Goal: Task Accomplishment & Management: Complete application form

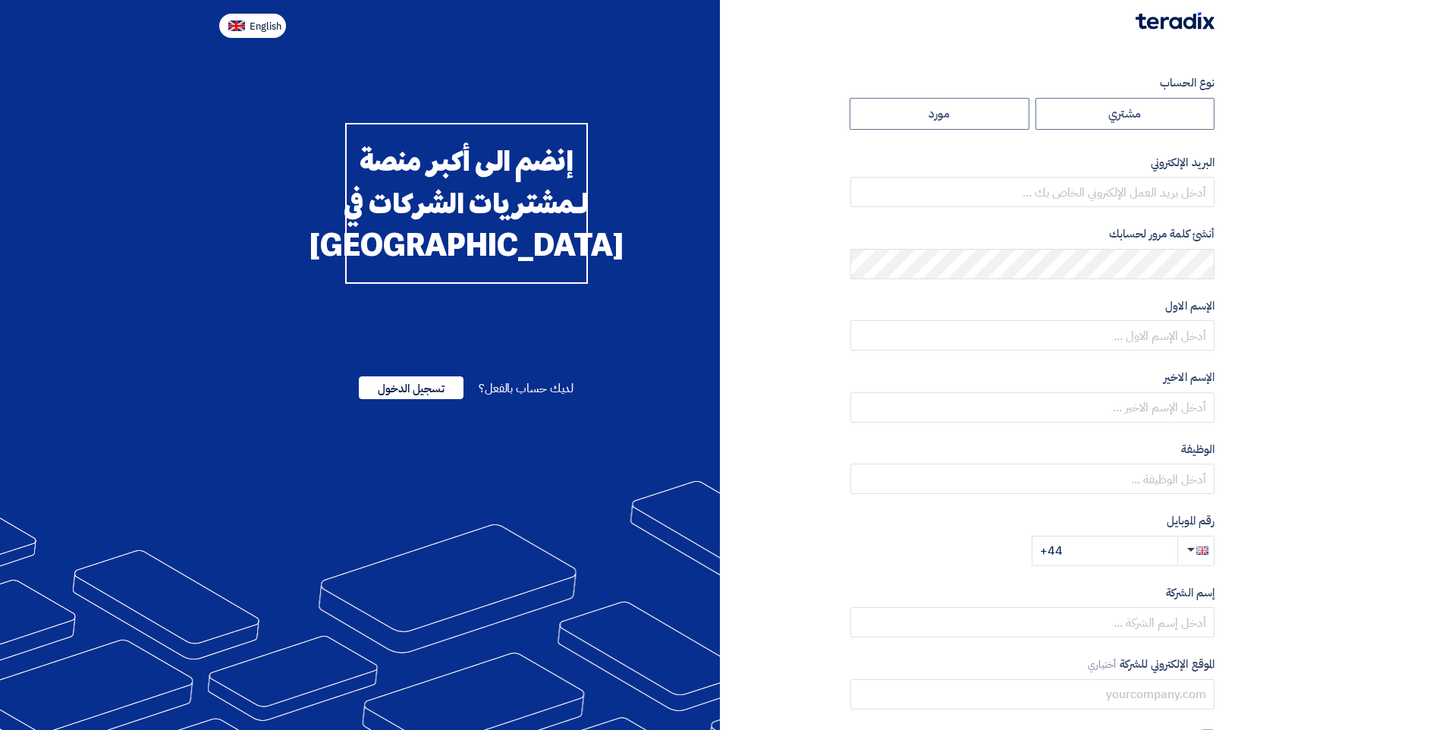
click at [242, 20] on img at bounding box center [236, 25] width 17 height 11
type input "Register"
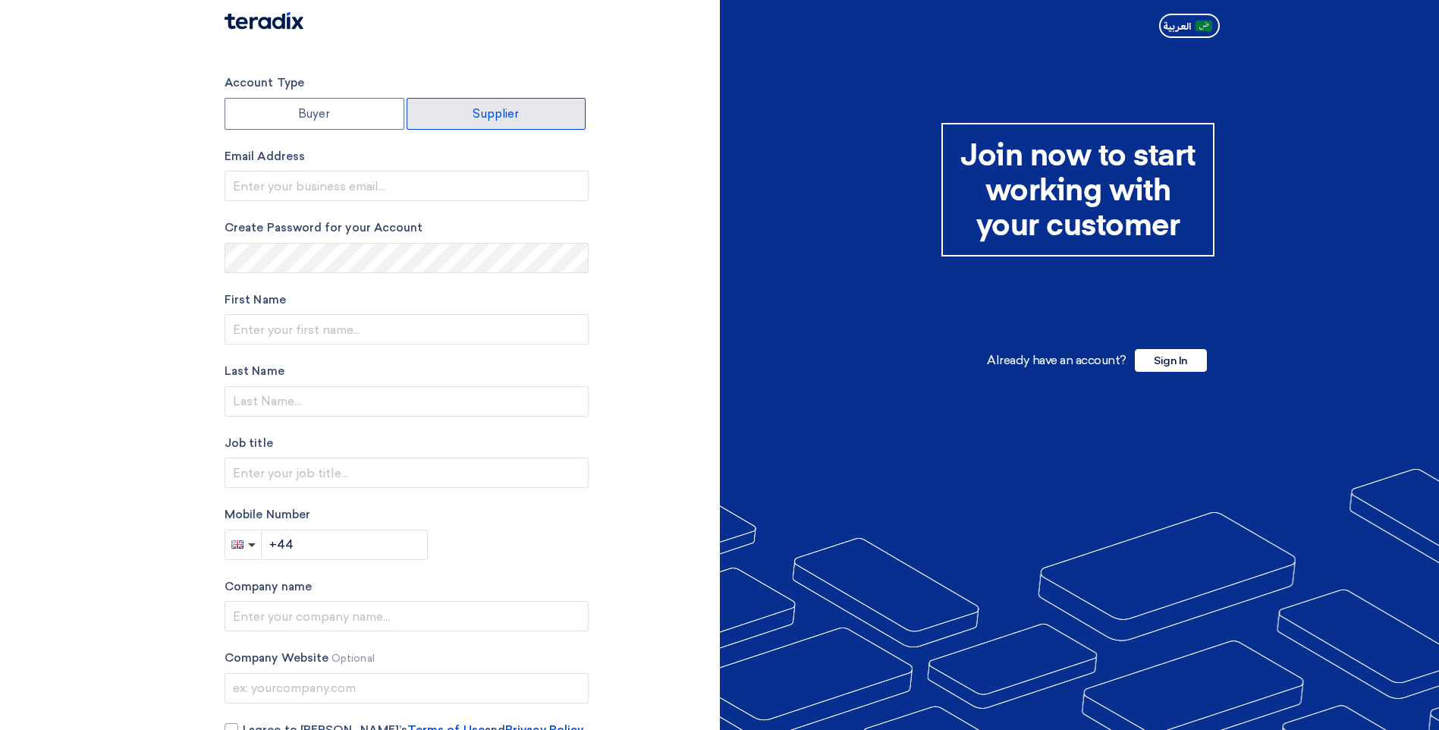
click at [503, 112] on label "Supplier" at bounding box center [497, 114] width 180 height 32
click at [503, 112] on input "Supplier" at bounding box center [496, 114] width 178 height 30
radio input "true"
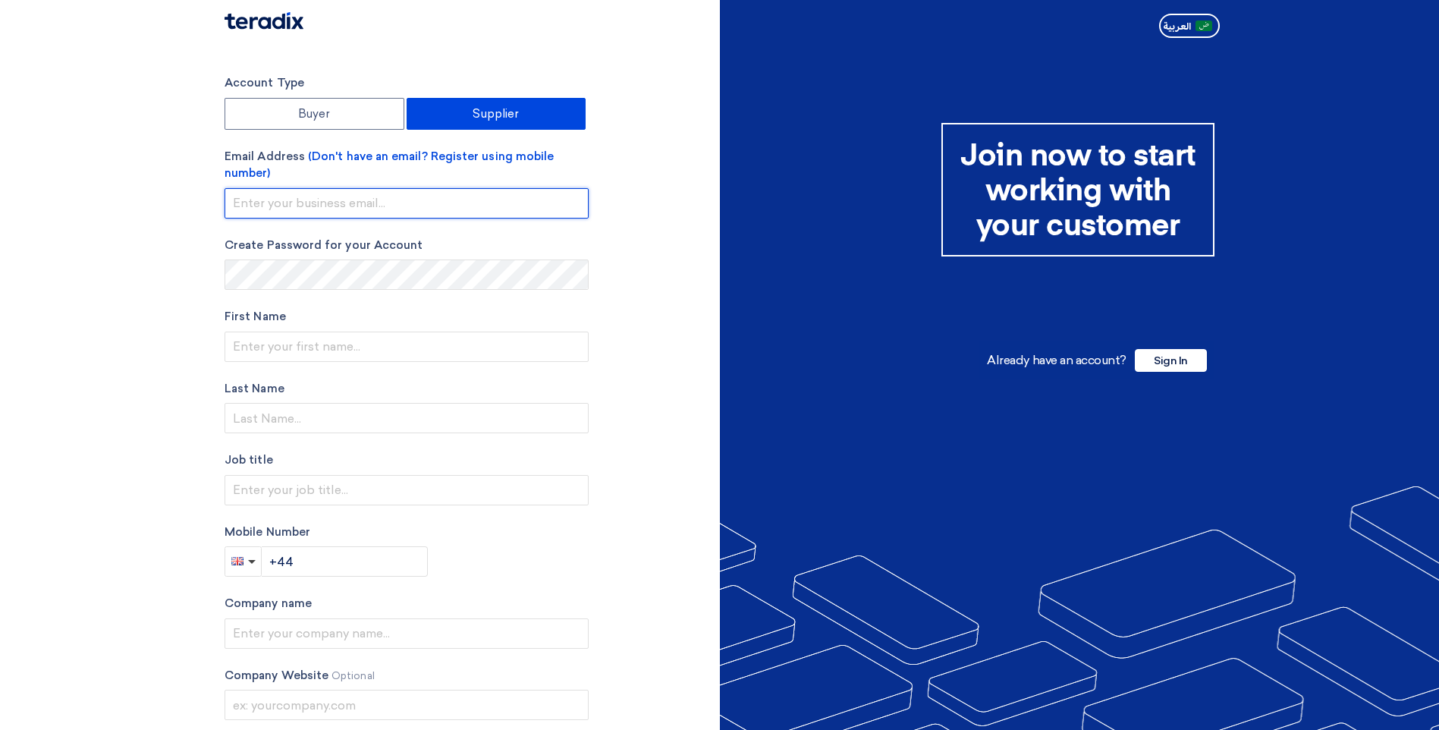
click at [276, 195] on input "email" at bounding box center [407, 203] width 364 height 30
type input "[DOMAIN_NAME][EMAIL_ADDRESS][DOMAIN_NAME]"
click at [488, 208] on input "[DOMAIN_NAME][EMAIL_ADDRESS][DOMAIN_NAME]" at bounding box center [407, 203] width 364 height 30
click at [494, 202] on input "[DOMAIN_NAME][EMAIL_ADDRESS][DOMAIN_NAME]" at bounding box center [407, 203] width 364 height 30
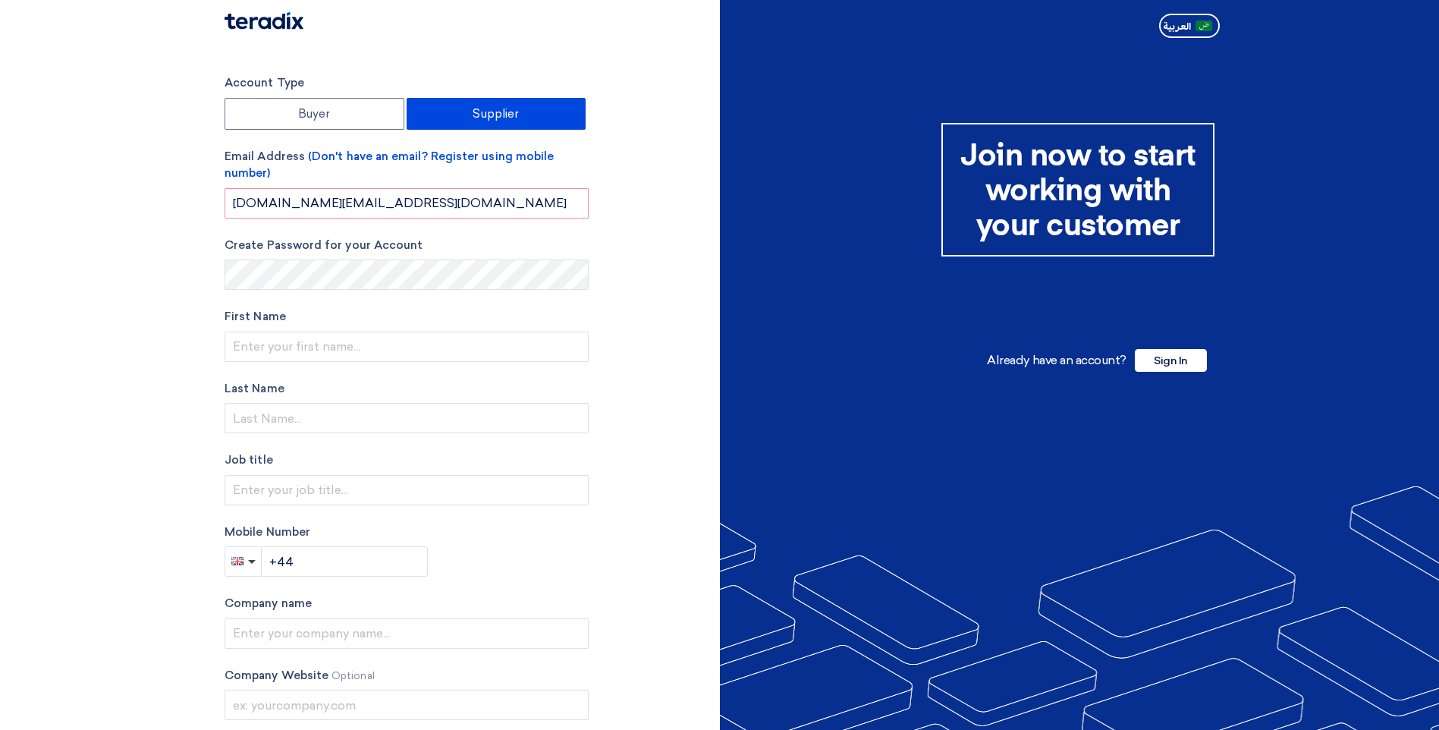
click at [262, 153] on label "Email Address (Don't have an email? Register using mobile number)" at bounding box center [407, 165] width 364 height 34
click at [93, 271] on section "Account Type Buyer Supplier Email Address (Don't have an email? Register using …" at bounding box center [719, 440] width 1439 height 793
drag, startPoint x: 252, startPoint y: 199, endPoint x: 268, endPoint y: 199, distance: 15.9
click at [252, 199] on input "[DOMAIN_NAME][EMAIL_ADDRESS][DOMAIN_NAME]" at bounding box center [407, 203] width 364 height 30
click at [461, 203] on input "[DOMAIN_NAME][EMAIL_ADDRESS][DOMAIN_NAME]" at bounding box center [407, 203] width 364 height 30
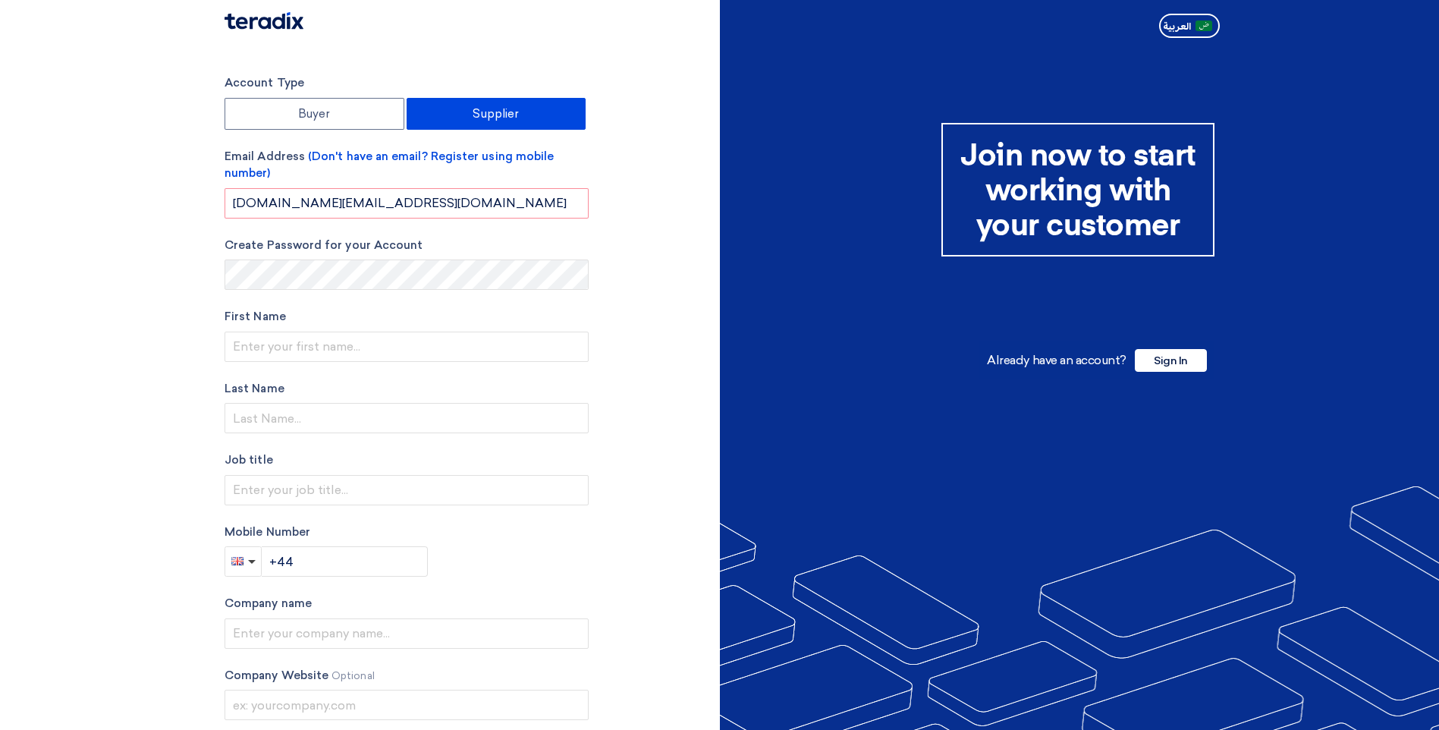
click at [132, 281] on section "Account Type Buyer Supplier Email Address (Don't have an email? Register using …" at bounding box center [719, 440] width 1439 height 793
click at [249, 344] on input "text" at bounding box center [407, 346] width 364 height 30
click at [275, 351] on input "text" at bounding box center [407, 346] width 364 height 30
type input "[PERSON_NAME]"
click at [260, 412] on input "text" at bounding box center [407, 418] width 364 height 30
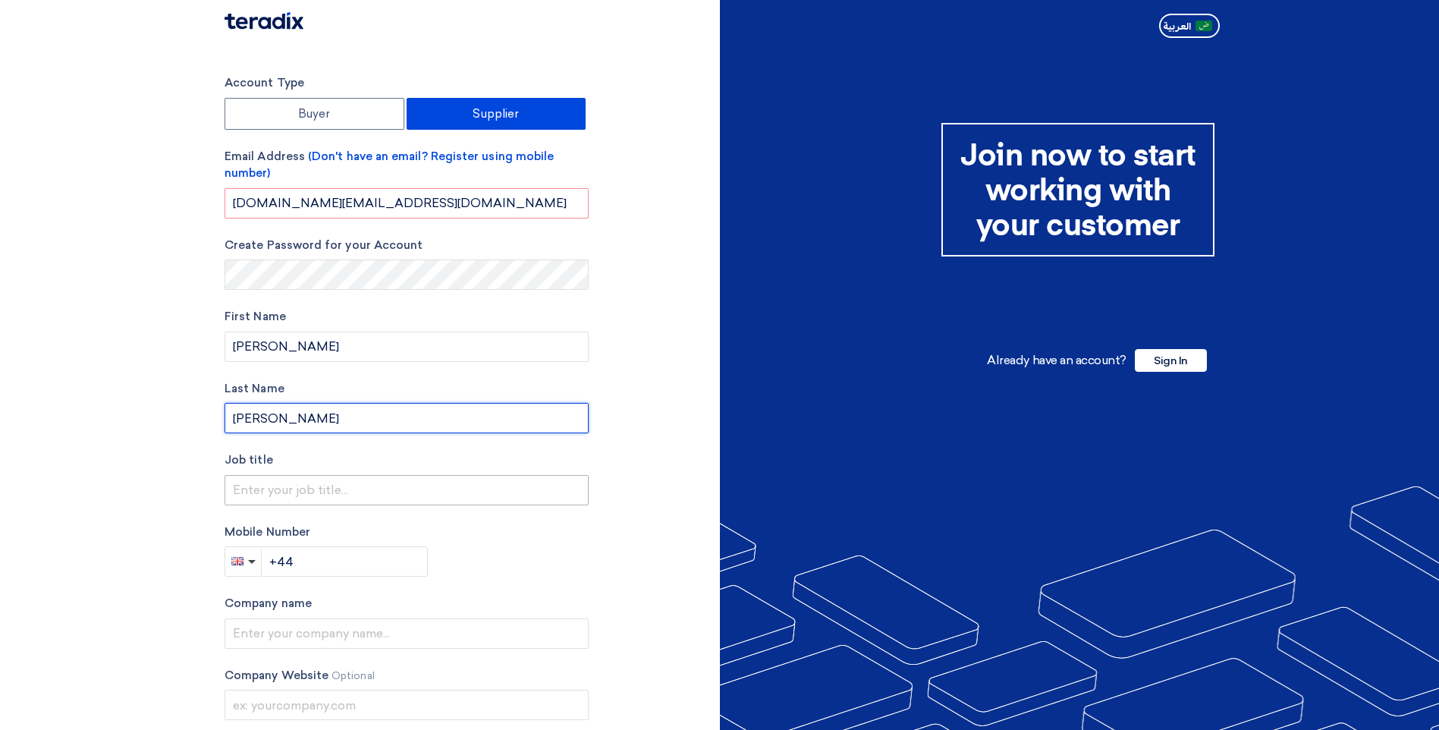
type input "[PERSON_NAME]"
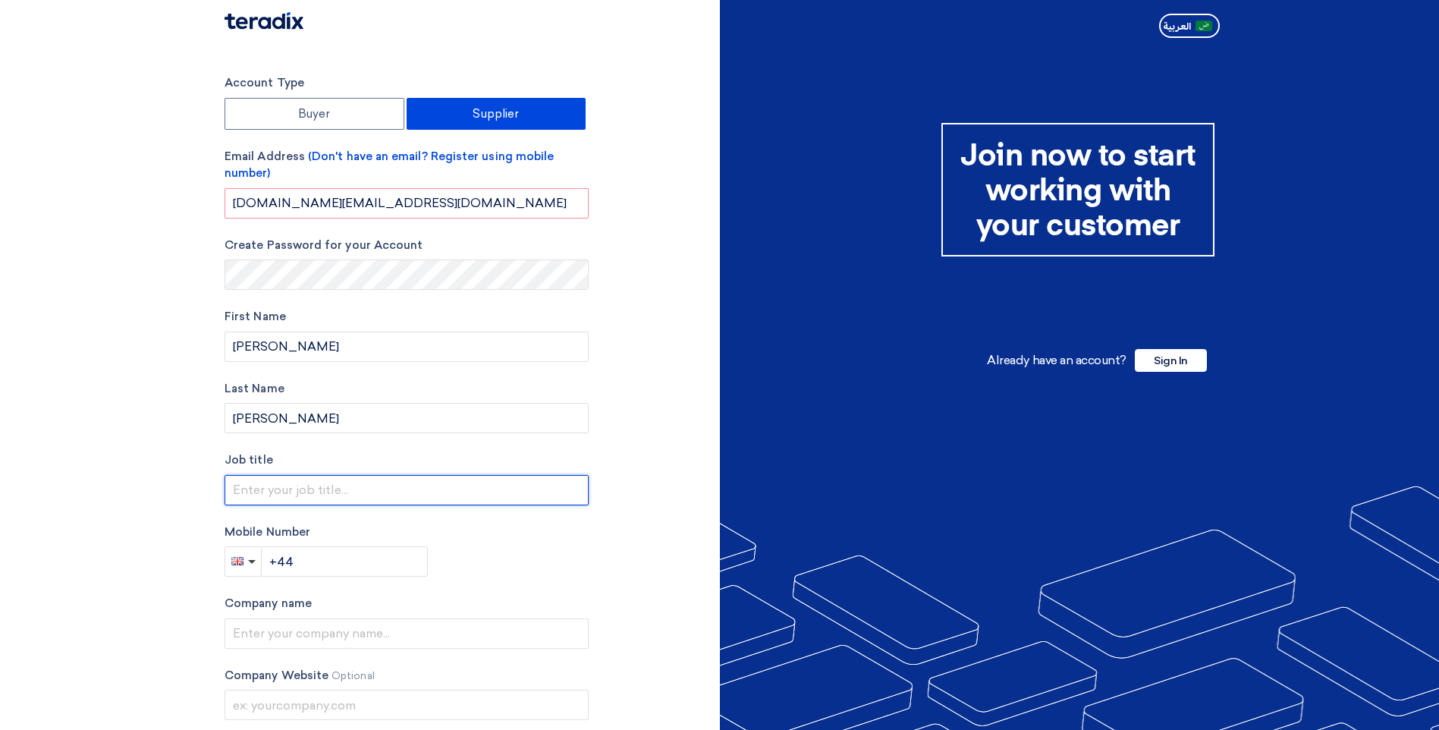
click at [260, 482] on input "text" at bounding box center [407, 490] width 364 height 30
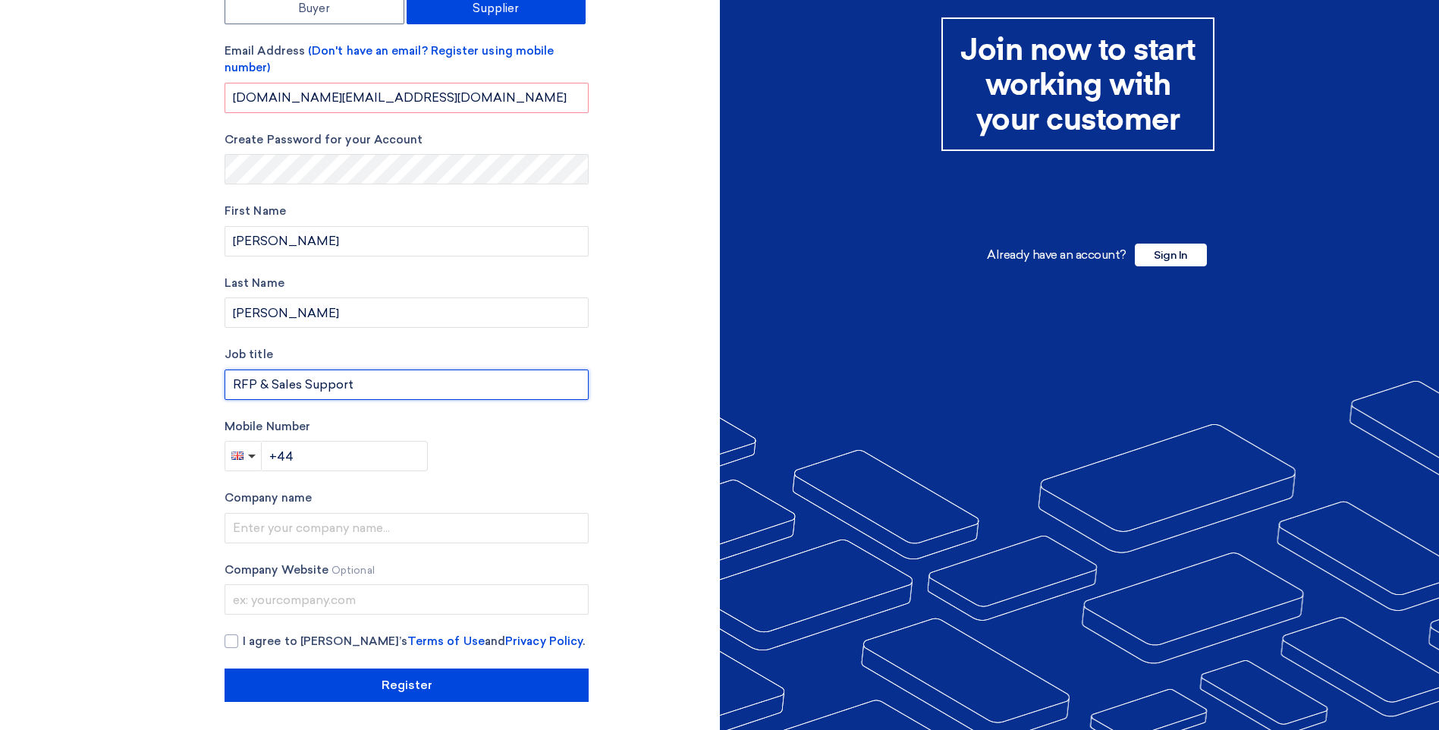
scroll to position [108, 0]
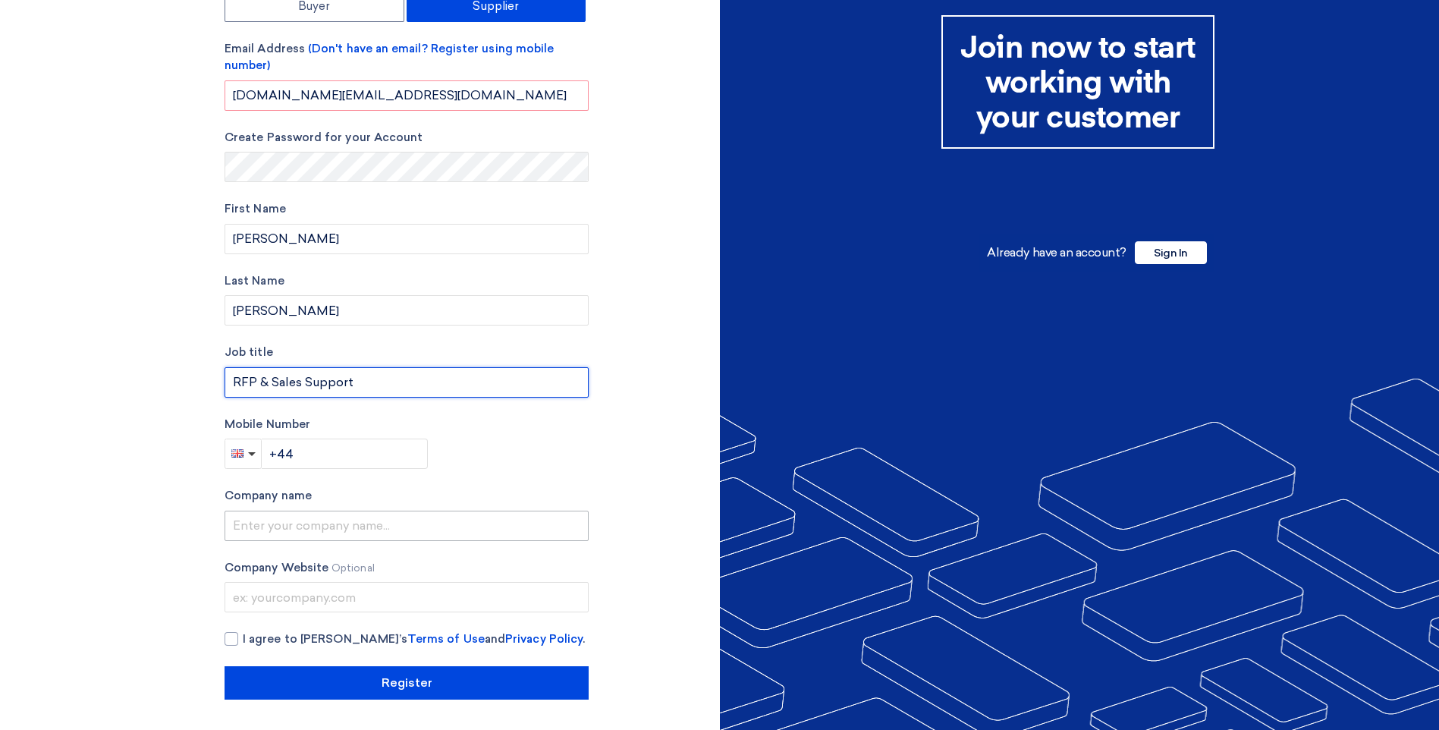
type input "RFP & Sales Support"
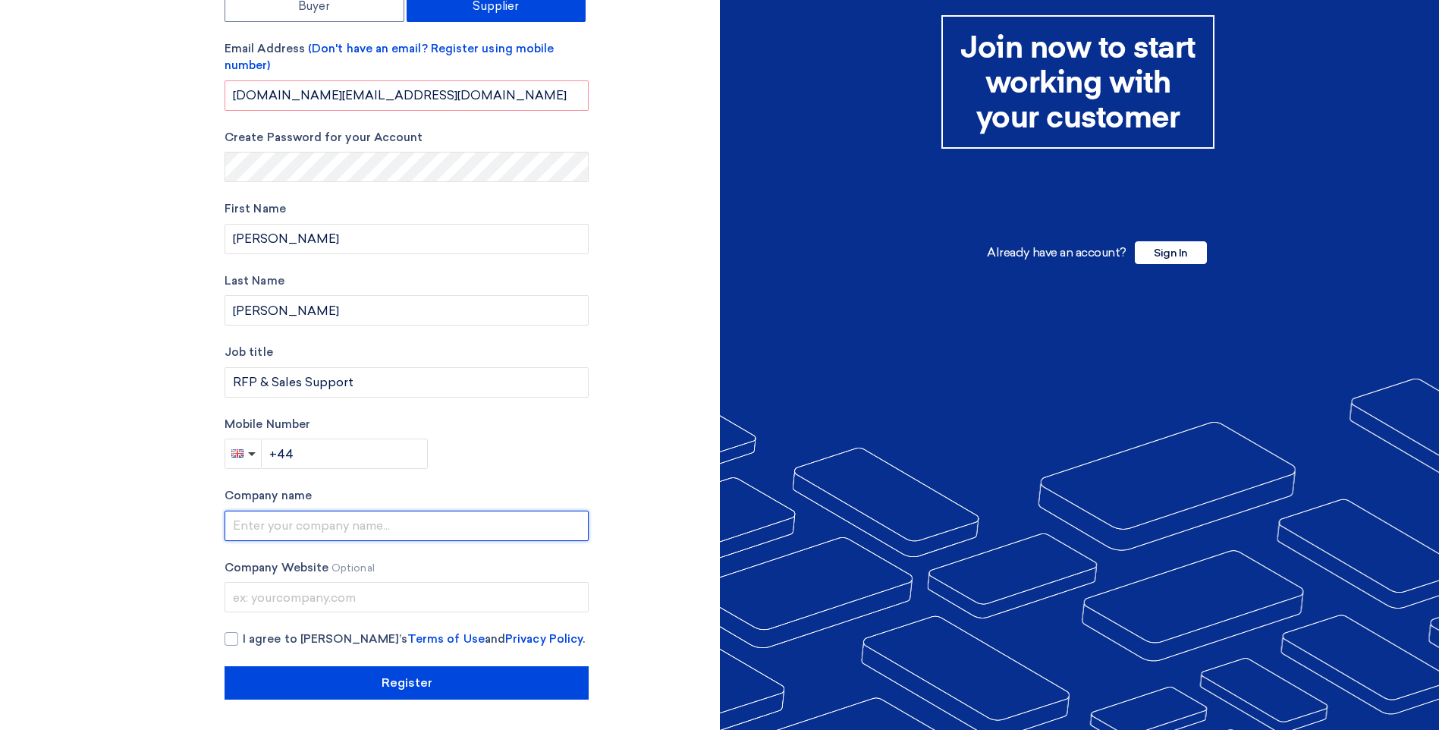
click at [266, 523] on input "text" at bounding box center [407, 525] width 364 height 30
type input "[PERSON_NAME] Workplace Solutions"
click at [238, 648] on div "Account Type Buyer Supplier Email Address (Don't have an email? Register using …" at bounding box center [407, 333] width 364 height 733
click at [237, 643] on div at bounding box center [232, 639] width 14 height 14
click at [243, 643] on input "I agree to [PERSON_NAME]’s Terms of Use and Privacy Policy ." at bounding box center [425, 645] width 364 height 30
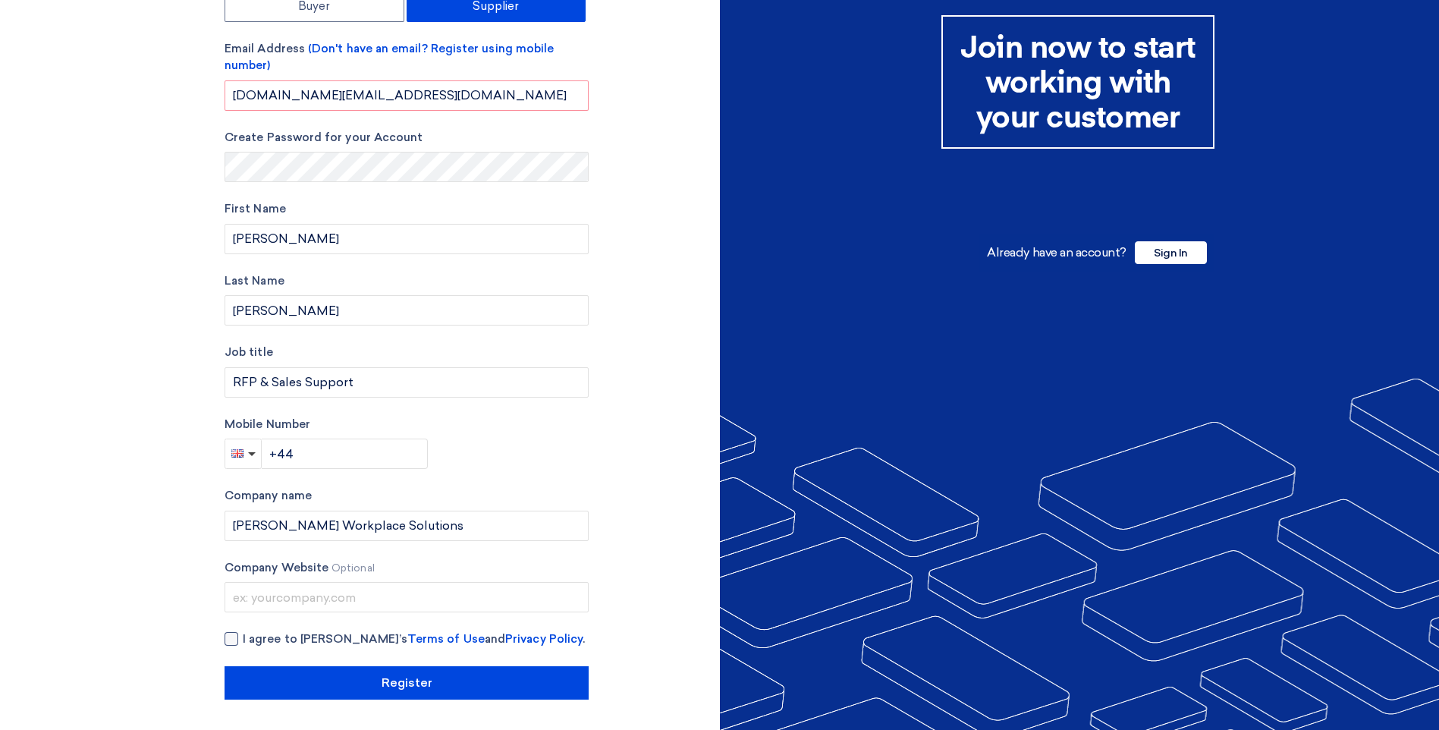
checkbox input "true"
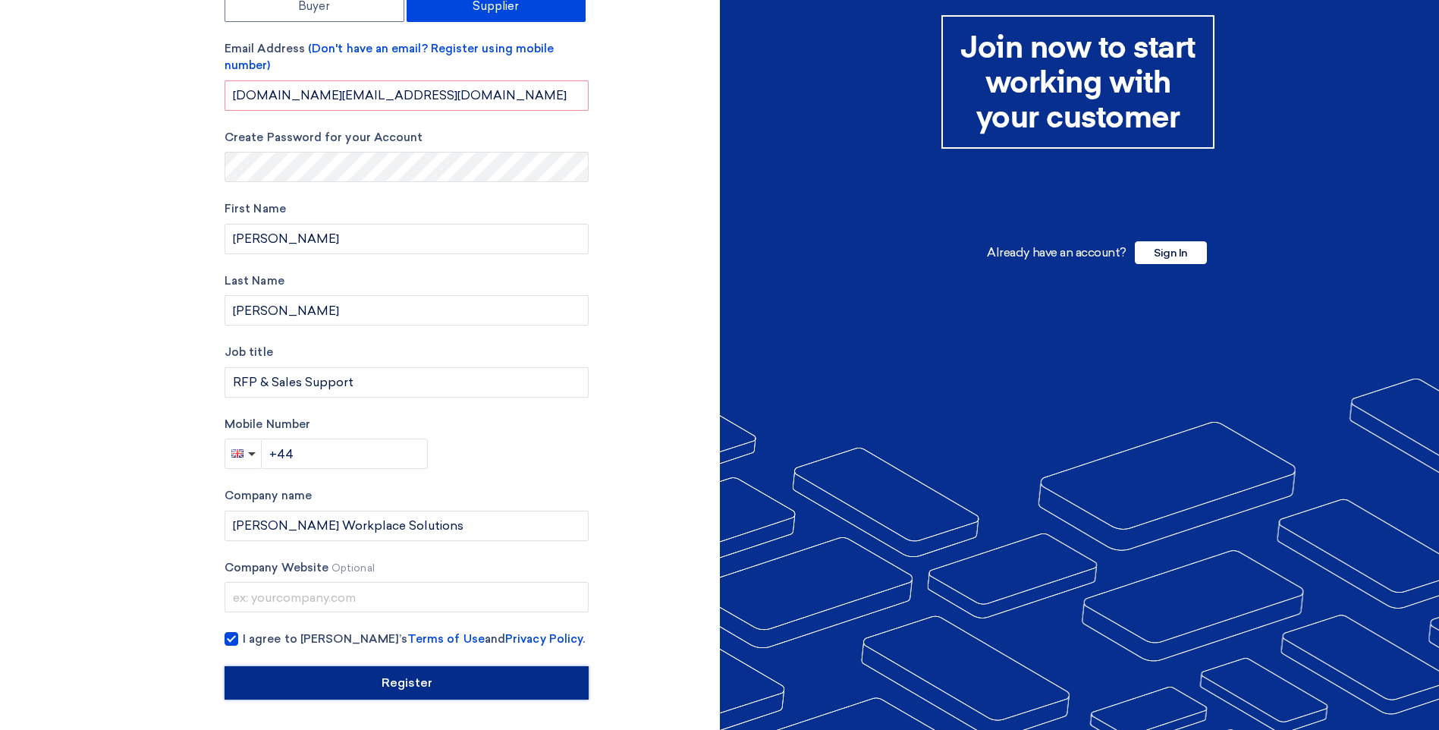
click at [391, 680] on input "Register" at bounding box center [407, 682] width 364 height 33
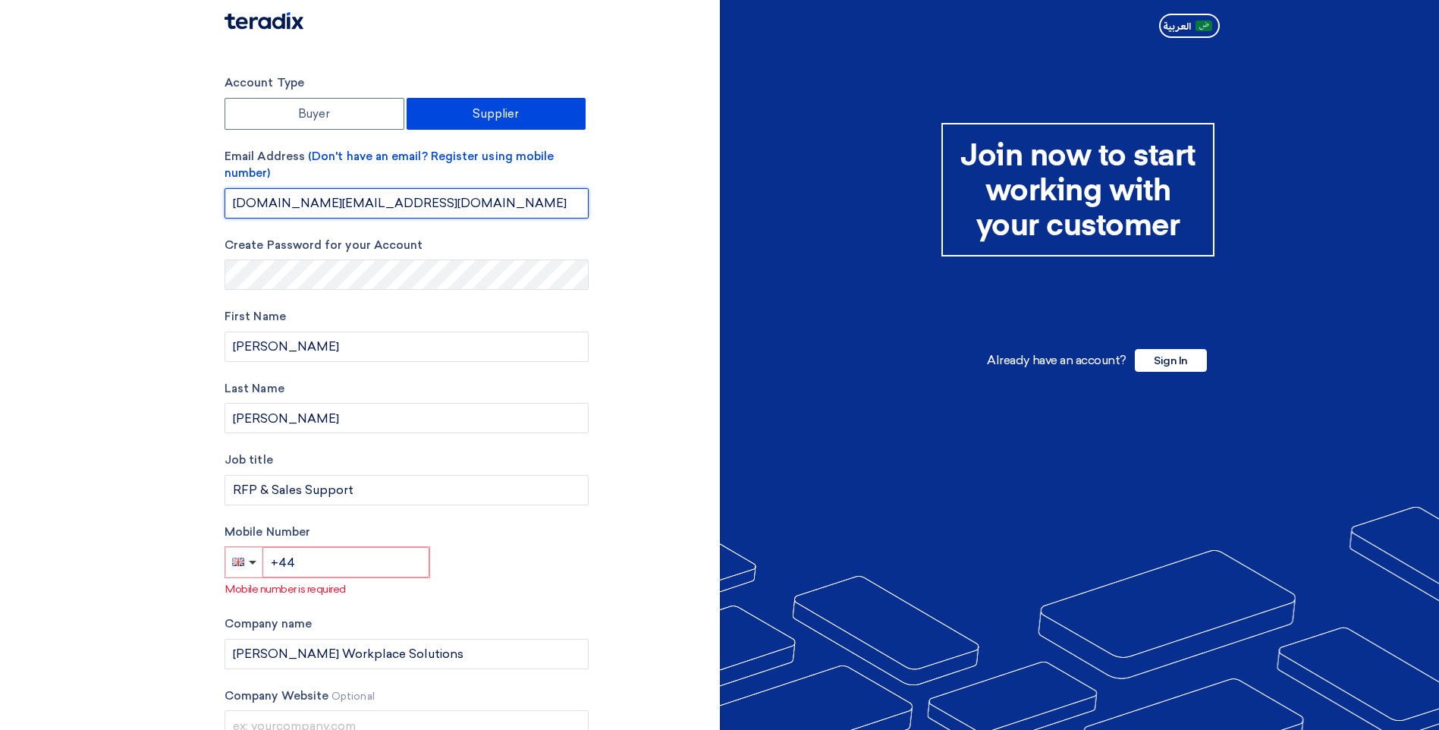
click at [457, 199] on input "[DOMAIN_NAME][EMAIL_ADDRESS][DOMAIN_NAME]" at bounding box center [407, 203] width 364 height 30
click at [467, 199] on input "[DOMAIN_NAME][EMAIL_ADDRESS][DOMAIN_NAME]" at bounding box center [407, 203] width 364 height 30
click at [470, 199] on input "[DOMAIN_NAME][EMAIL_ADDRESS][DOMAIN_NAME]" at bounding box center [407, 203] width 364 height 30
click at [135, 179] on section "Account Type Buyer Supplier Email Address (Don't have an email? Register using …" at bounding box center [719, 451] width 1439 height 814
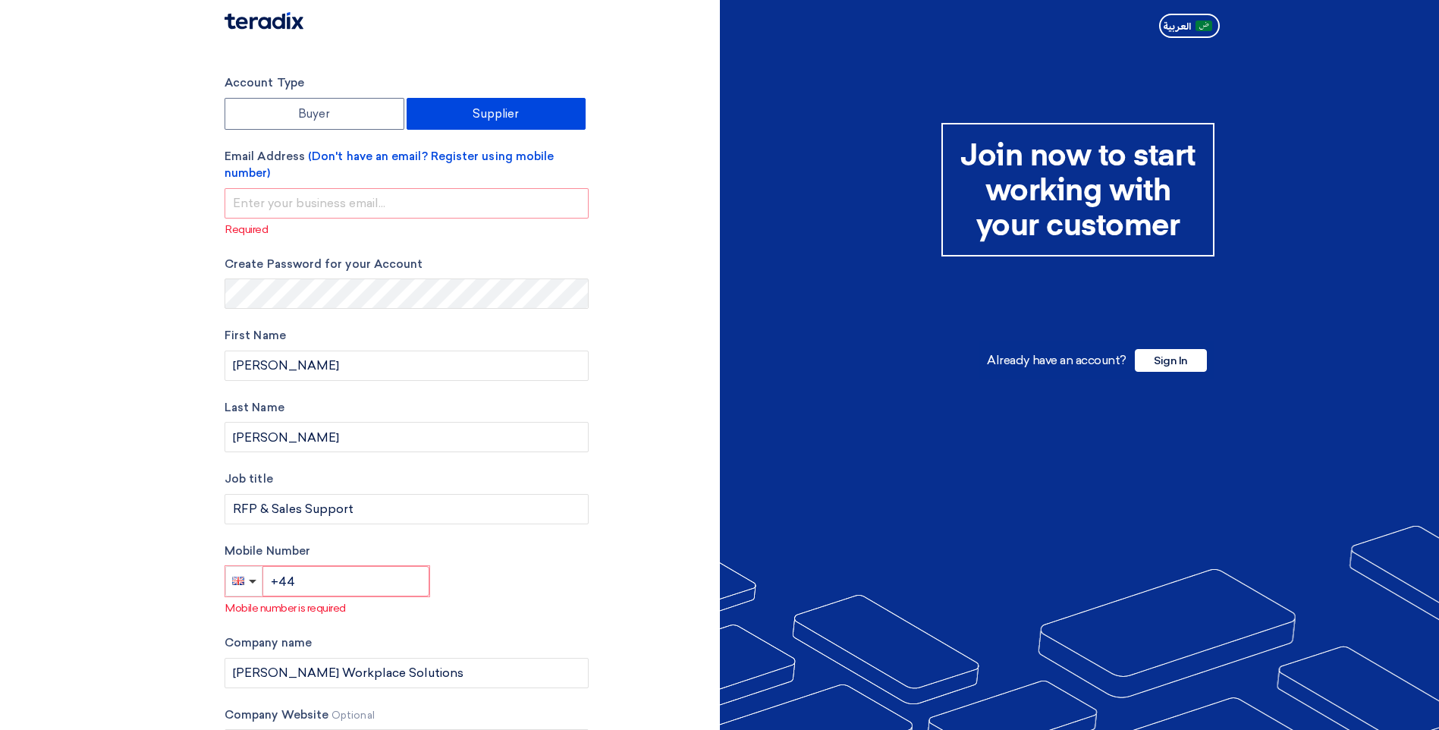
click at [356, 229] on p "Required" at bounding box center [406, 229] width 363 height 16
click at [315, 206] on input "email" at bounding box center [407, 203] width 364 height 30
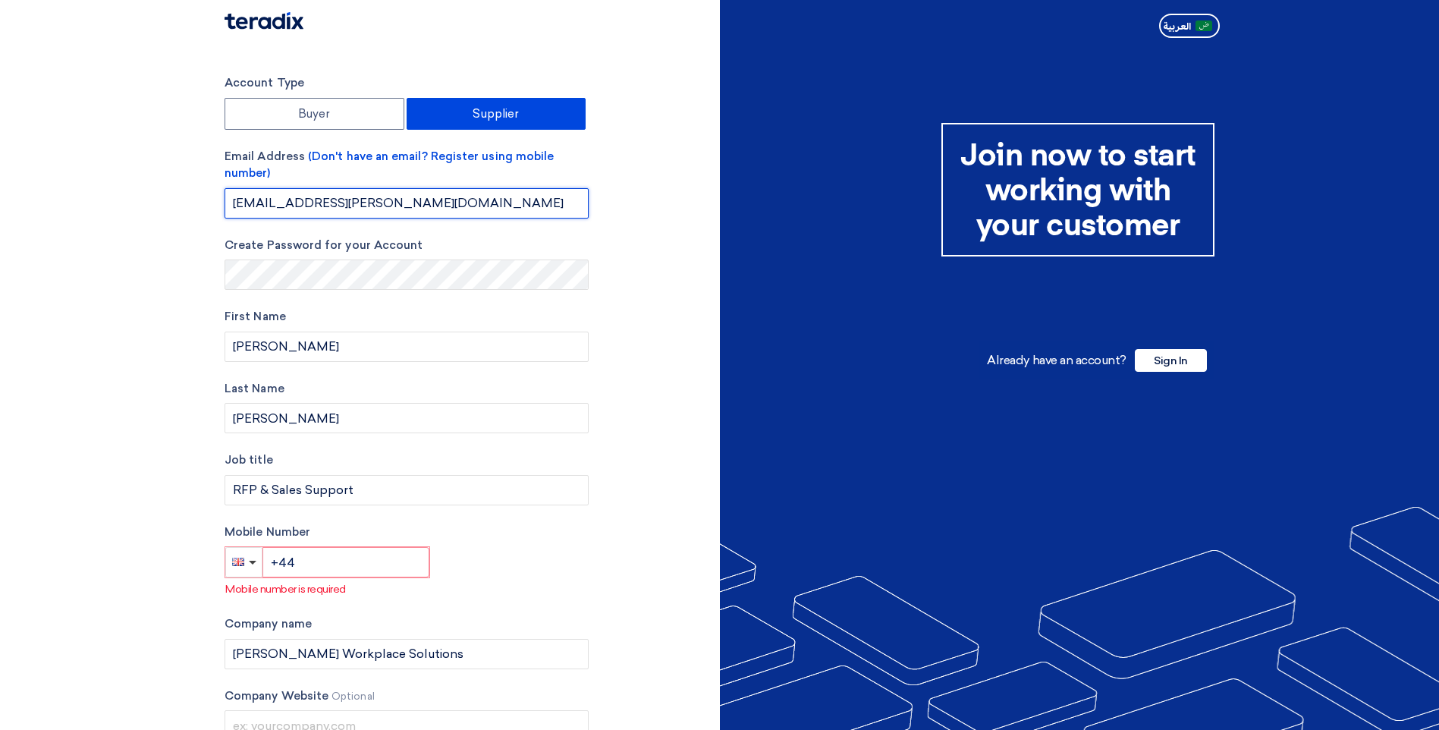
type input "[DOMAIN_NAME][EMAIL_ADDRESS][DOMAIN_NAME]"
click at [488, 234] on form "Account Type Buyer Supplier Email Address (Don't have an email? Register using …" at bounding box center [407, 335] width 364 height 523
click at [471, 196] on input "[DOMAIN_NAME][EMAIL_ADDRESS][DOMAIN_NAME]" at bounding box center [407, 203] width 364 height 30
drag, startPoint x: 457, startPoint y: 193, endPoint x: 226, endPoint y: 171, distance: 232.5
click at [226, 171] on div "Email Address (Don't have an email? Register using mobile number) [DOMAIN_NAME]…" at bounding box center [407, 183] width 364 height 71
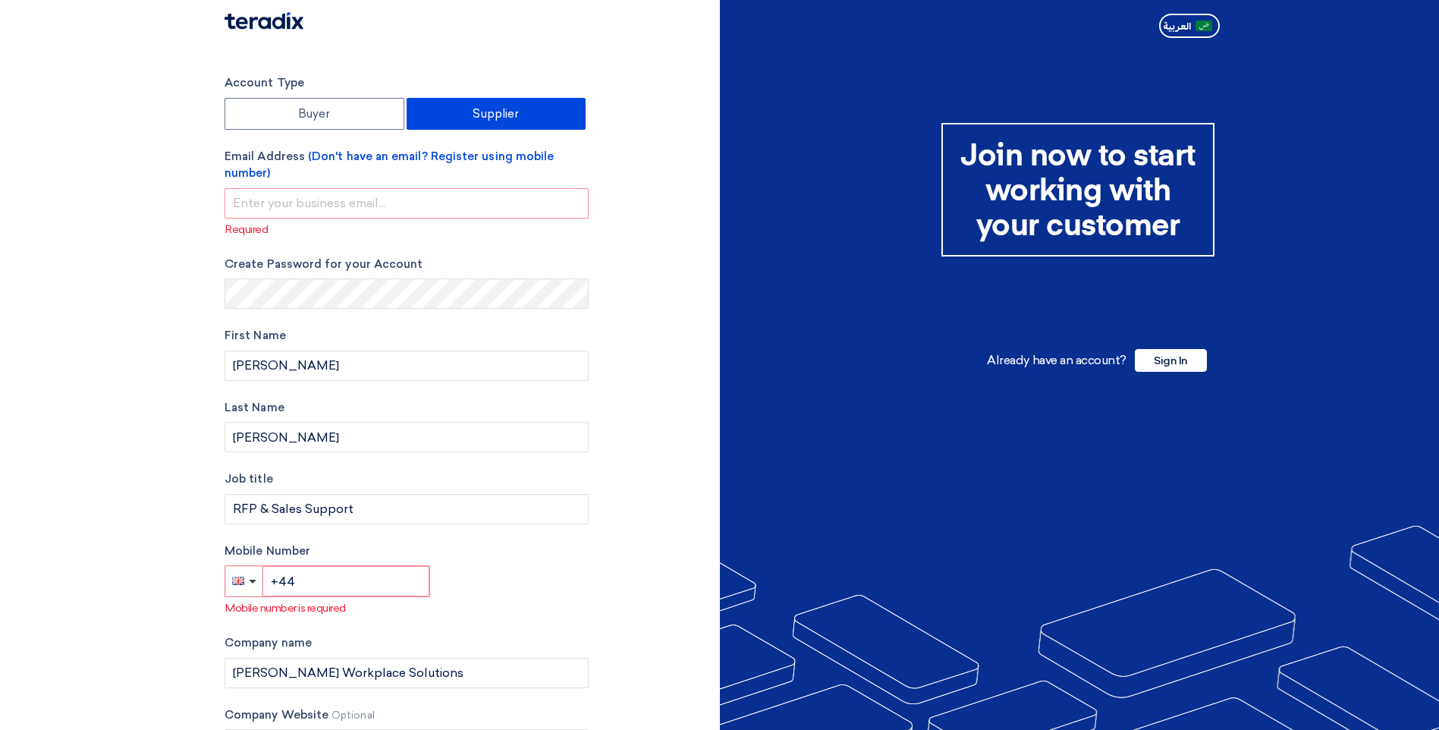
click at [272, 152] on label "Email Address (Don't have an email? Register using mobile number)" at bounding box center [407, 165] width 364 height 34
click at [289, 197] on input "email" at bounding box center [407, 203] width 364 height 30
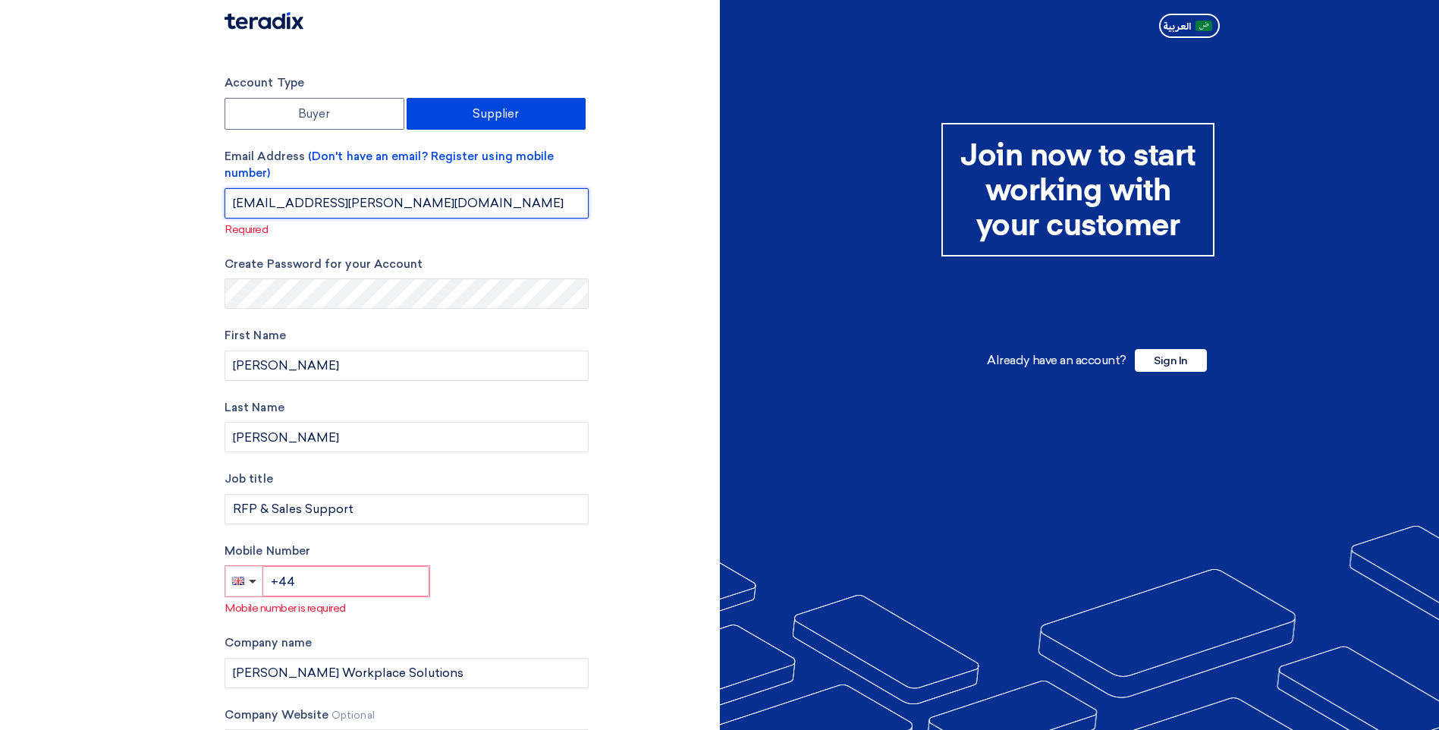
type input "[DOMAIN_NAME][EMAIL_ADDRESS][DOMAIN_NAME]"
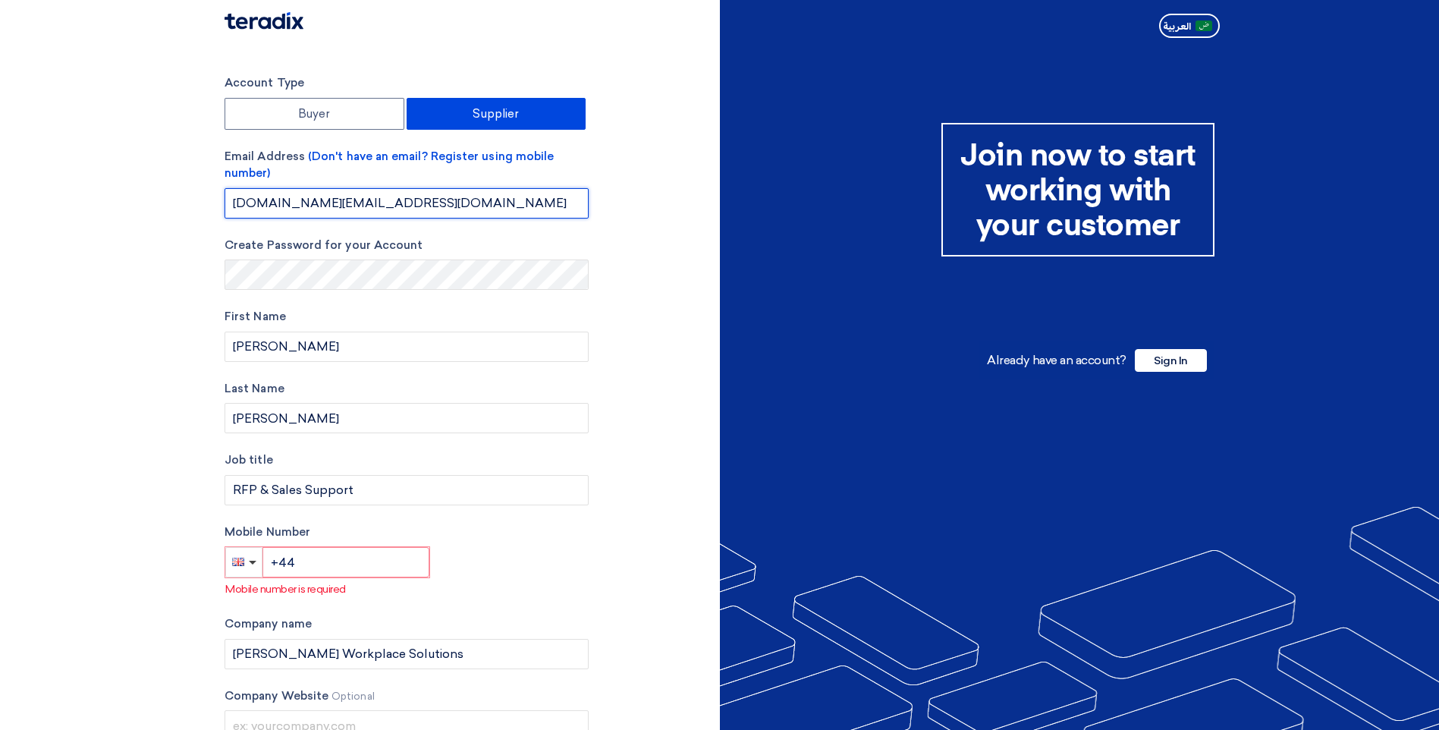
click at [461, 198] on input "[DOMAIN_NAME][EMAIL_ADDRESS][DOMAIN_NAME]" at bounding box center [407, 203] width 364 height 30
drag, startPoint x: 461, startPoint y: 201, endPoint x: 185, endPoint y: 177, distance: 277.1
click at [185, 177] on section "Account Type Buyer Supplier Email Address (Don't have an email? Register using …" at bounding box center [719, 451] width 1439 height 814
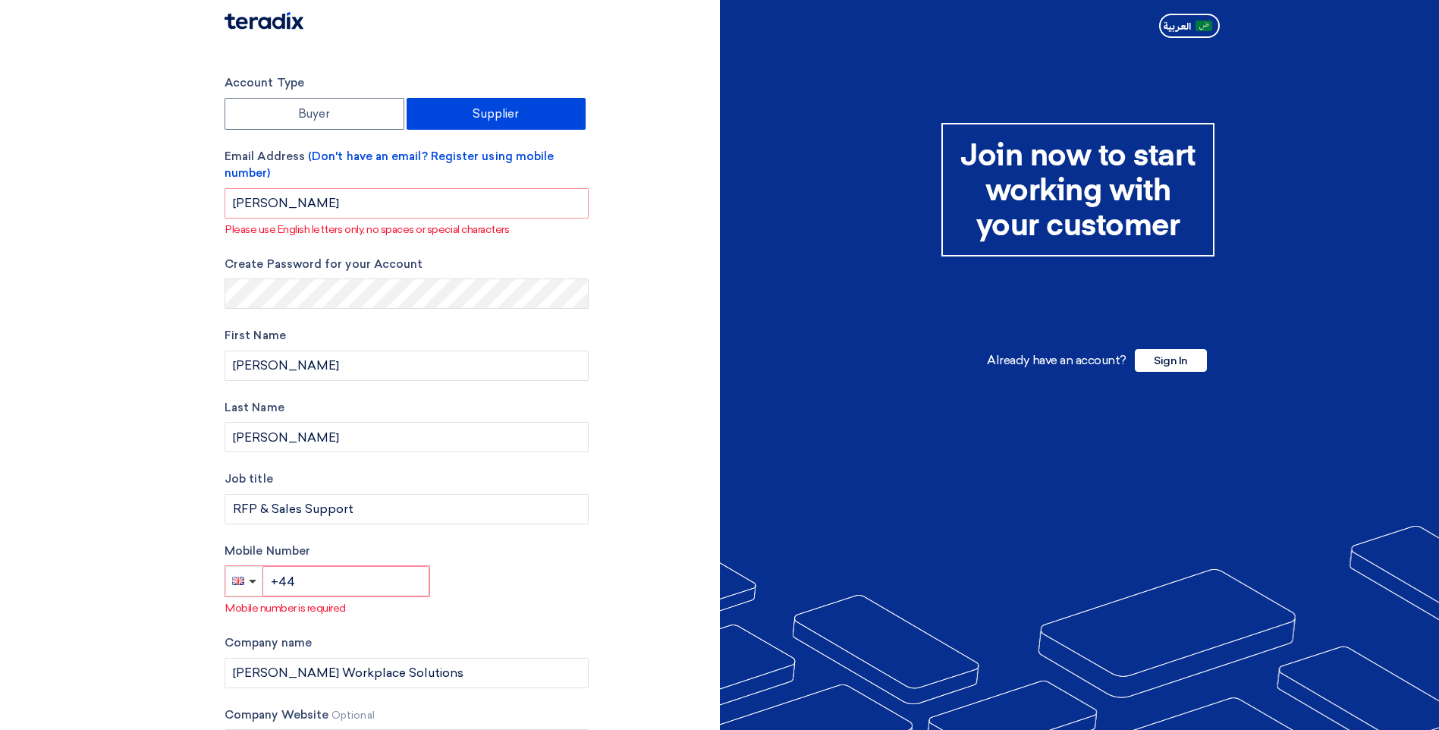
click at [619, 234] on div "Account Type Buyer Supplier Email Address (Don't have an email? Register using …" at bounding box center [466, 460] width 507 height 772
click at [353, 206] on input "[PERSON_NAME]" at bounding box center [407, 203] width 364 height 30
click at [332, 203] on input "[PERSON_NAME]" at bounding box center [407, 203] width 364 height 30
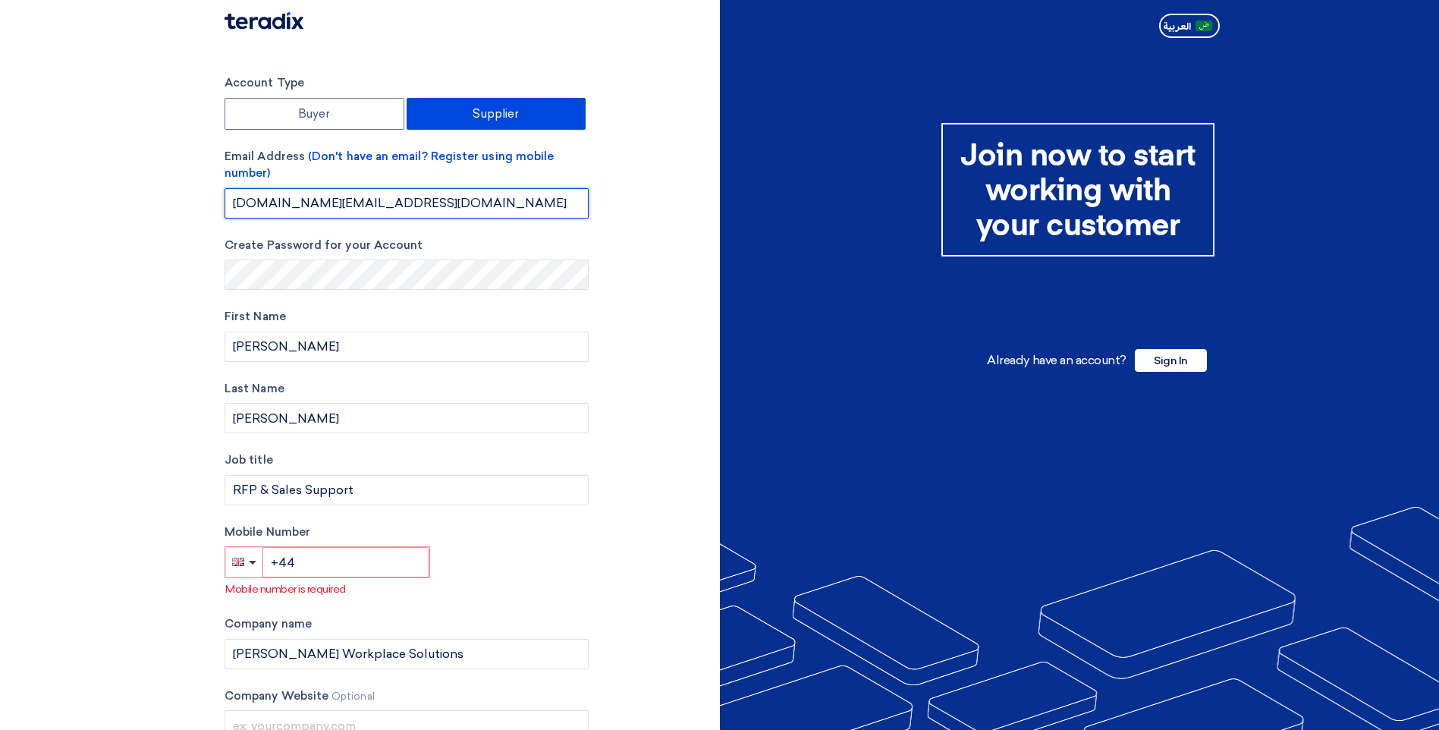
click at [483, 191] on input "[DOMAIN_NAME][EMAIL_ADDRESS][DOMAIN_NAME]" at bounding box center [407, 203] width 364 height 30
click at [583, 256] on div "Create Password for your Account" at bounding box center [407, 264] width 364 height 54
click at [287, 197] on input "[DOMAIN_NAME][EMAIL_ADDRESS][DOMAIN_NAME]" at bounding box center [407, 203] width 364 height 30
click at [470, 208] on input "[DOMAIN_NAME][EMAIL_ADDRESS][DOMAIN_NAME]" at bounding box center [407, 203] width 364 height 30
click at [659, 329] on div "Account Type Buyer Supplier Email Address (Don't have an email? Register using …" at bounding box center [466, 450] width 507 height 753
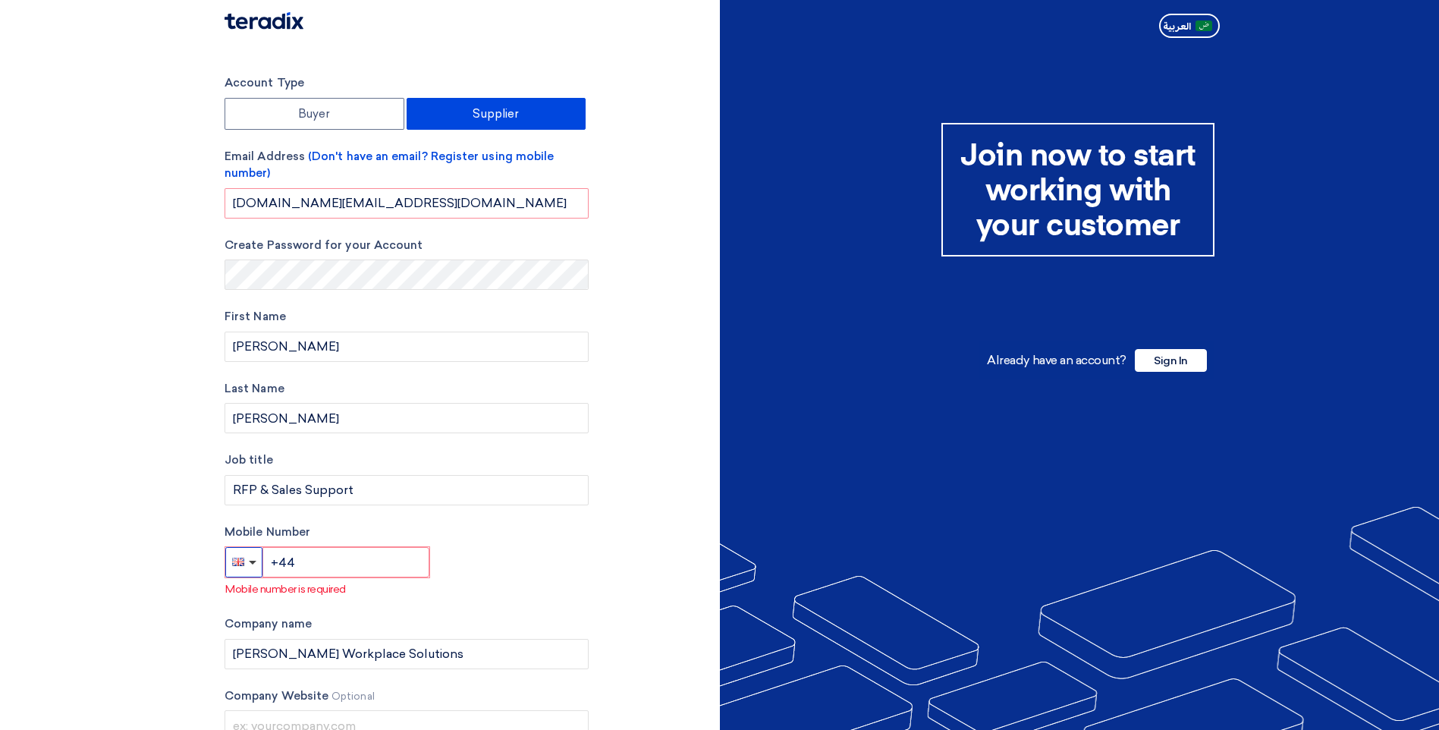
click at [247, 565] on button "button" at bounding box center [243, 562] width 37 height 30
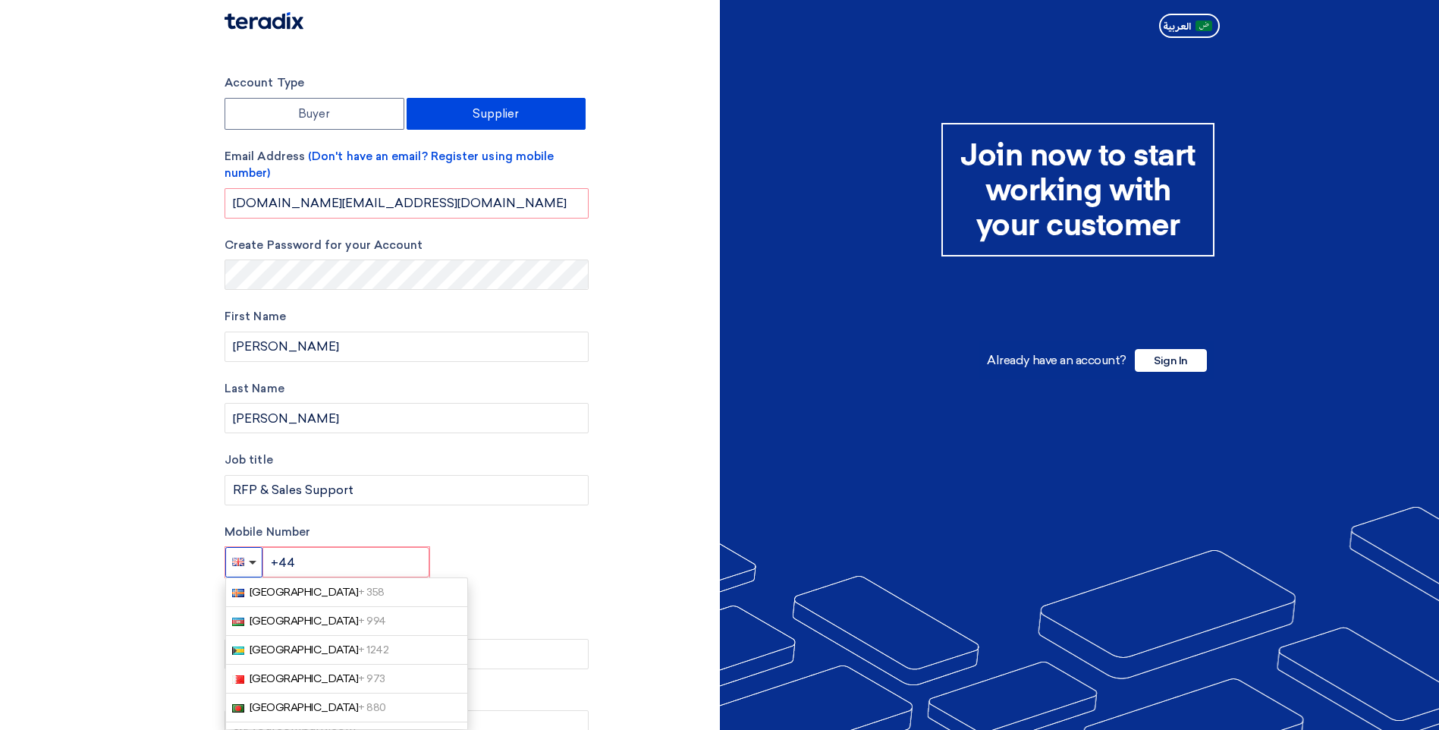
click at [253, 564] on button "button" at bounding box center [243, 562] width 37 height 30
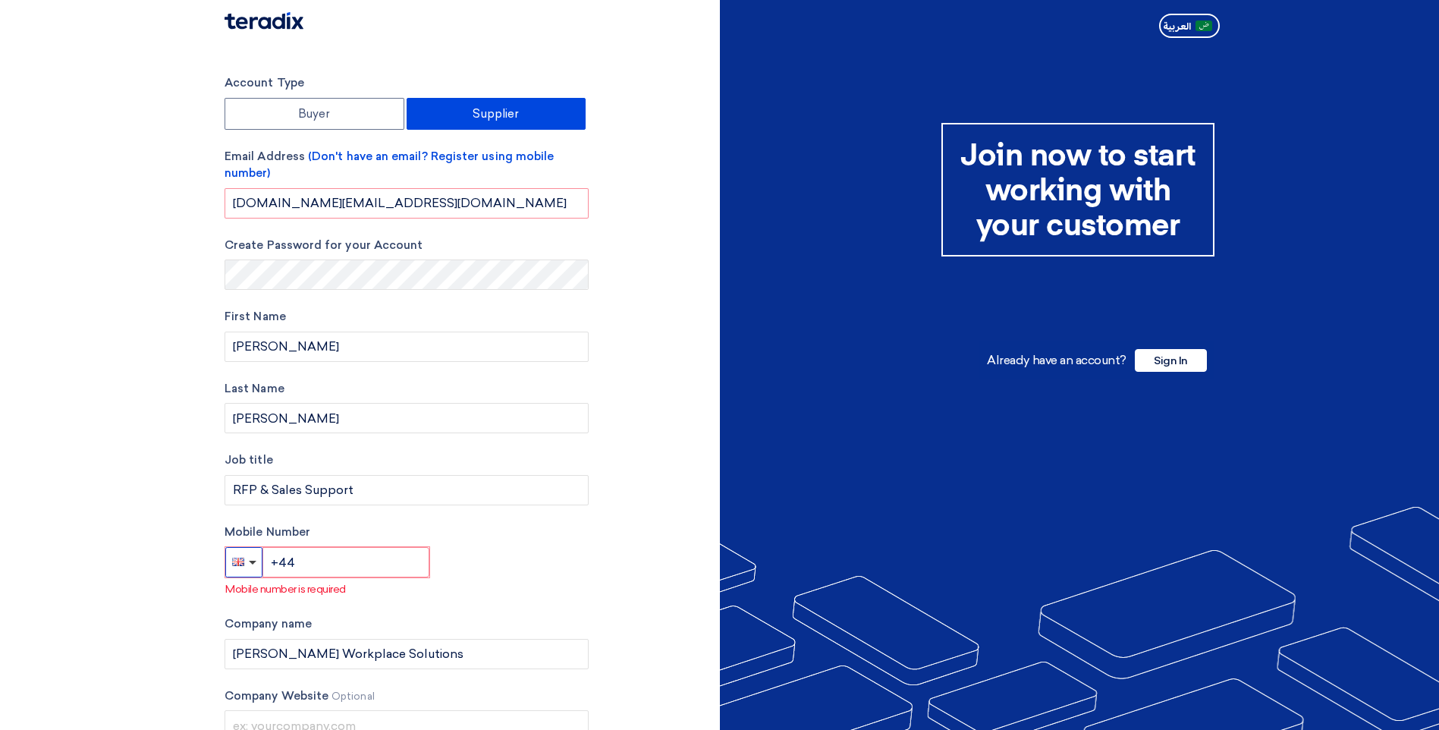
click at [253, 564] on button "button" at bounding box center [243, 562] width 37 height 30
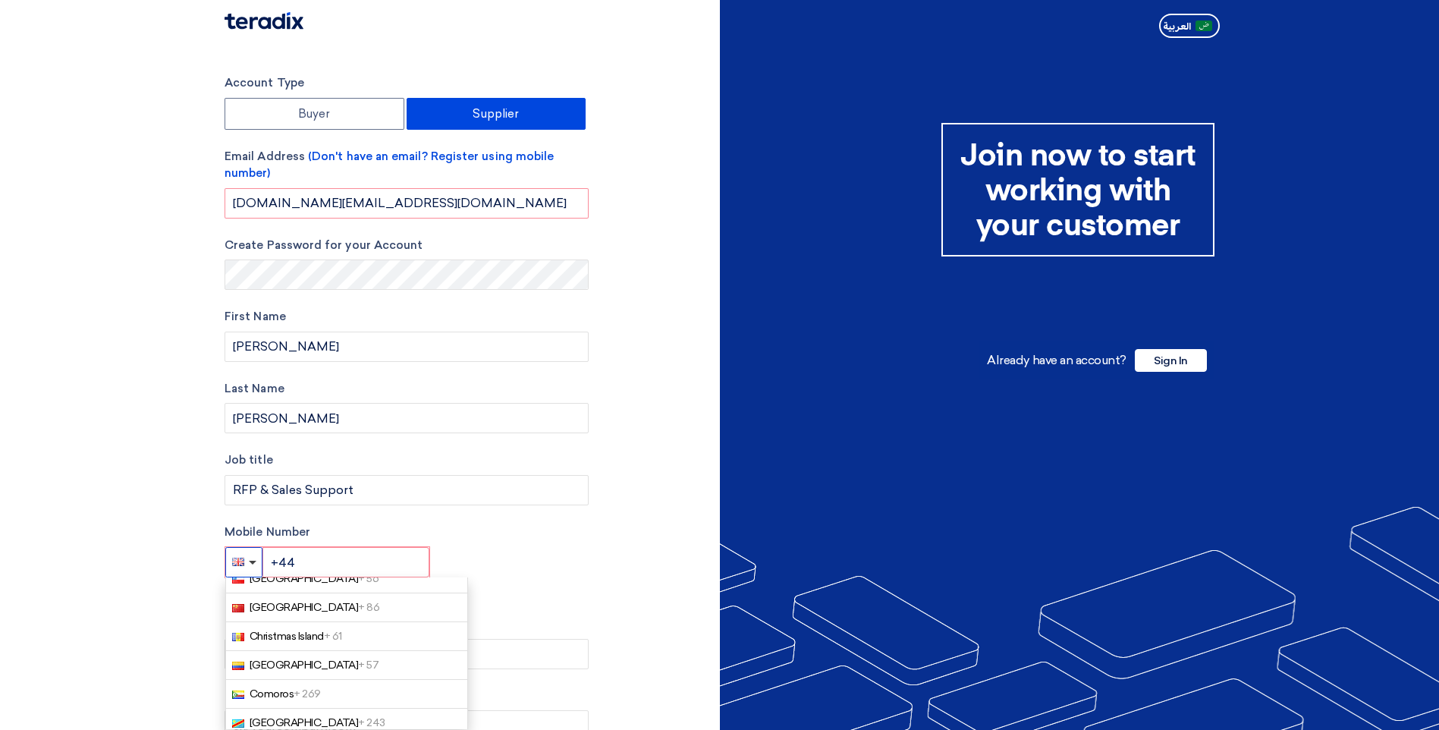
scroll to position [759, 0]
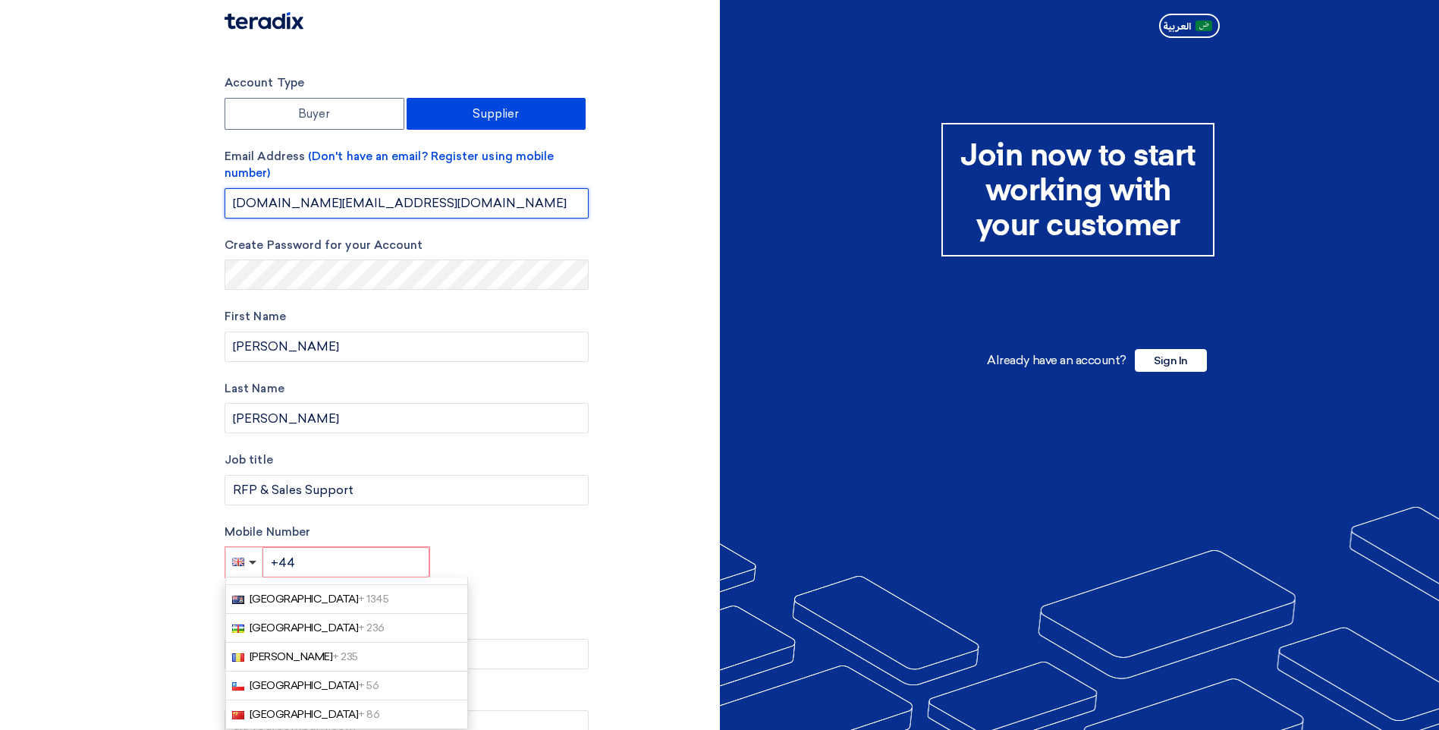
click at [488, 205] on input "[DOMAIN_NAME][EMAIL_ADDRESS][DOMAIN_NAME]" at bounding box center [407, 203] width 364 height 30
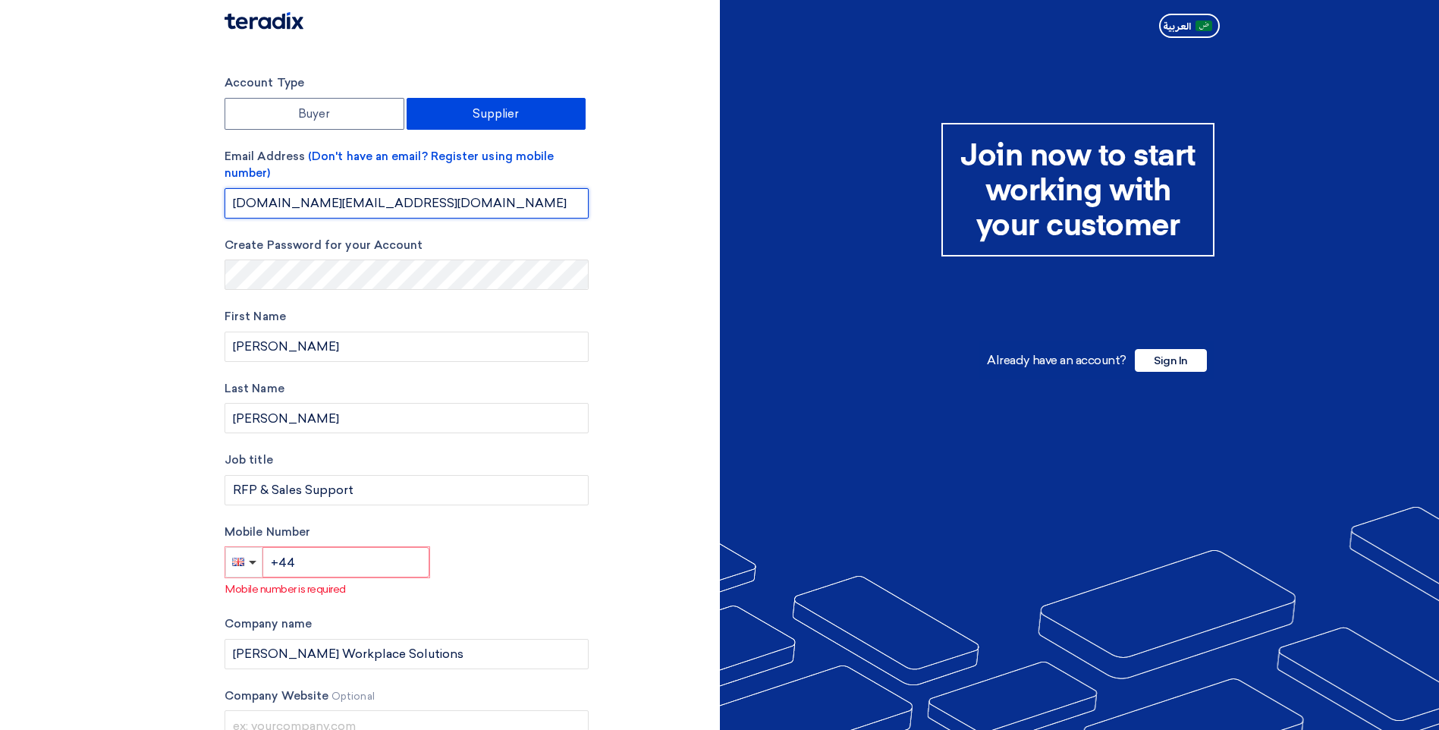
type input "[PERSON_NAME]"
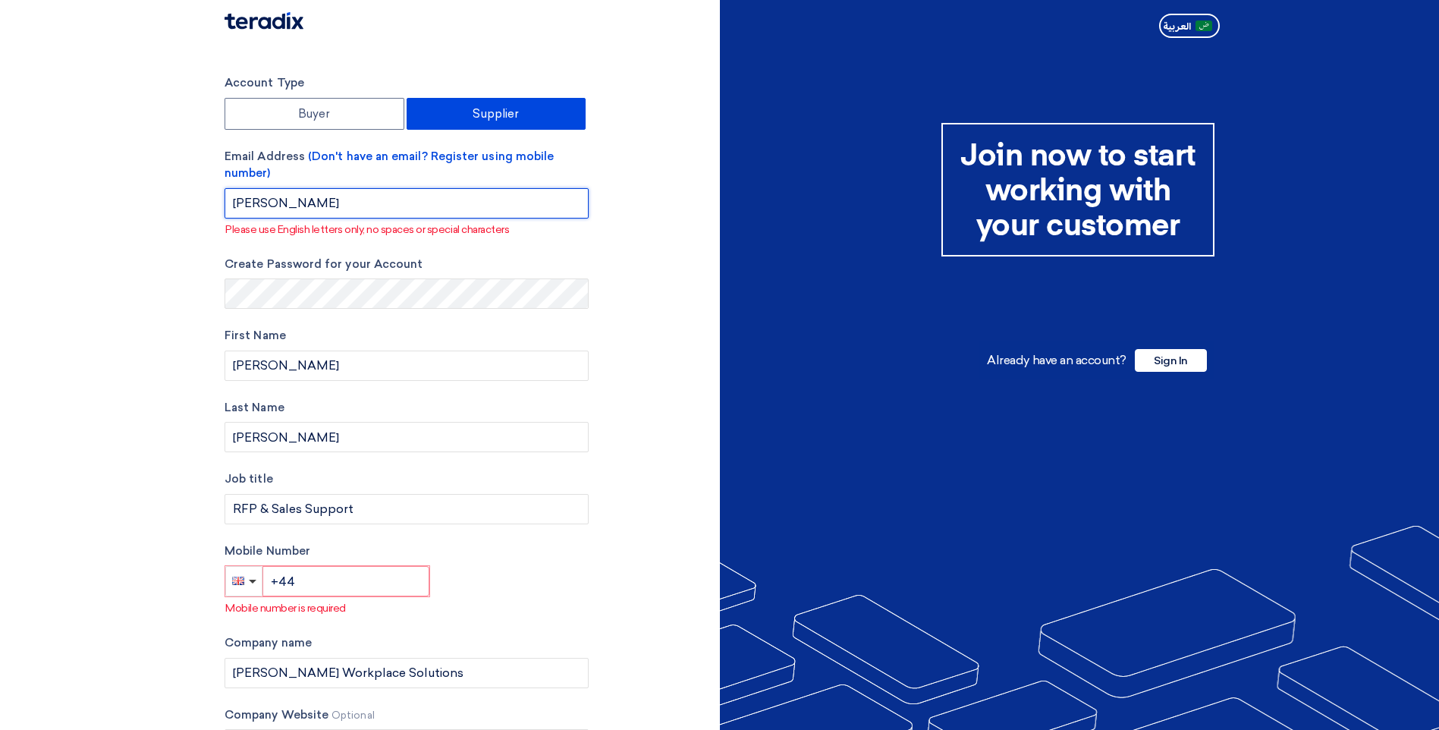
click at [272, 203] on input "[PERSON_NAME]" at bounding box center [407, 203] width 364 height 30
drag, startPoint x: 272, startPoint y: 203, endPoint x: 227, endPoint y: 203, distance: 45.5
click at [227, 203] on input "[PERSON_NAME]" at bounding box center [407, 203] width 364 height 30
click at [317, 205] on input "[PERSON_NAME]" at bounding box center [407, 203] width 364 height 30
click at [403, 214] on input "[PERSON_NAME]" at bounding box center [407, 203] width 364 height 30
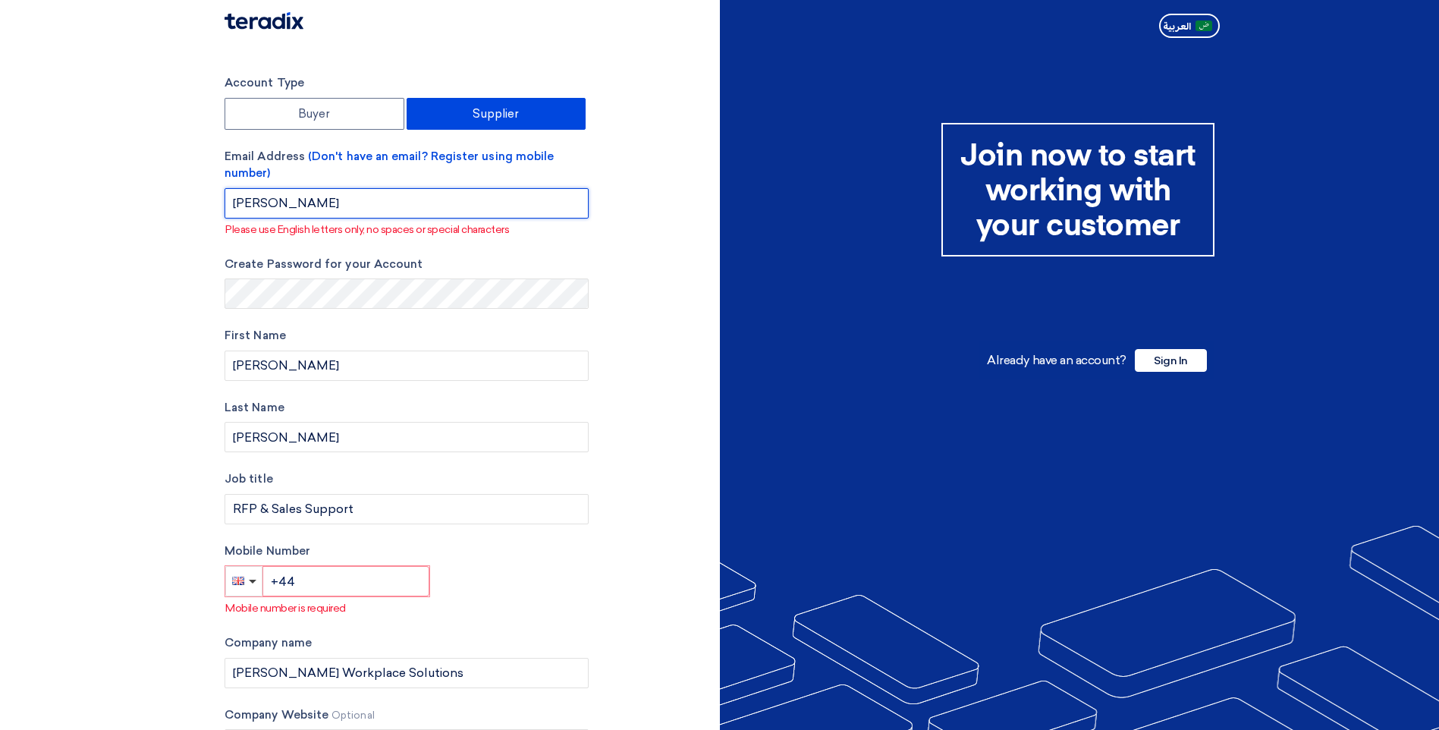
drag, startPoint x: 404, startPoint y: 213, endPoint x: 166, endPoint y: 199, distance: 237.9
click at [166, 199] on section "Account Type Buyer Supplier Email Address (Don't have an email? Register using …" at bounding box center [719, 460] width 1439 height 833
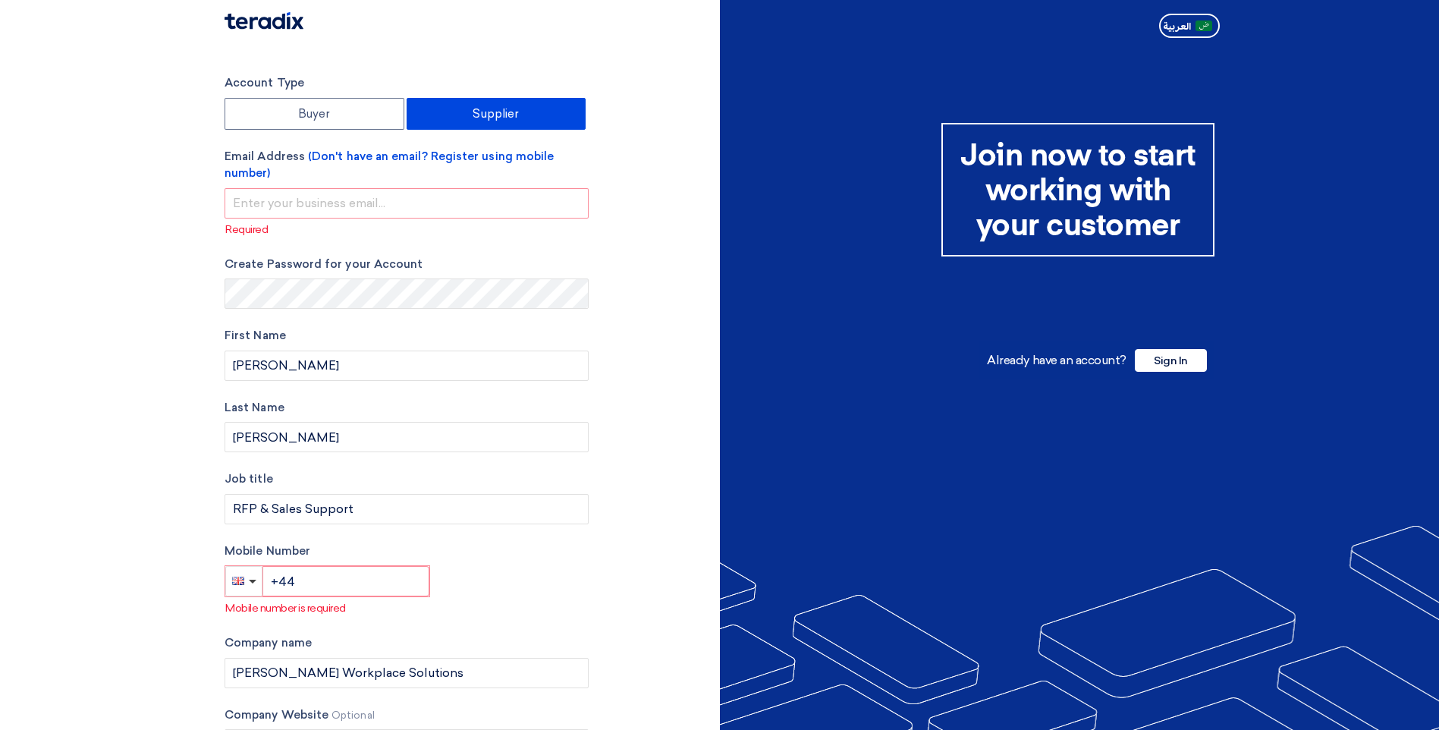
click at [74, 277] on section "Account Type Buyer Supplier Email Address (Don't have an email? Register using …" at bounding box center [719, 460] width 1439 height 833
click at [259, 208] on input "email" at bounding box center [407, 203] width 364 height 30
click at [250, 202] on input "email" at bounding box center [407, 203] width 364 height 30
paste input "[DOMAIN_NAME][EMAIL_ADDRESS][DOMAIN_NAME]"
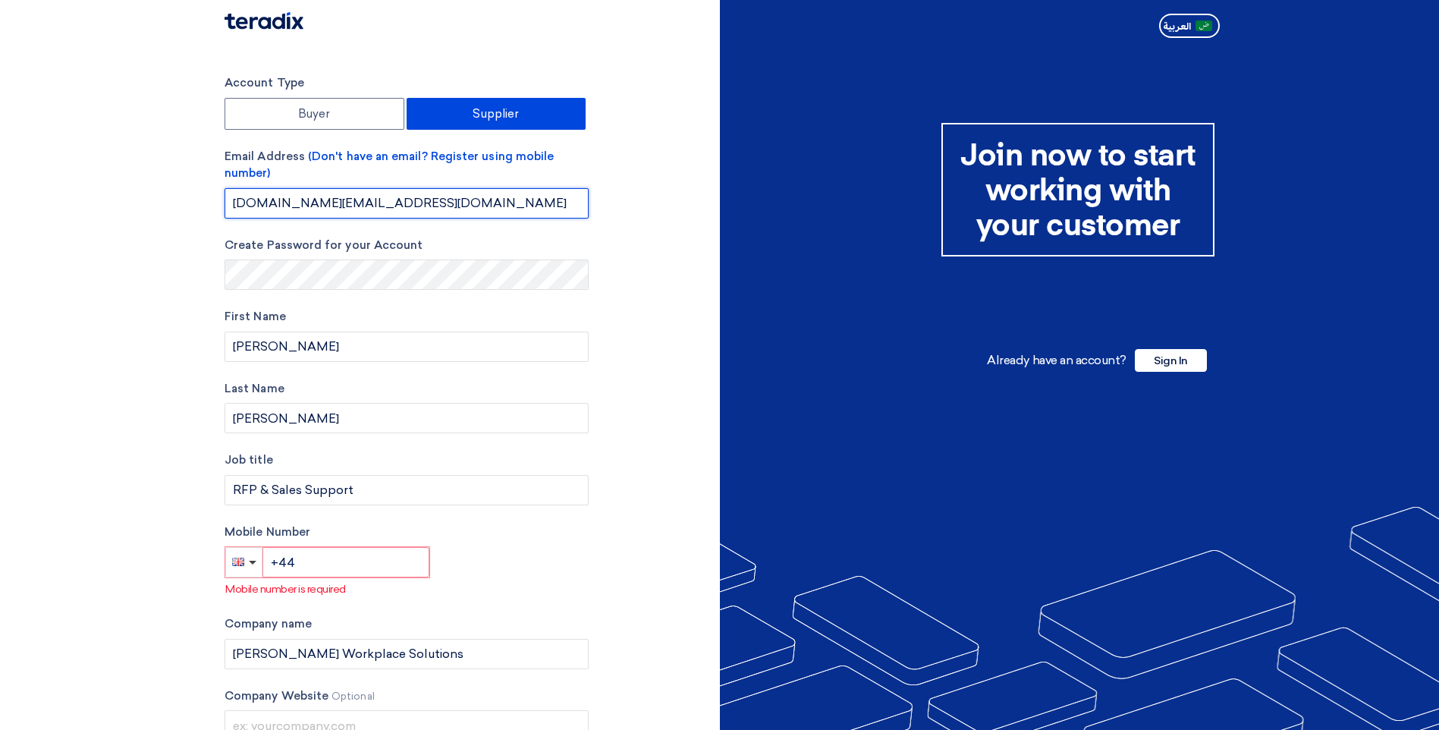
type input "[DOMAIN_NAME][EMAIL_ADDRESS][DOMAIN_NAME]"
click at [174, 316] on section "Account Type Buyer Supplier Email Address (Don't have an email? Register using …" at bounding box center [719, 451] width 1439 height 814
click at [234, 206] on input "[DOMAIN_NAME][EMAIL_ADDRESS][DOMAIN_NAME]" at bounding box center [407, 203] width 364 height 30
click at [484, 201] on input "[DOMAIN_NAME][EMAIL_ADDRESS][DOMAIN_NAME]" at bounding box center [407, 203] width 364 height 30
click at [256, 567] on button "button" at bounding box center [243, 562] width 37 height 30
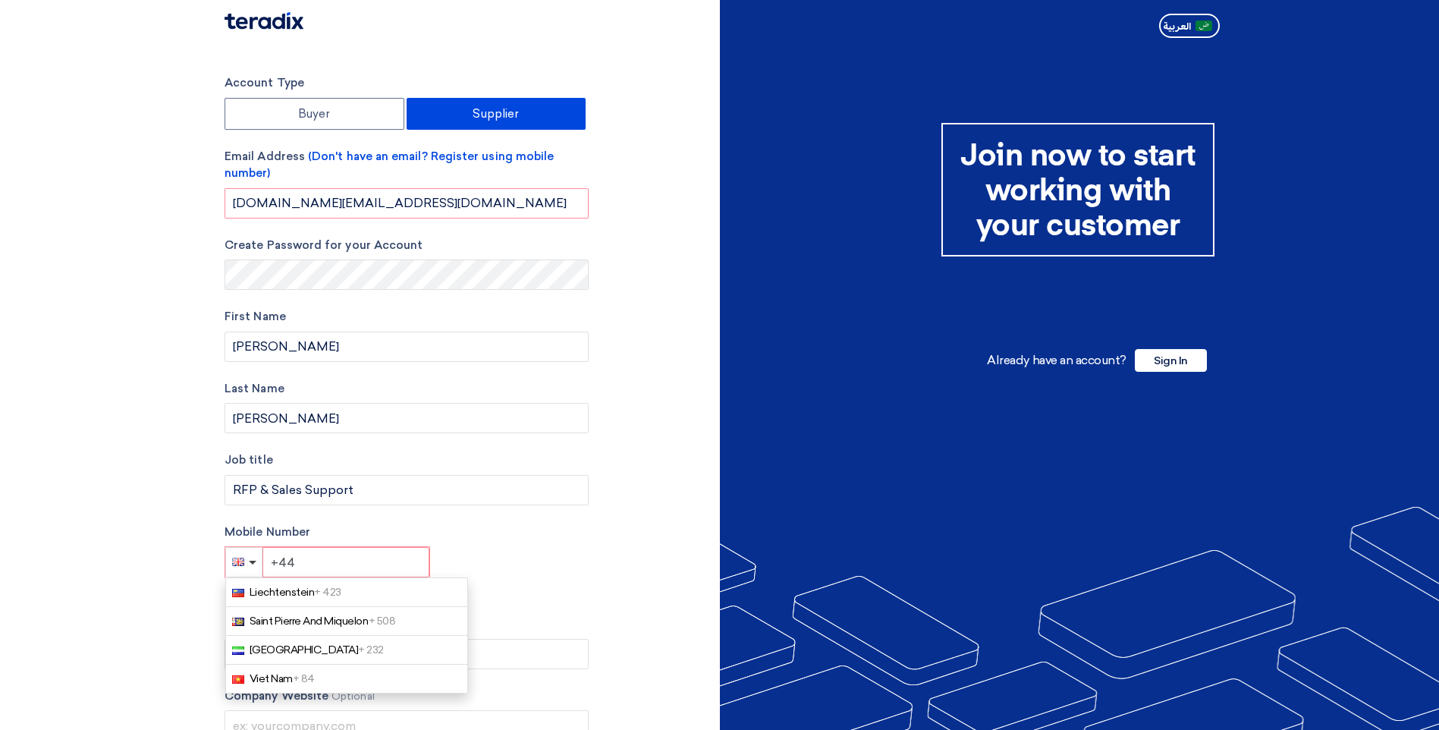
click at [298, 558] on input "+44" at bounding box center [345, 562] width 167 height 30
click at [252, 558] on button "button" at bounding box center [243, 562] width 37 height 30
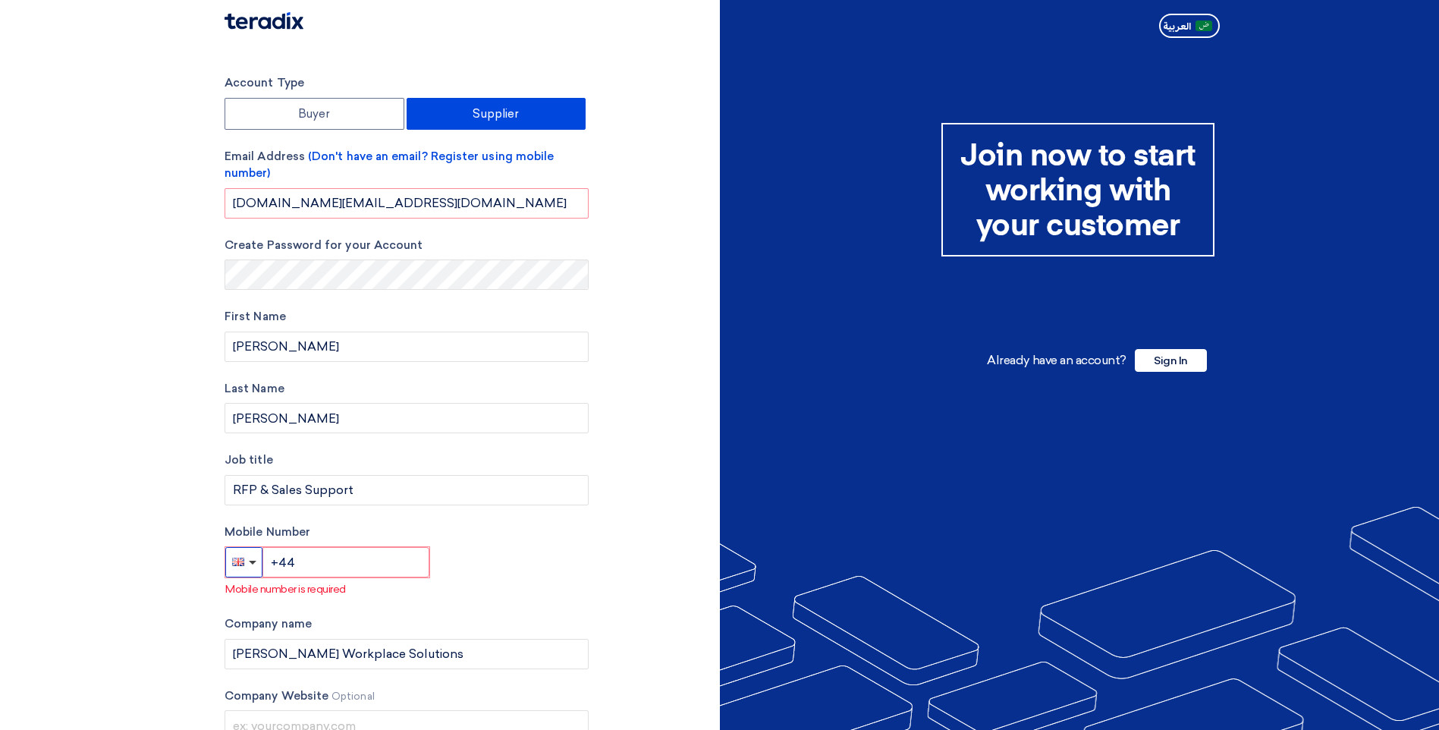
click at [256, 567] on button "button" at bounding box center [243, 562] width 37 height 30
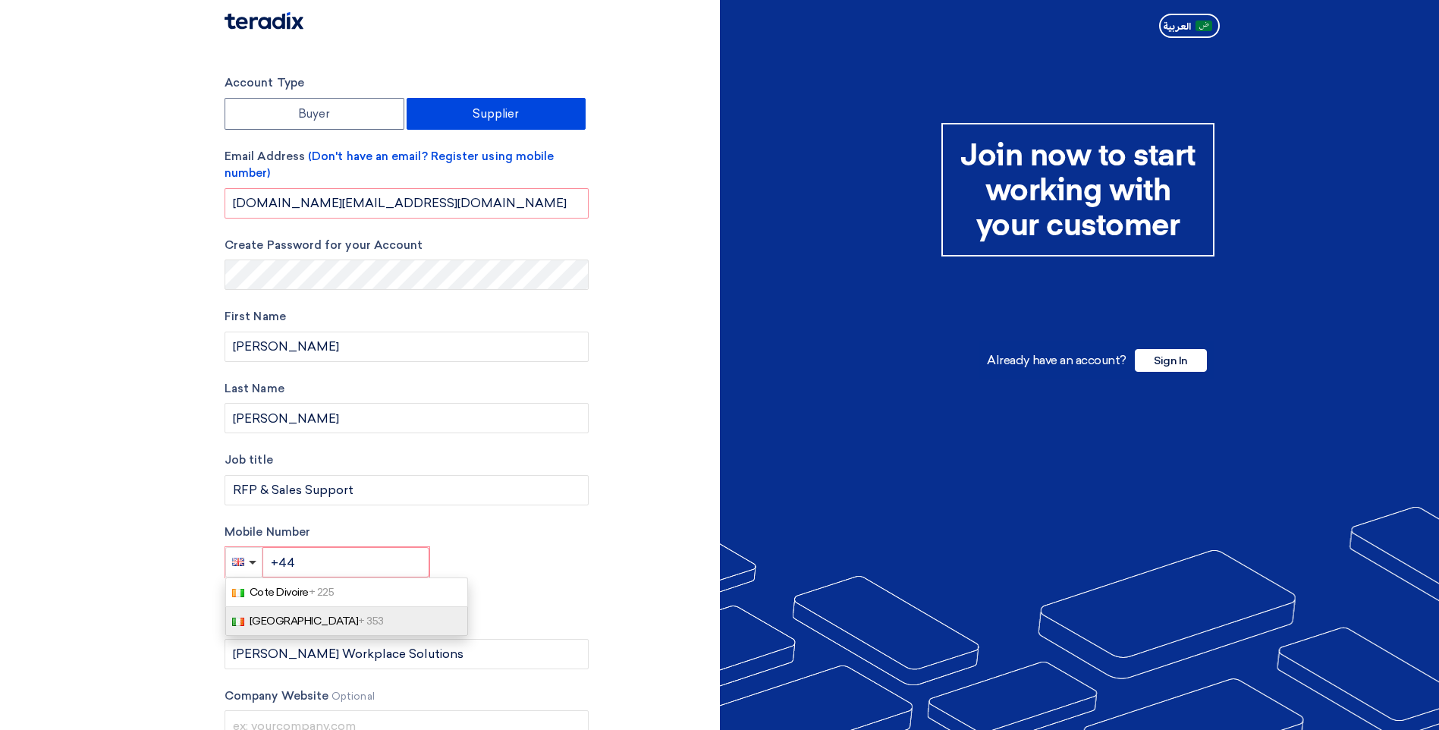
click at [267, 618] on span "Ireland + 353" at bounding box center [317, 620] width 134 height 13
click at [328, 565] on input "+353" at bounding box center [345, 562] width 167 height 30
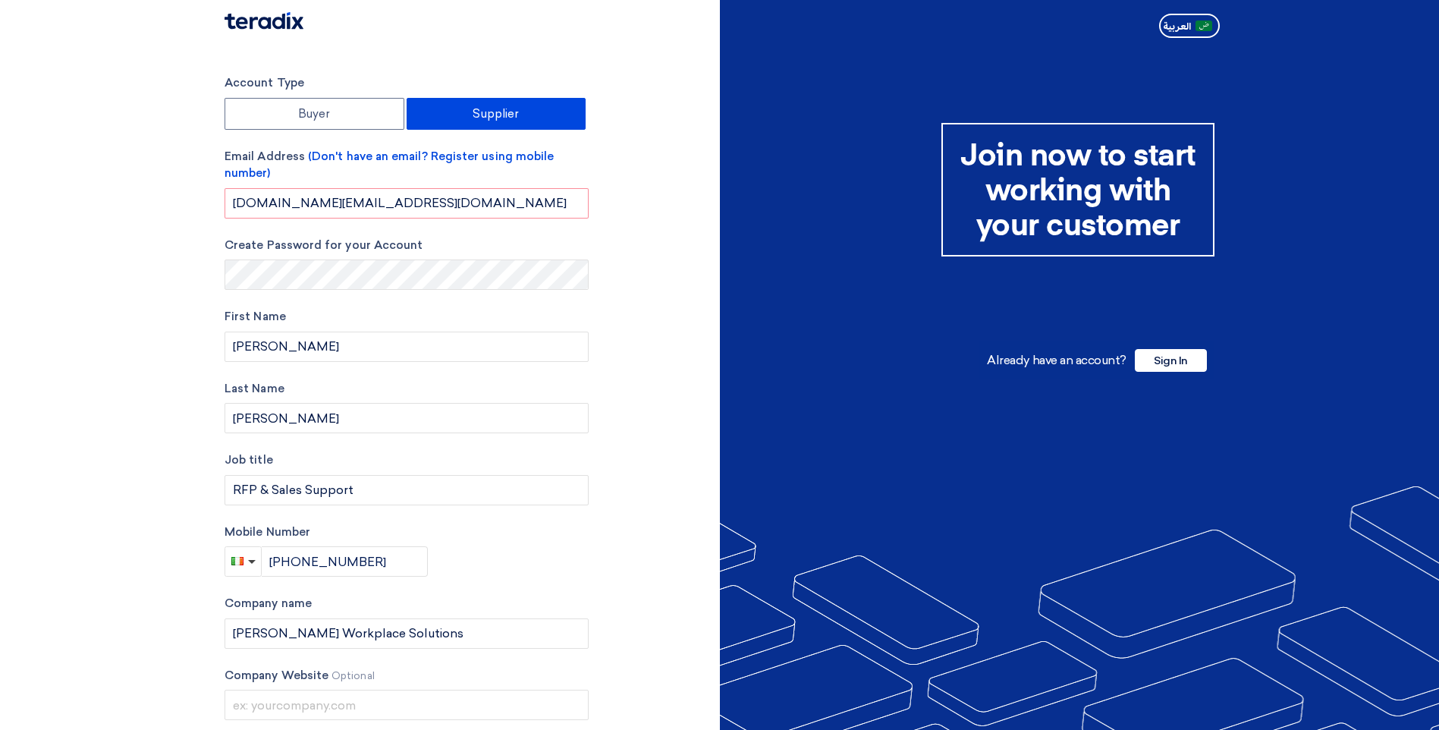
click at [528, 229] on form "Account Type Buyer Supplier Email Address (Don't have an email? Register using …" at bounding box center [407, 325] width 364 height 502
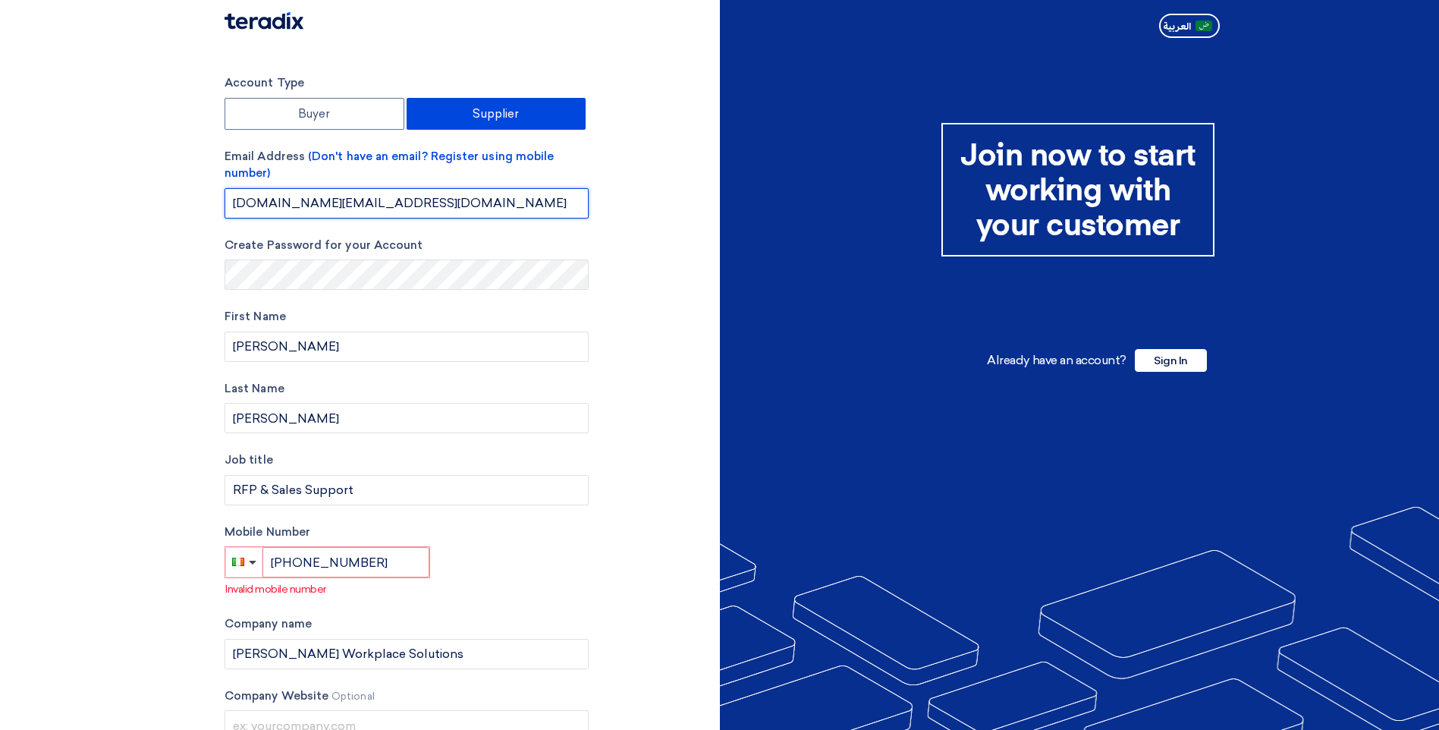
click at [501, 206] on input "[DOMAIN_NAME][EMAIL_ADDRESS][DOMAIN_NAME]" at bounding box center [407, 203] width 364 height 30
click at [554, 598] on div "Account Type Buyer Supplier Email Address (Don't have an email? Register using …" at bounding box center [407, 450] width 364 height 753
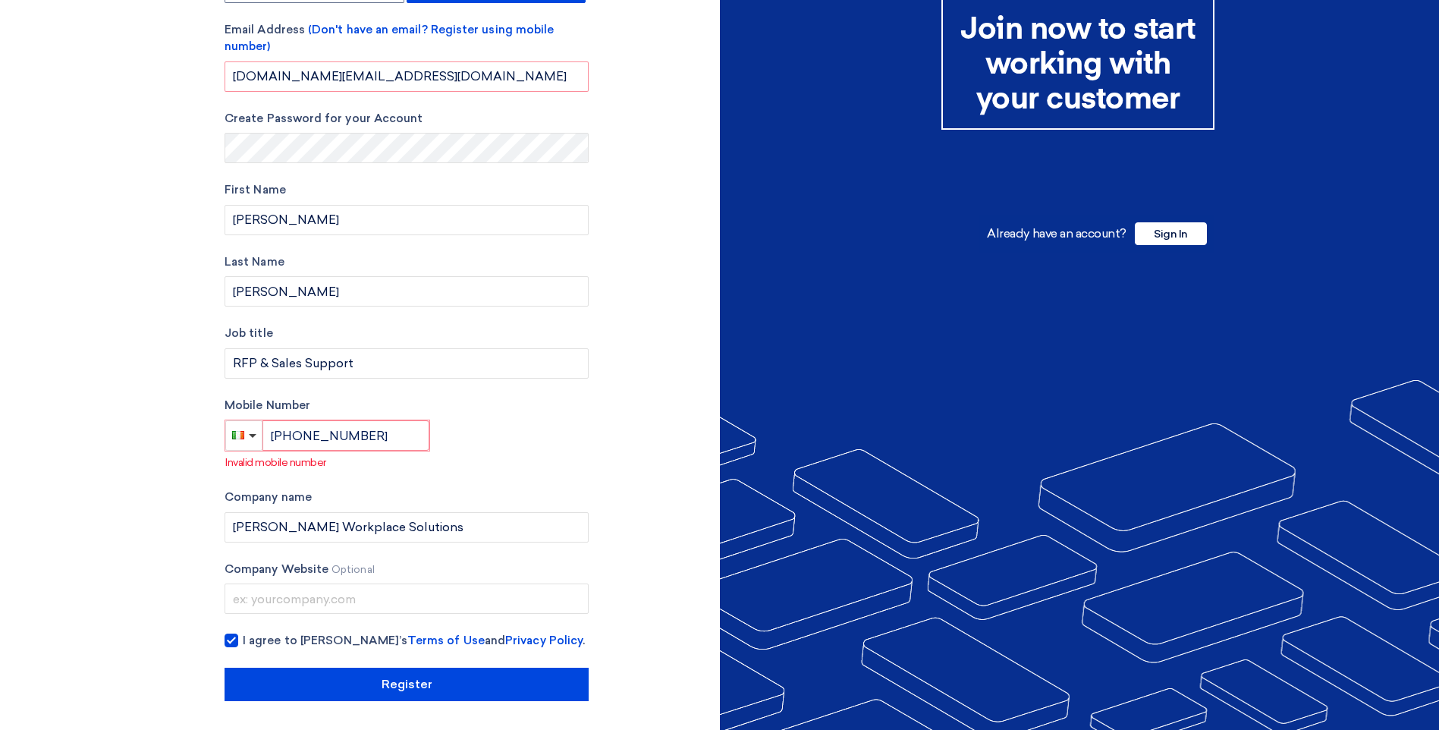
scroll to position [128, 0]
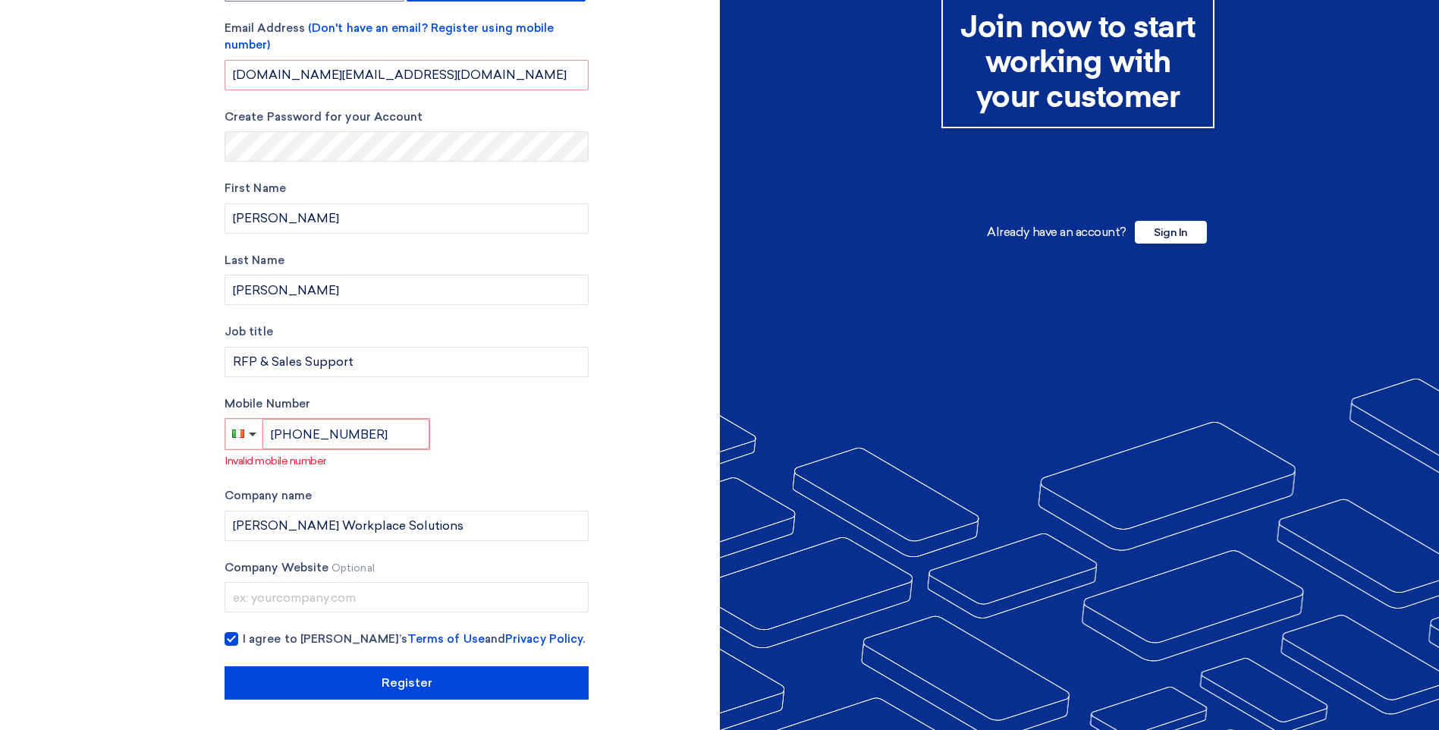
click at [563, 429] on div "Mobile Number [PHONE_NUMBER] Invalid mobile number" at bounding box center [407, 432] width 364 height 74
click at [528, 472] on div "Account Type Buyer Supplier Email Address (Don't have an email? Register using …" at bounding box center [407, 322] width 364 height 753
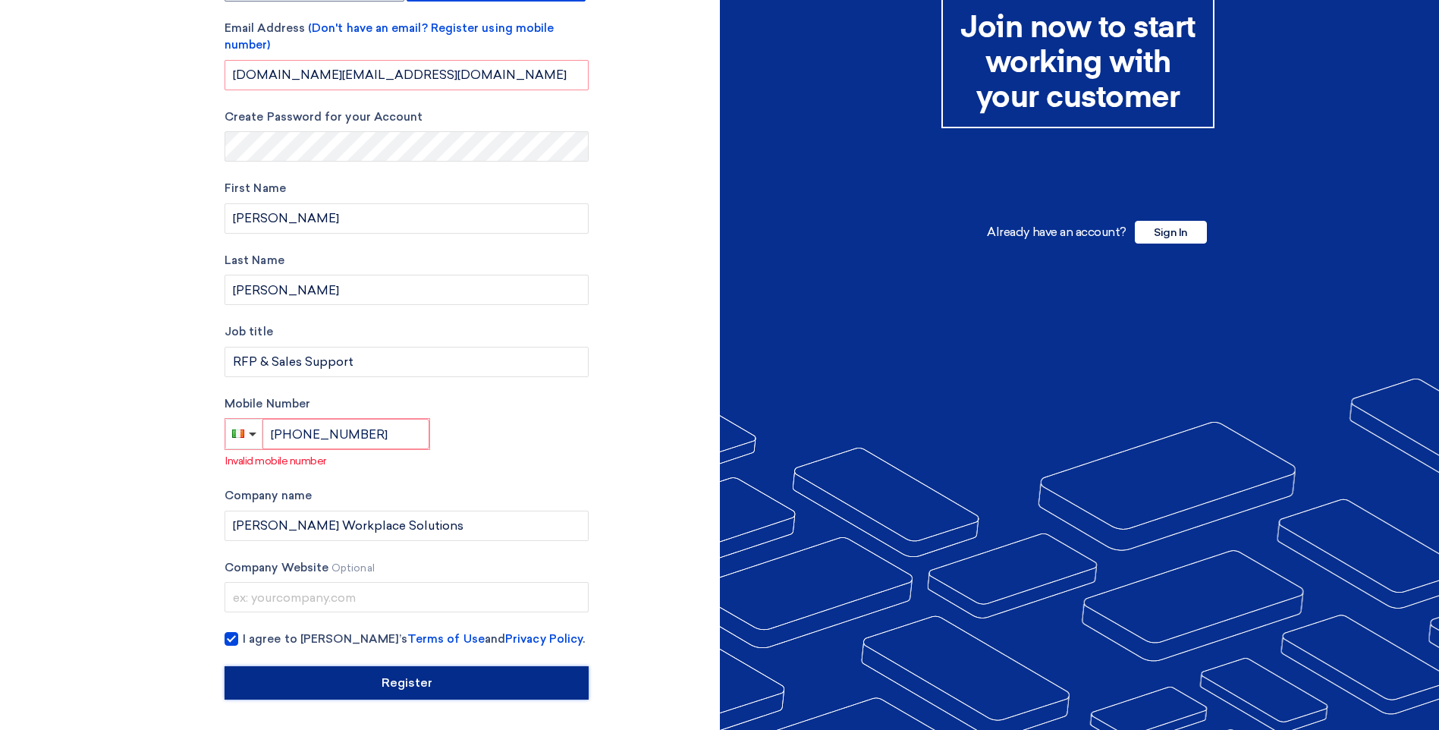
click at [441, 685] on input "Register" at bounding box center [407, 682] width 364 height 33
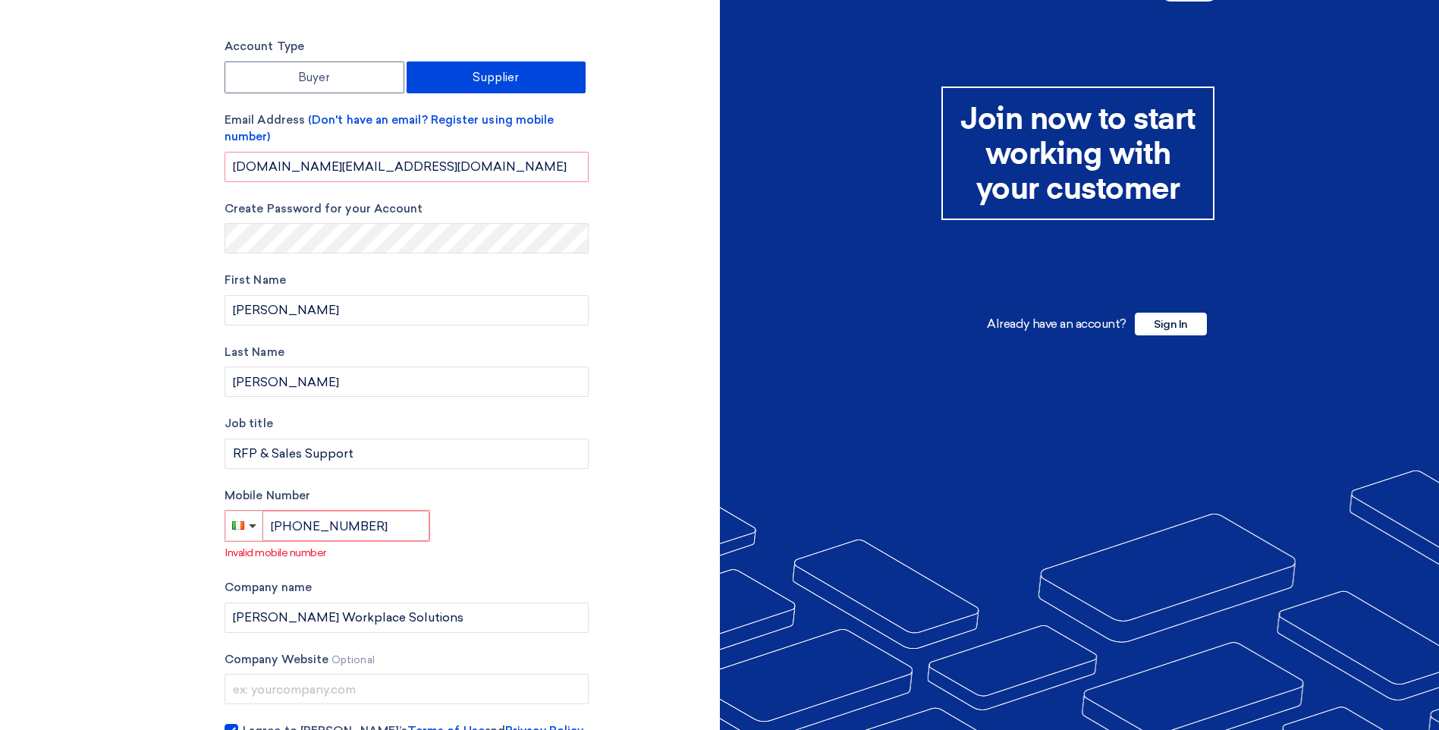
scroll to position [76, 0]
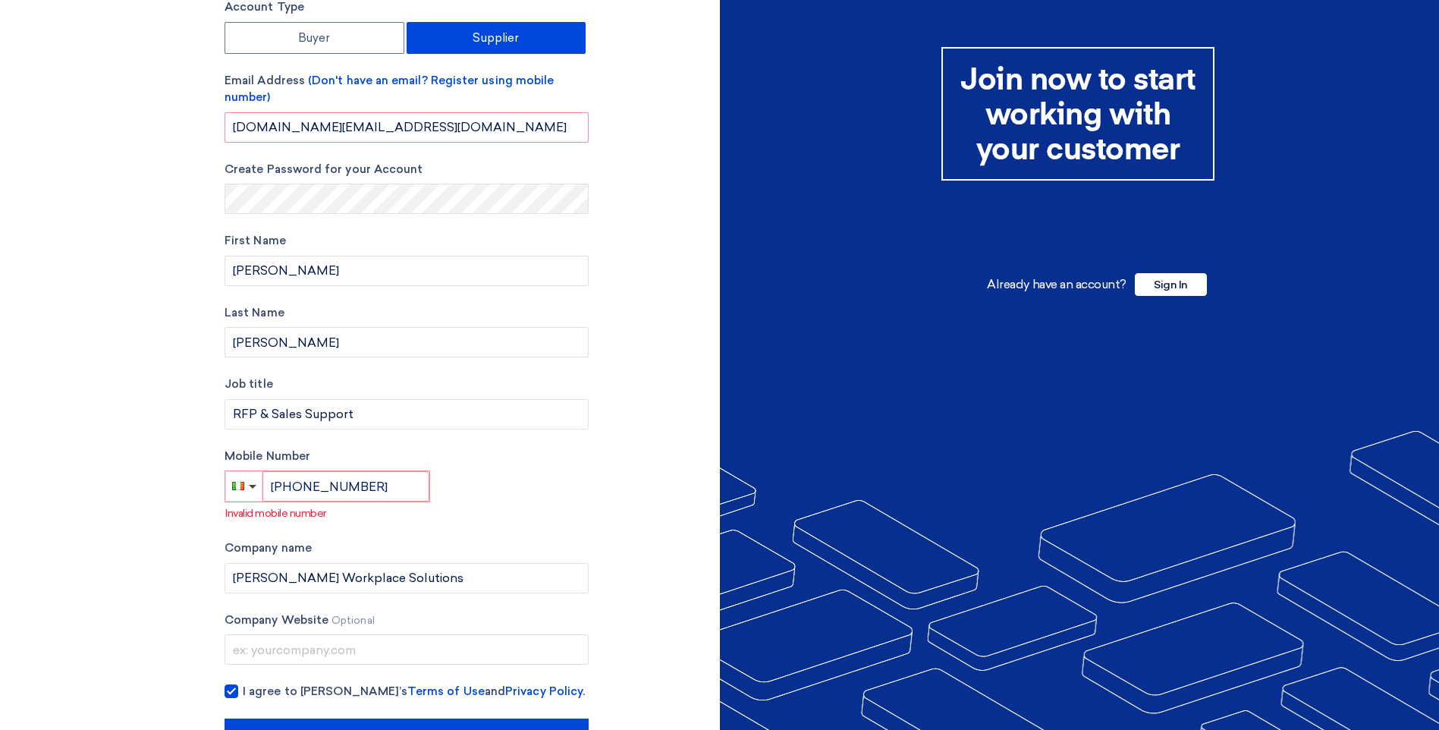
click at [548, 506] on p "Invalid mobile number" at bounding box center [406, 513] width 363 height 16
click at [443, 482] on div "Mobile Number [PHONE_NUMBER] Invalid mobile number" at bounding box center [407, 485] width 364 height 74
click at [306, 488] on input "[PHONE_NUMBER]" at bounding box center [345, 486] width 167 height 30
click at [262, 495] on input "[PHONE_NUMBER]" at bounding box center [345, 486] width 167 height 30
click at [306, 489] on input "[PHONE_NUMBER]" at bounding box center [345, 486] width 167 height 30
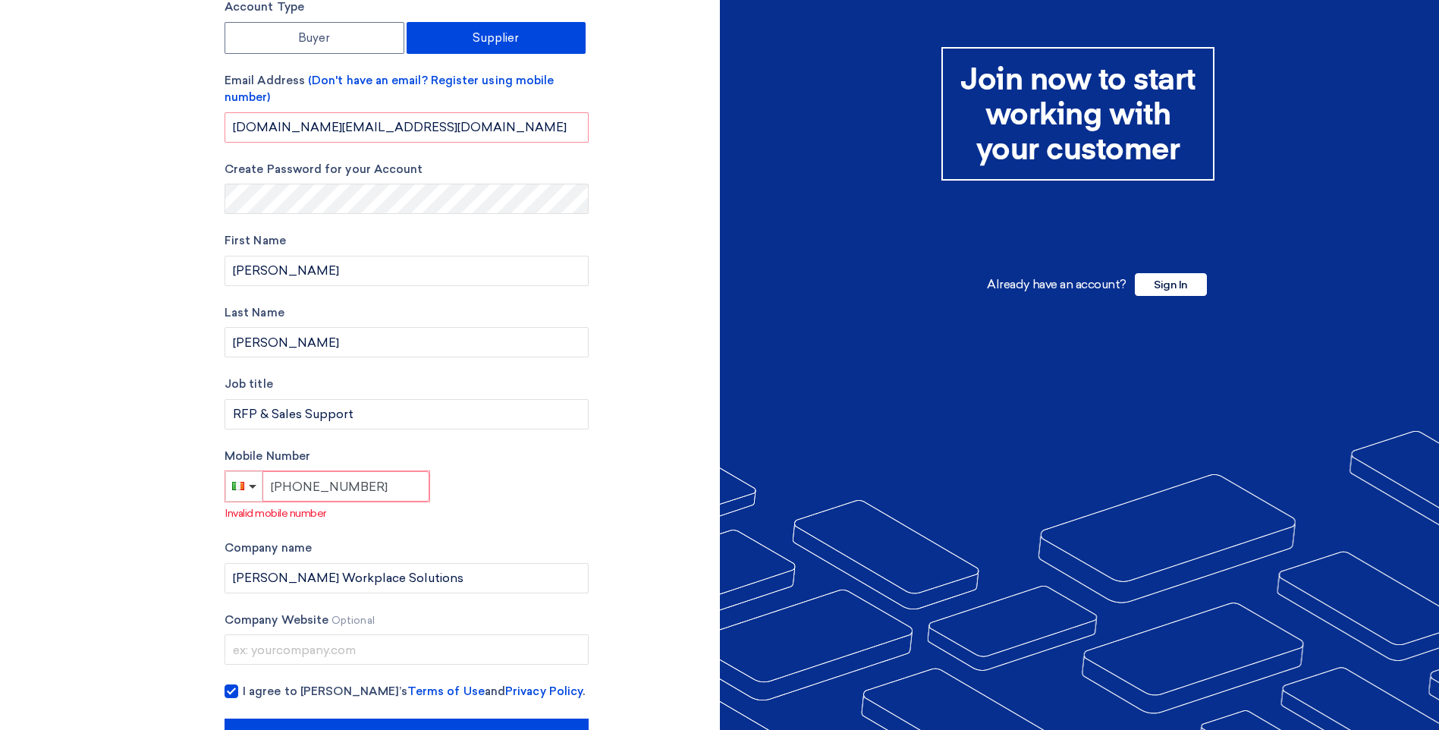
type input "[PHONE_NUMBER]"
click at [488, 486] on div "Mobile Number [PHONE_NUMBER] Invalid mobile number" at bounding box center [407, 485] width 364 height 74
click at [623, 482] on div "Account Type Buyer Supplier Email Address (Don't have an email? Register using …" at bounding box center [466, 374] width 507 height 753
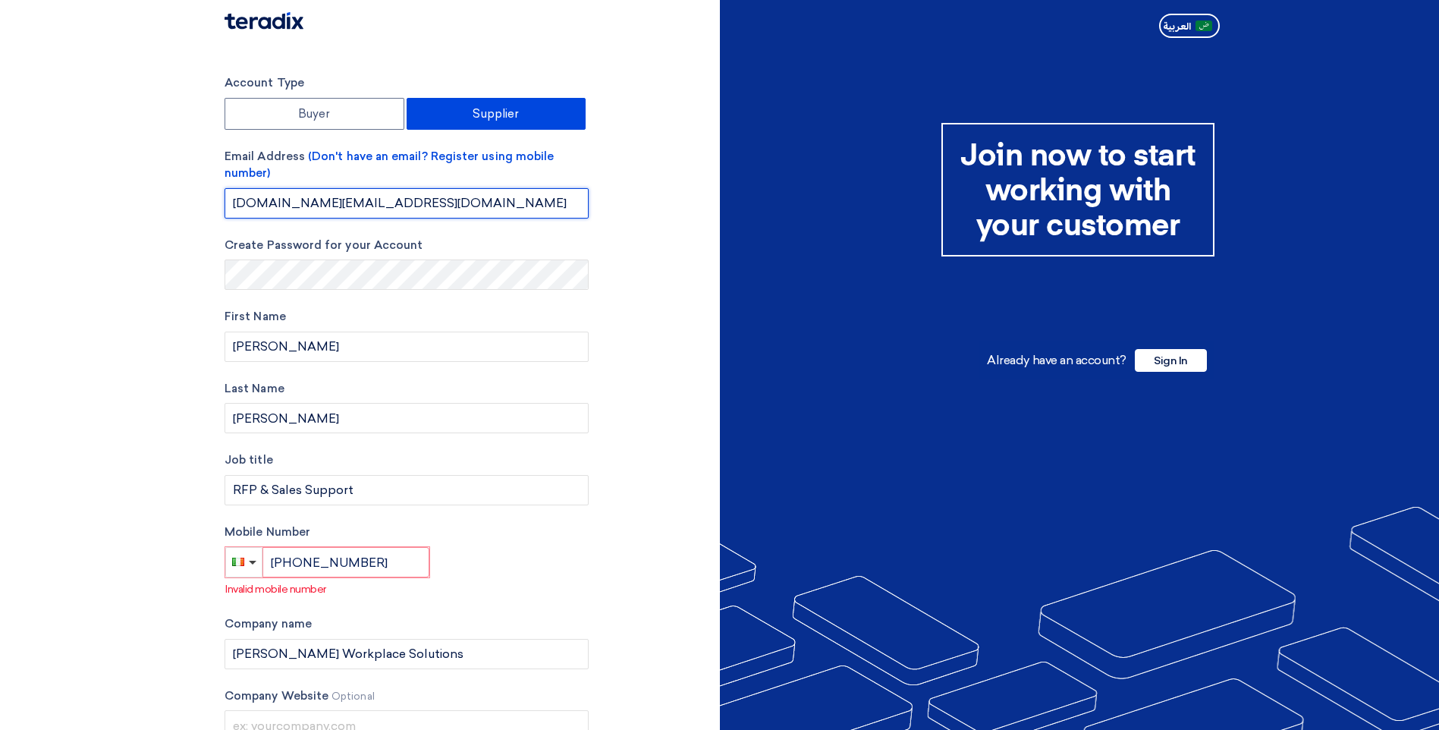
click at [466, 204] on input "[DOMAIN_NAME][EMAIL_ADDRESS][DOMAIN_NAME]" at bounding box center [407, 203] width 364 height 30
click at [477, 205] on input "[DOMAIN_NAME][EMAIL_ADDRESS][DOMAIN_NAME]" at bounding box center [407, 203] width 364 height 30
type input "[DOMAIN_NAME][EMAIL_ADDRESS][DOMAIN_NAME]"
click at [653, 357] on div "Account Type Buyer Supplier Email Address (Don't have an email? Register using …" at bounding box center [466, 450] width 507 height 753
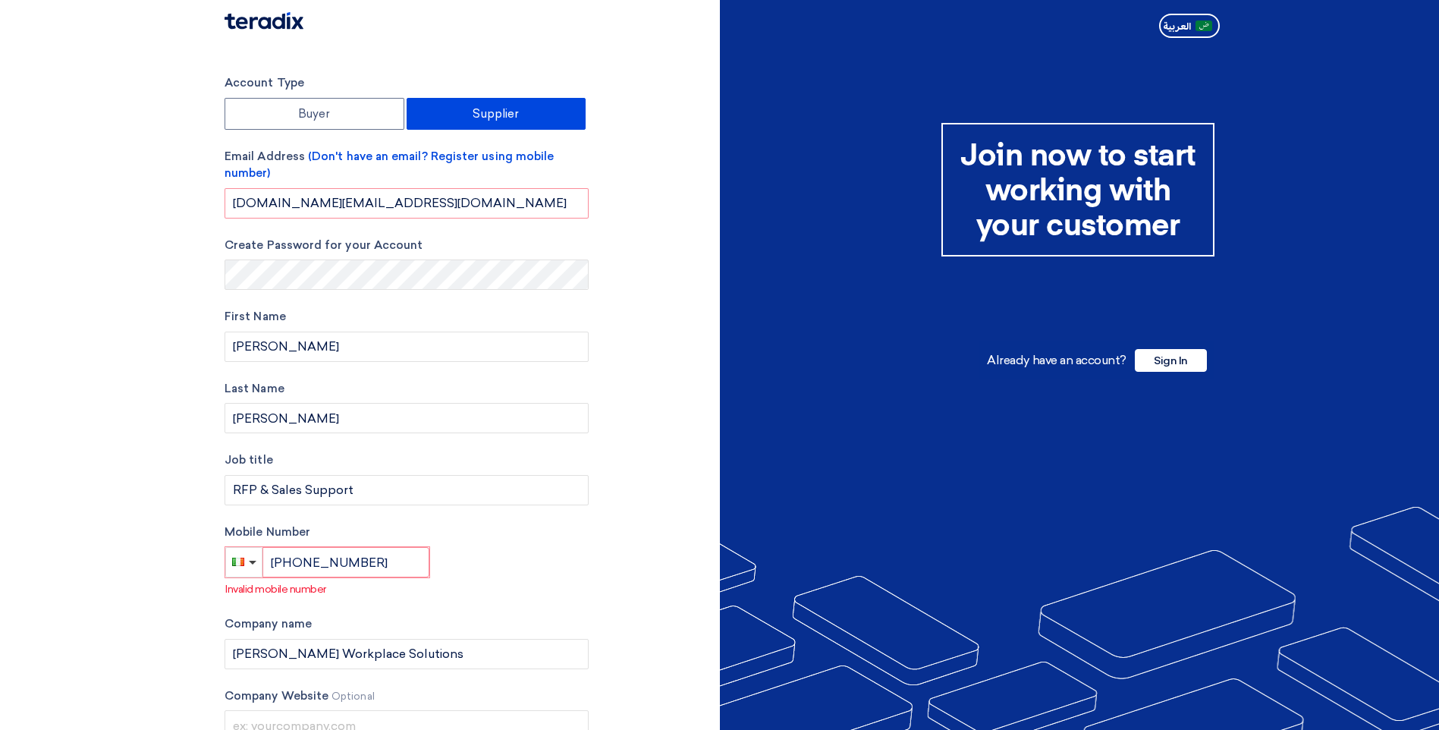
click at [491, 568] on div "Mobile Number [PHONE_NUMBER] Invalid mobile number" at bounding box center [407, 560] width 364 height 74
click at [250, 564] on span "button" at bounding box center [253, 563] width 8 height 4
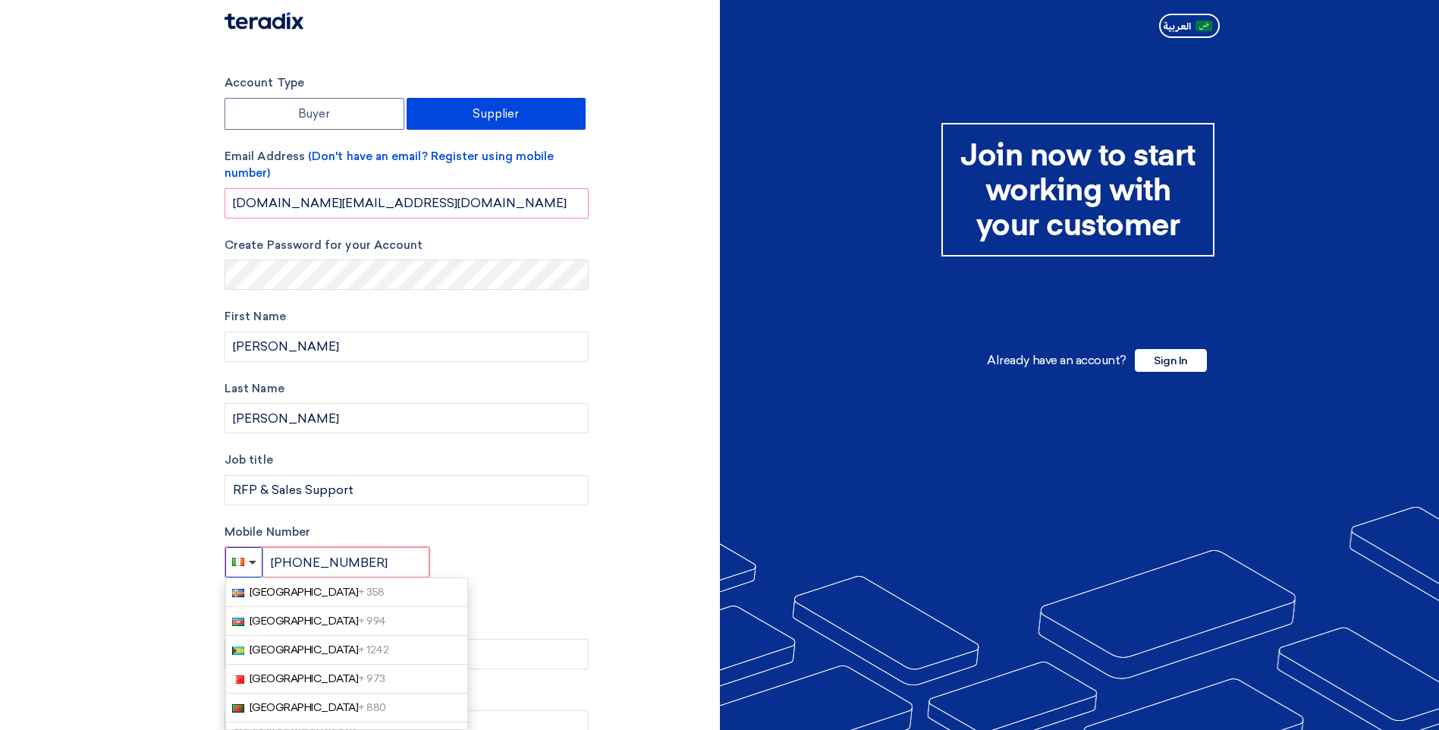
click at [246, 558] on button "button" at bounding box center [243, 562] width 37 height 30
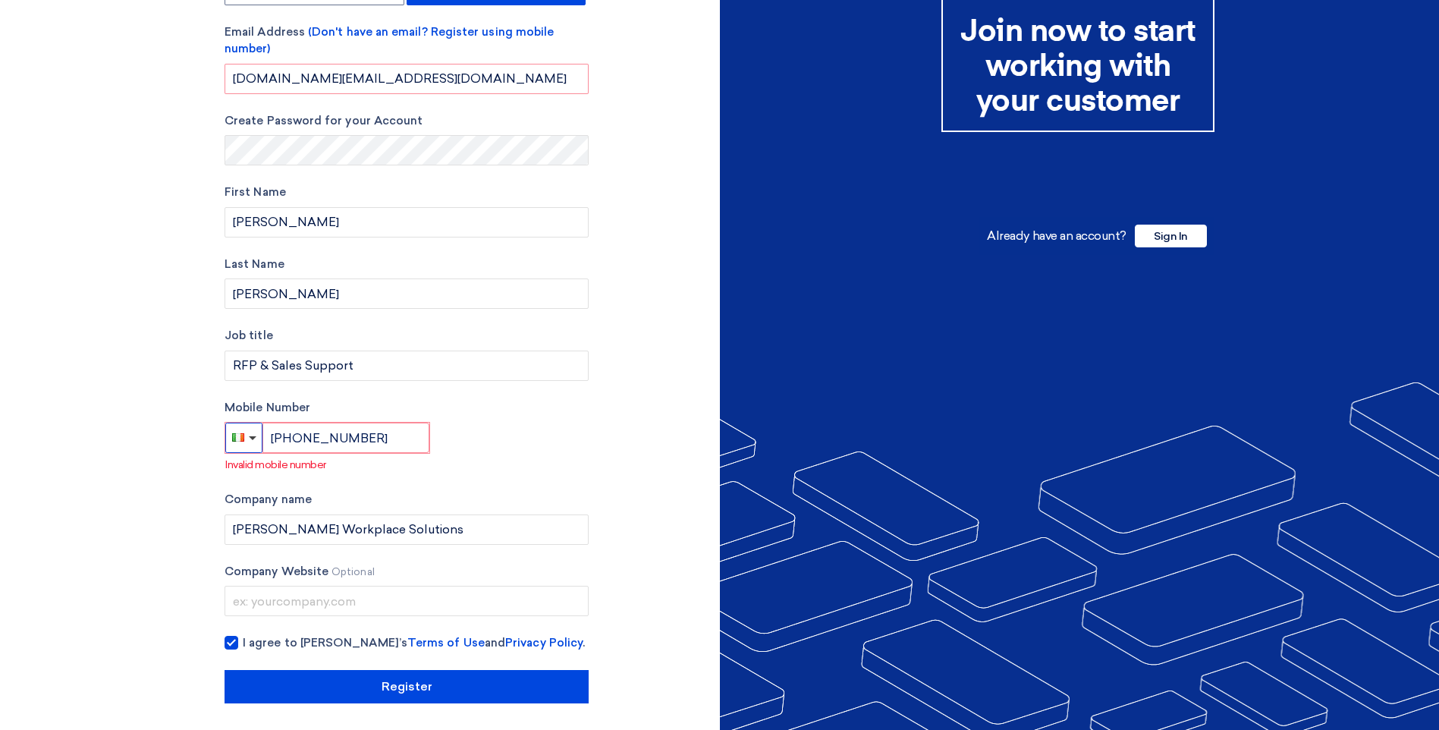
scroll to position [128, 0]
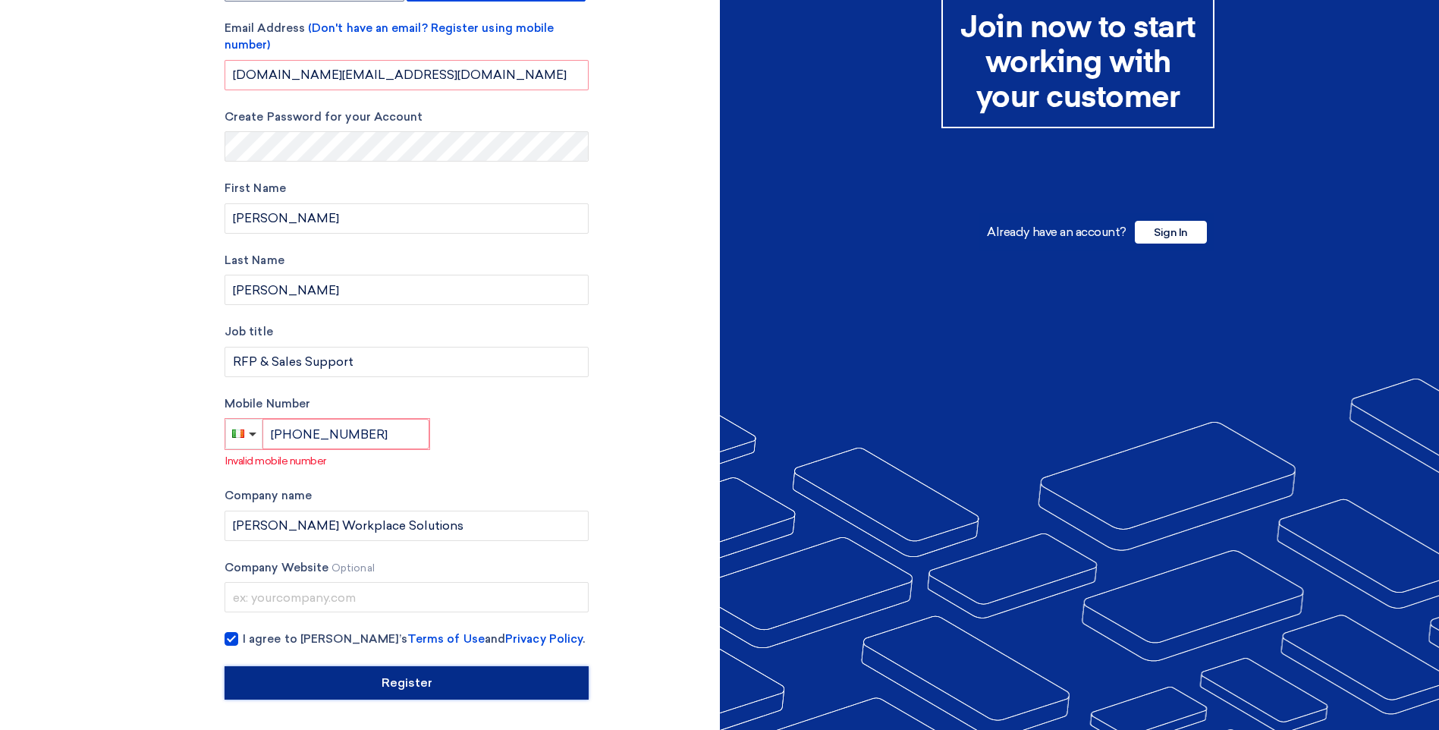
click at [433, 679] on input "Register" at bounding box center [407, 682] width 364 height 33
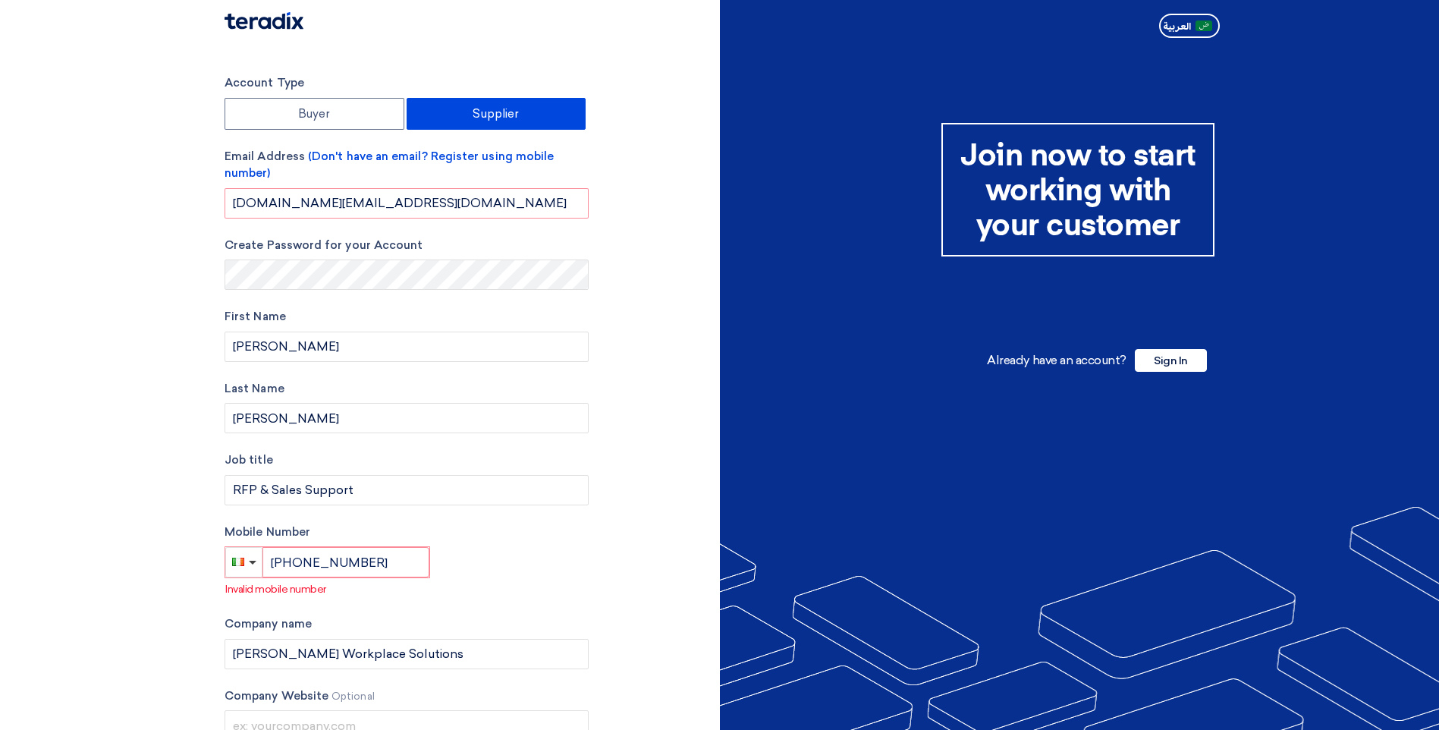
click at [542, 599] on div "Account Type Buyer Supplier Email Address (Don't have an email? Register using …" at bounding box center [407, 450] width 364 height 753
click at [403, 564] on input "[PHONE_NUMBER]" at bounding box center [345, 562] width 167 height 30
drag, startPoint x: 233, startPoint y: 549, endPoint x: 200, endPoint y: 549, distance: 32.6
click at [200, 549] on section "Account Type Buyer Supplier Email Address (Don't have an email? Register using …" at bounding box center [719, 451] width 1439 height 814
click at [251, 561] on button "button" at bounding box center [243, 562] width 36 height 30
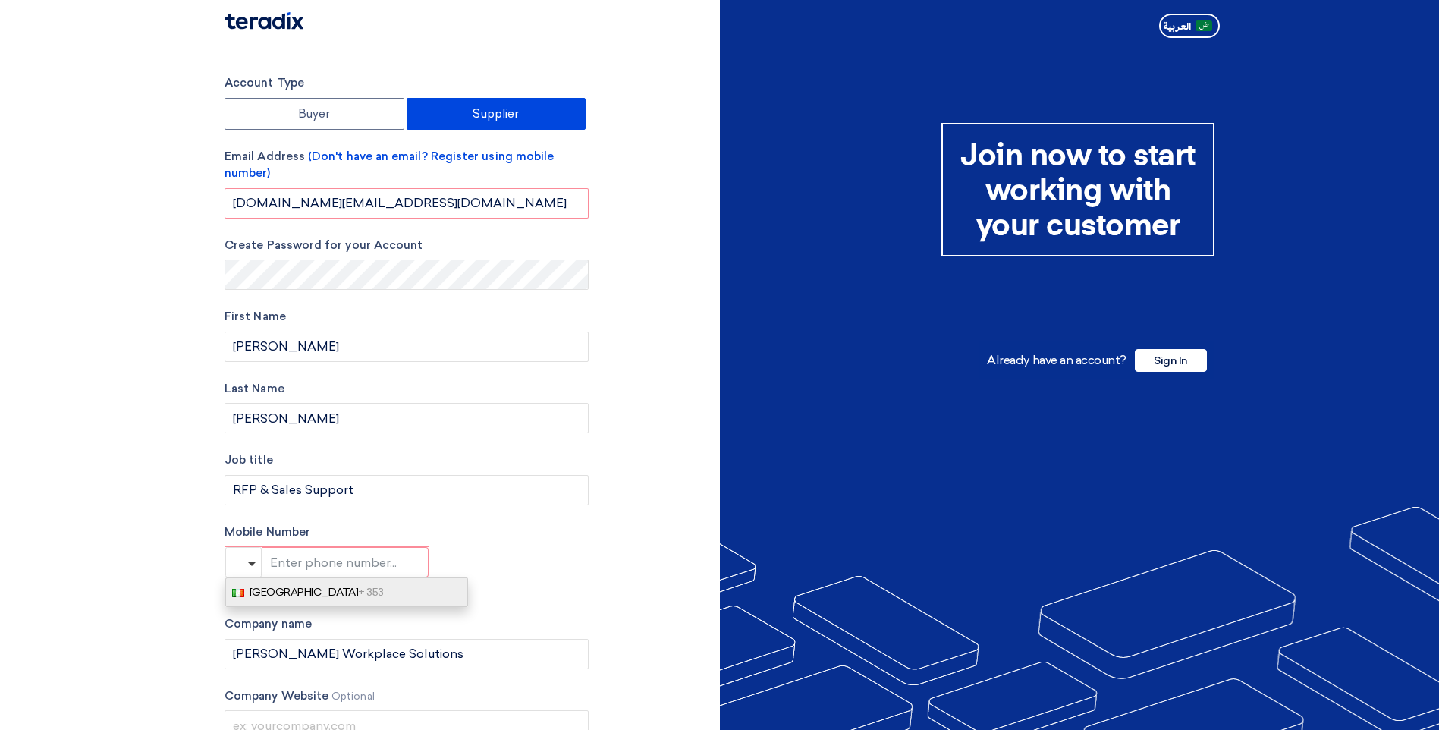
click at [277, 593] on span "Ireland + 353" at bounding box center [317, 592] width 134 height 13
click at [332, 566] on input "+353" at bounding box center [345, 562] width 167 height 30
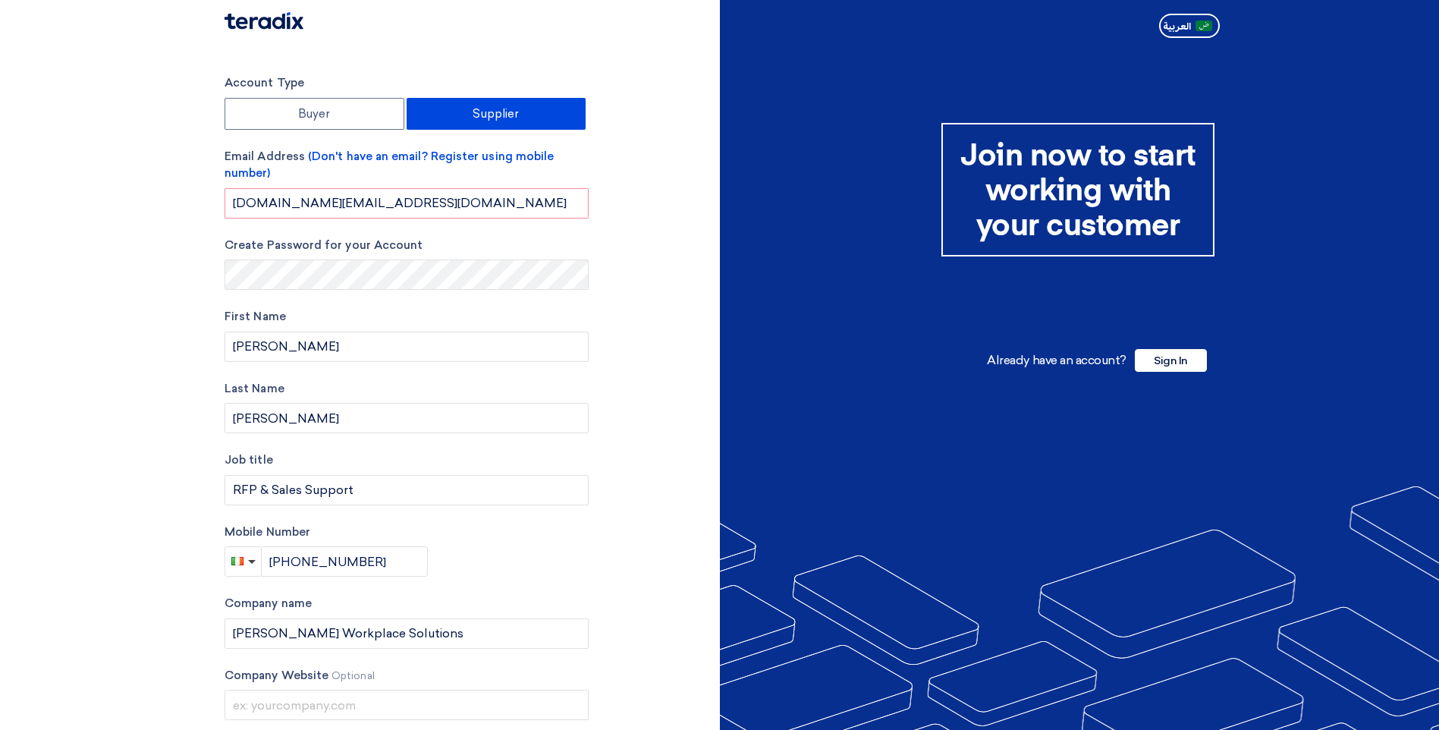
click at [584, 557] on div "Mobile Number [PHONE_NUMBER]" at bounding box center [407, 550] width 364 height 54
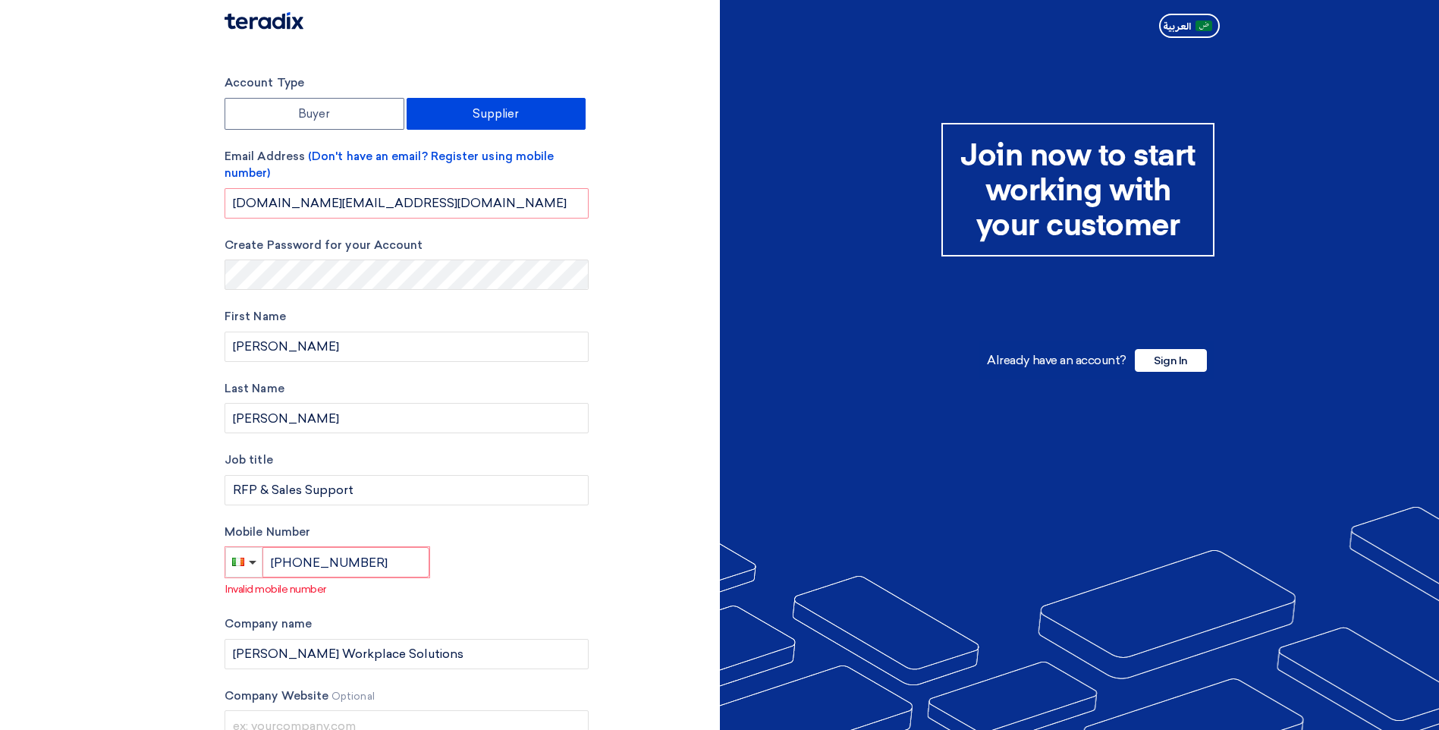
click at [526, 572] on div "Mobile Number [PHONE_NUMBER] Invalid mobile number" at bounding box center [407, 560] width 364 height 74
click at [529, 565] on div "Mobile Number [PHONE_NUMBER] Invalid mobile number" at bounding box center [407, 560] width 364 height 74
click at [363, 563] on input "[PHONE_NUMBER]" at bounding box center [345, 562] width 167 height 30
click at [482, 560] on div "Mobile Number [PHONE_NUMBER] Invalid mobile number" at bounding box center [407, 560] width 364 height 74
click at [378, 566] on input "[PHONE_NUMBER]" at bounding box center [345, 562] width 167 height 30
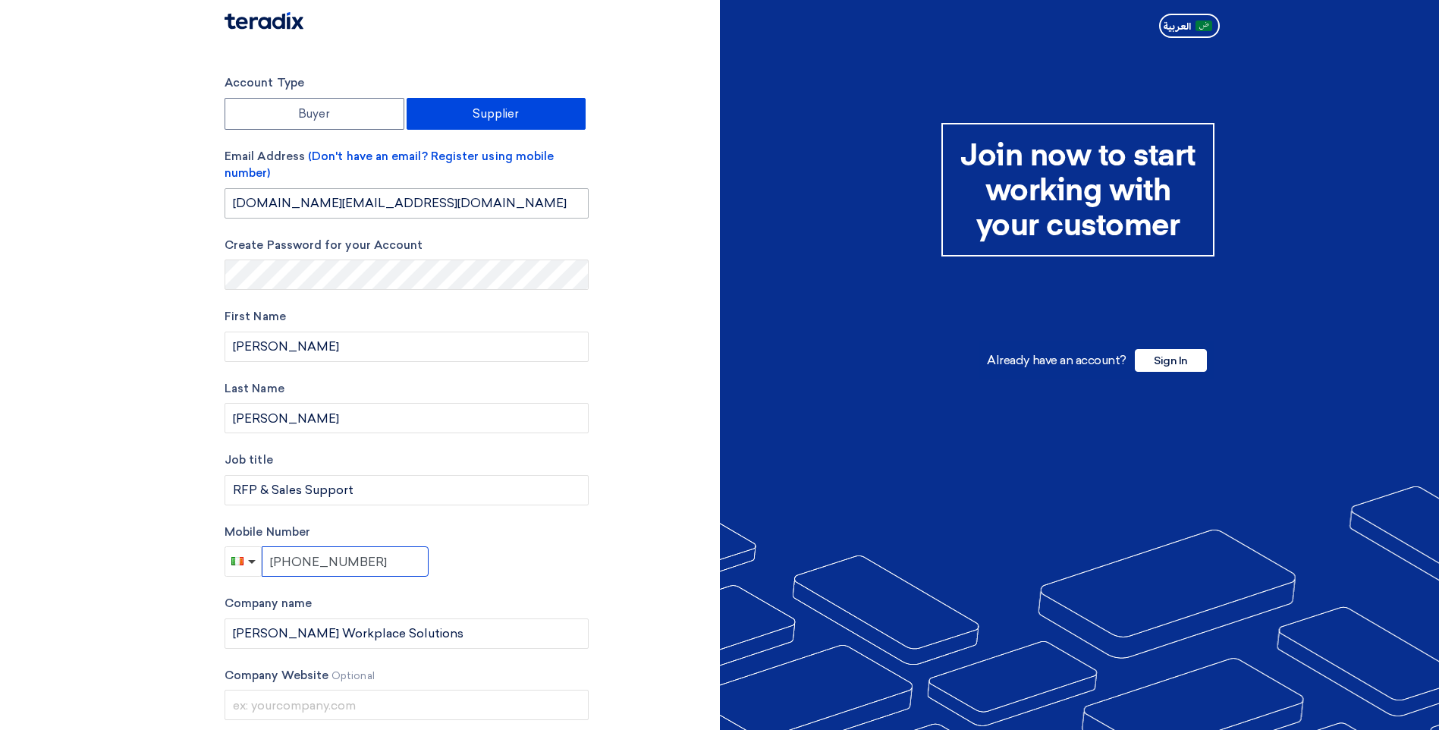
type input "[PHONE_NUMBER]"
click at [470, 196] on input "[DOMAIN_NAME][EMAIL_ADDRESS][DOMAIN_NAME]" at bounding box center [407, 203] width 364 height 30
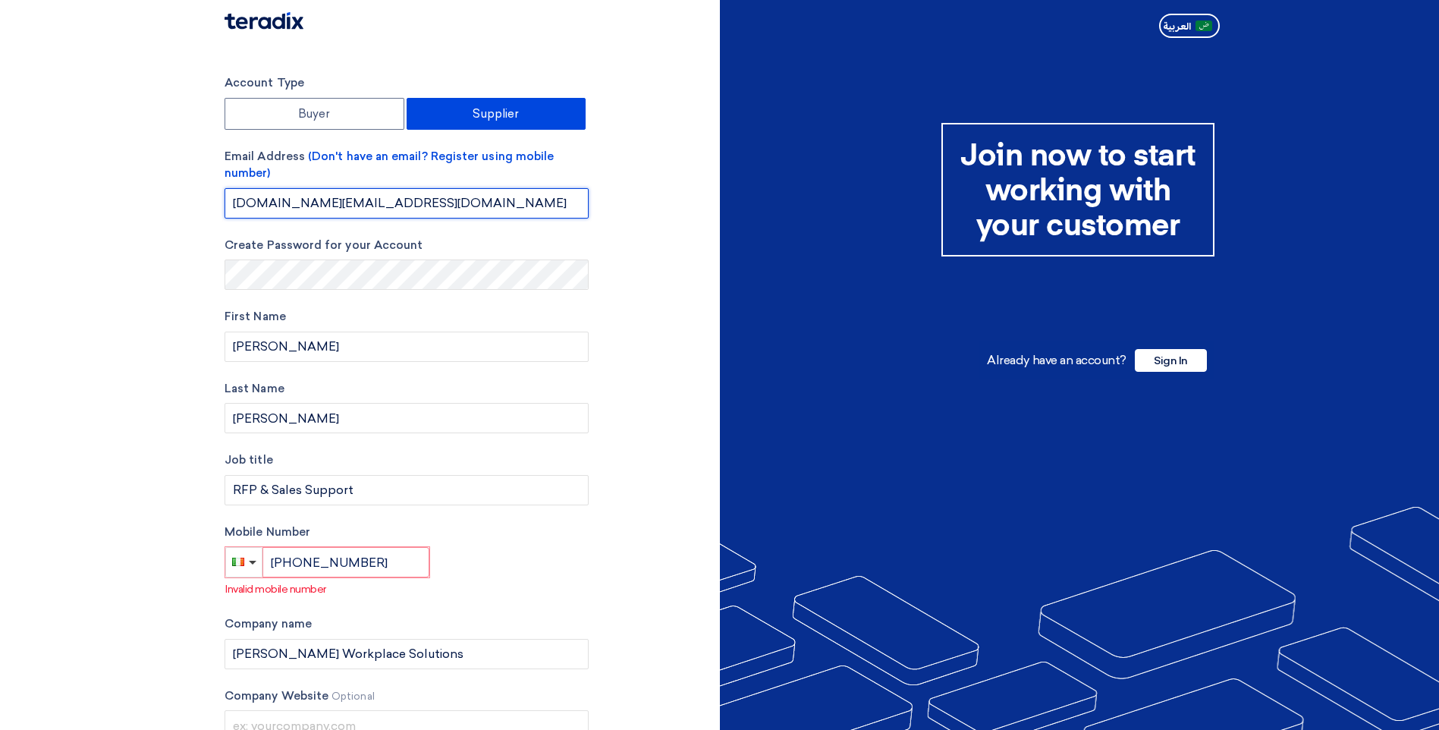
click at [472, 209] on input "[DOMAIN_NAME][EMAIL_ADDRESS][DOMAIN_NAME]" at bounding box center [407, 203] width 364 height 30
drag, startPoint x: 457, startPoint y: 206, endPoint x: 191, endPoint y: 191, distance: 266.6
click at [191, 191] on section "Account Type Buyer Supplier Email Address (Don't have an email? Register using …" at bounding box center [719, 451] width 1439 height 814
type input "[PERSON_NAME][EMAIL_ADDRESS][PERSON_NAME][DOMAIN_NAME]"
click at [167, 293] on section "Account Type Buyer Supplier Email Address (Don't have an email? Register using …" at bounding box center [719, 451] width 1439 height 814
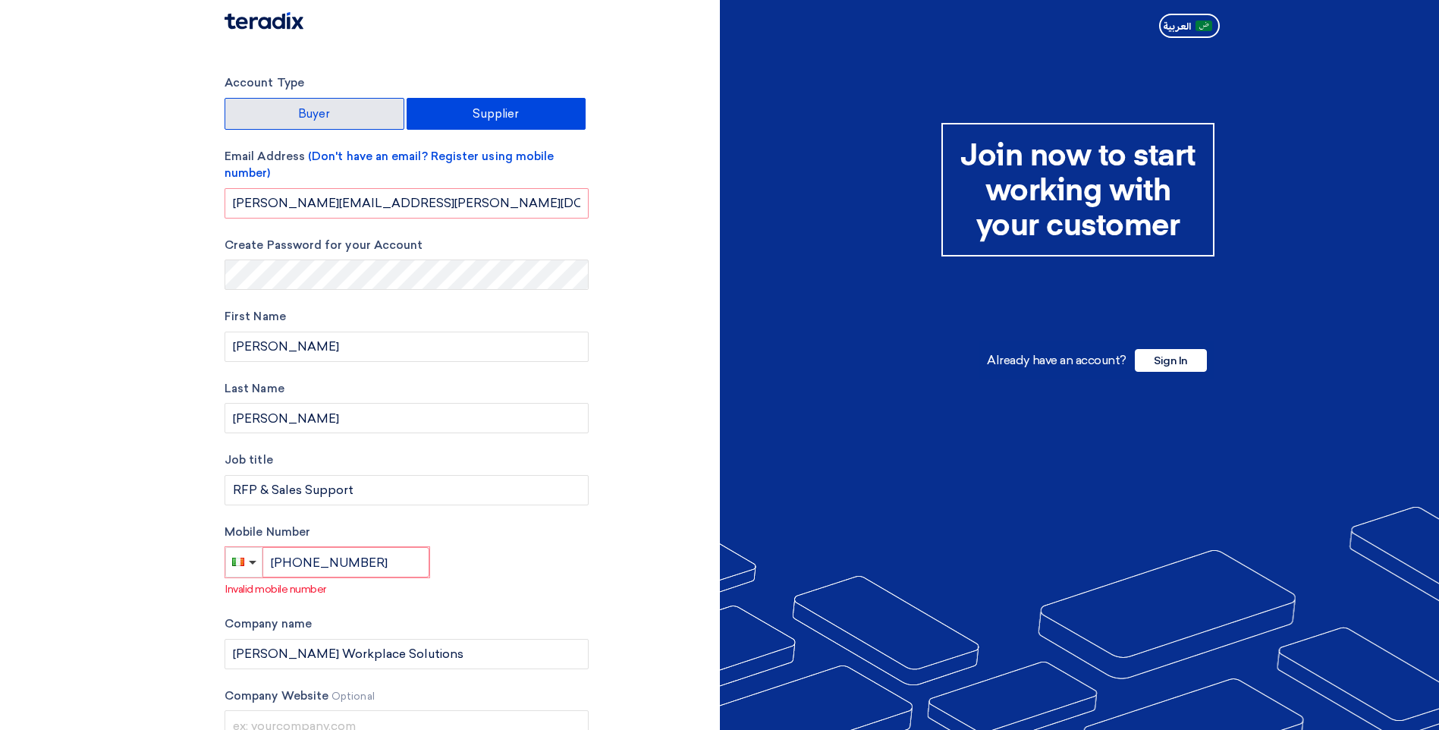
click at [320, 110] on label "Buyer" at bounding box center [315, 114] width 180 height 32
click at [320, 110] on input "Buyer" at bounding box center [314, 114] width 178 height 30
radio input "true"
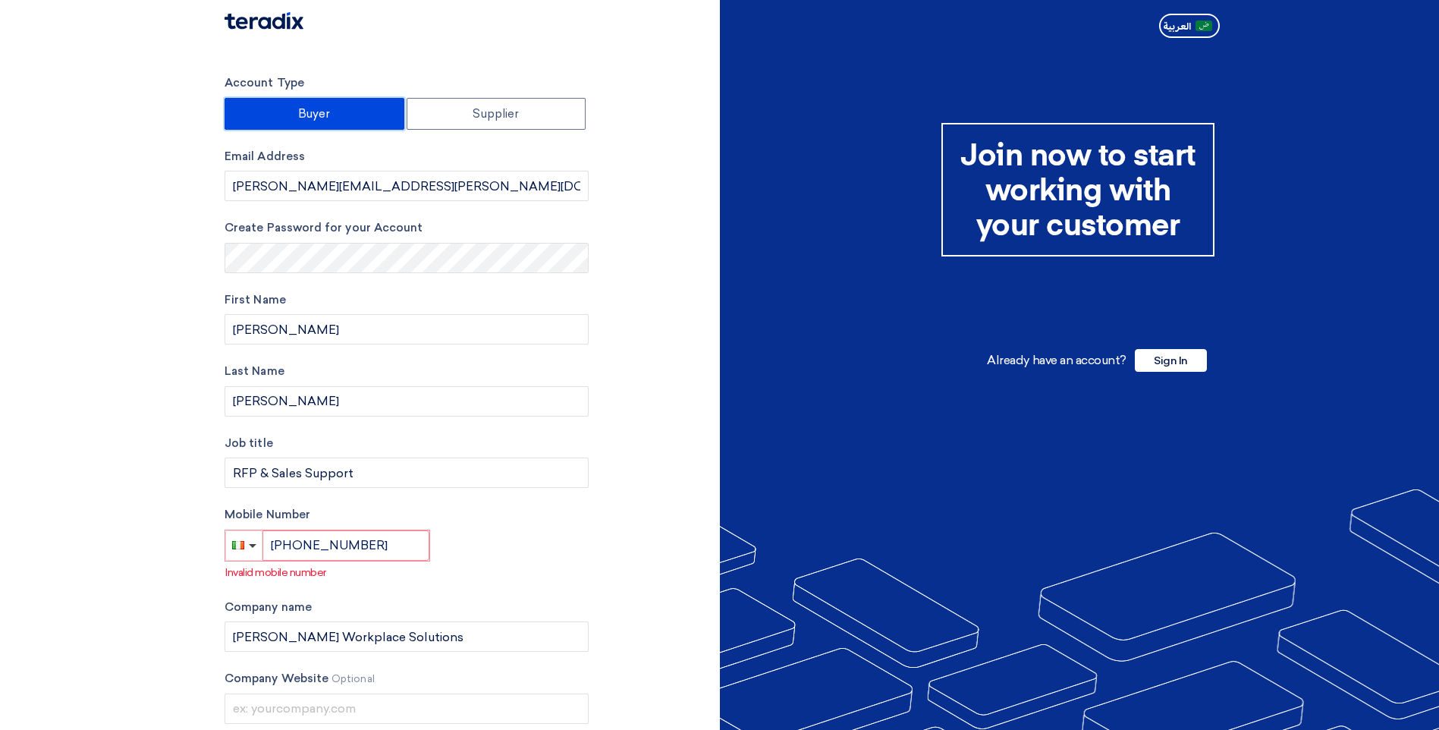
click at [644, 527] on div "Account Type Buyer Supplier Email Address [PERSON_NAME][EMAIL_ADDRESS][PERSON_N…" at bounding box center [466, 442] width 507 height 736
click at [426, 194] on input "[PERSON_NAME][EMAIL_ADDRESS][PERSON_NAME][DOMAIN_NAME]" at bounding box center [407, 186] width 364 height 30
click at [485, 100] on label "Supplier" at bounding box center [497, 114] width 180 height 32
click at [485, 100] on input "Supplier" at bounding box center [496, 114] width 178 height 30
radio input "true"
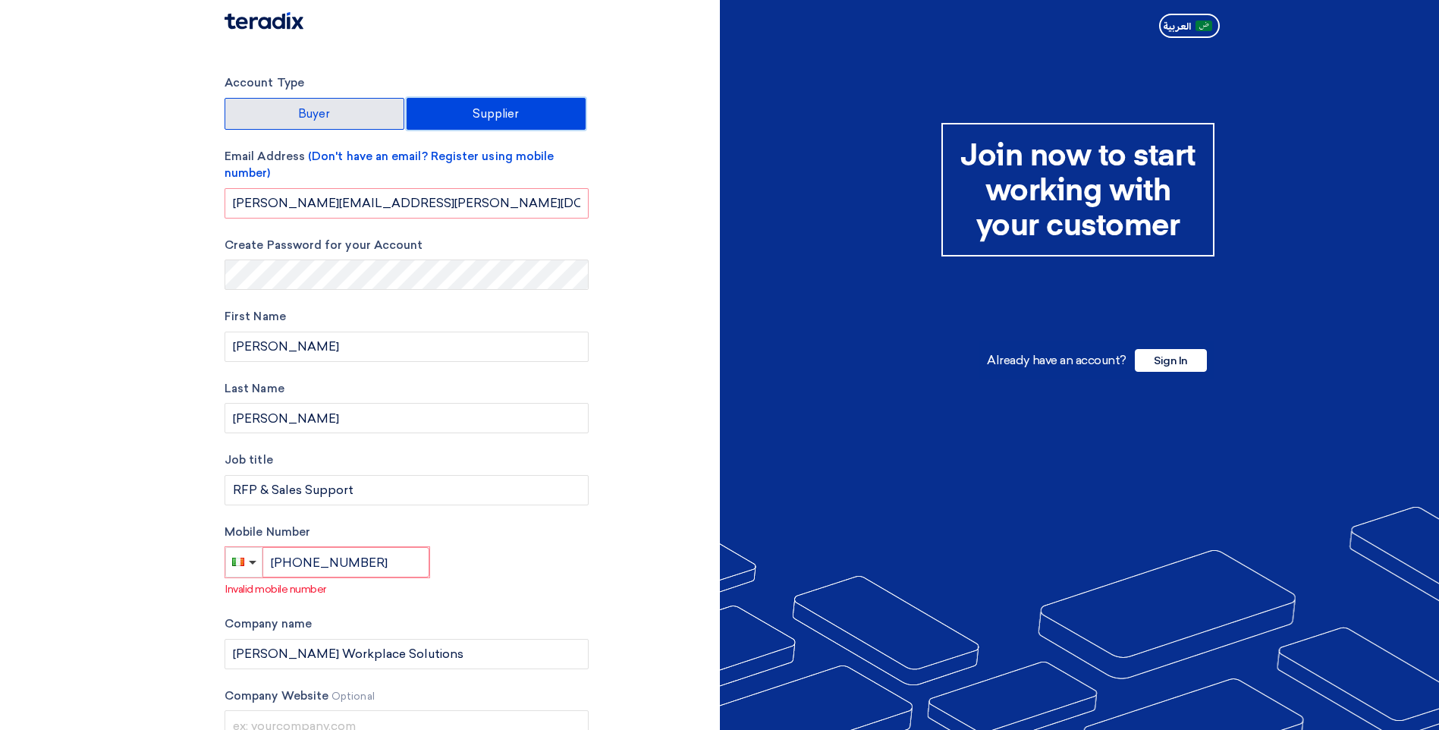
click at [324, 106] on label "Buyer" at bounding box center [315, 114] width 180 height 32
click at [324, 106] on input "Buyer" at bounding box center [314, 114] width 178 height 30
radio input "true"
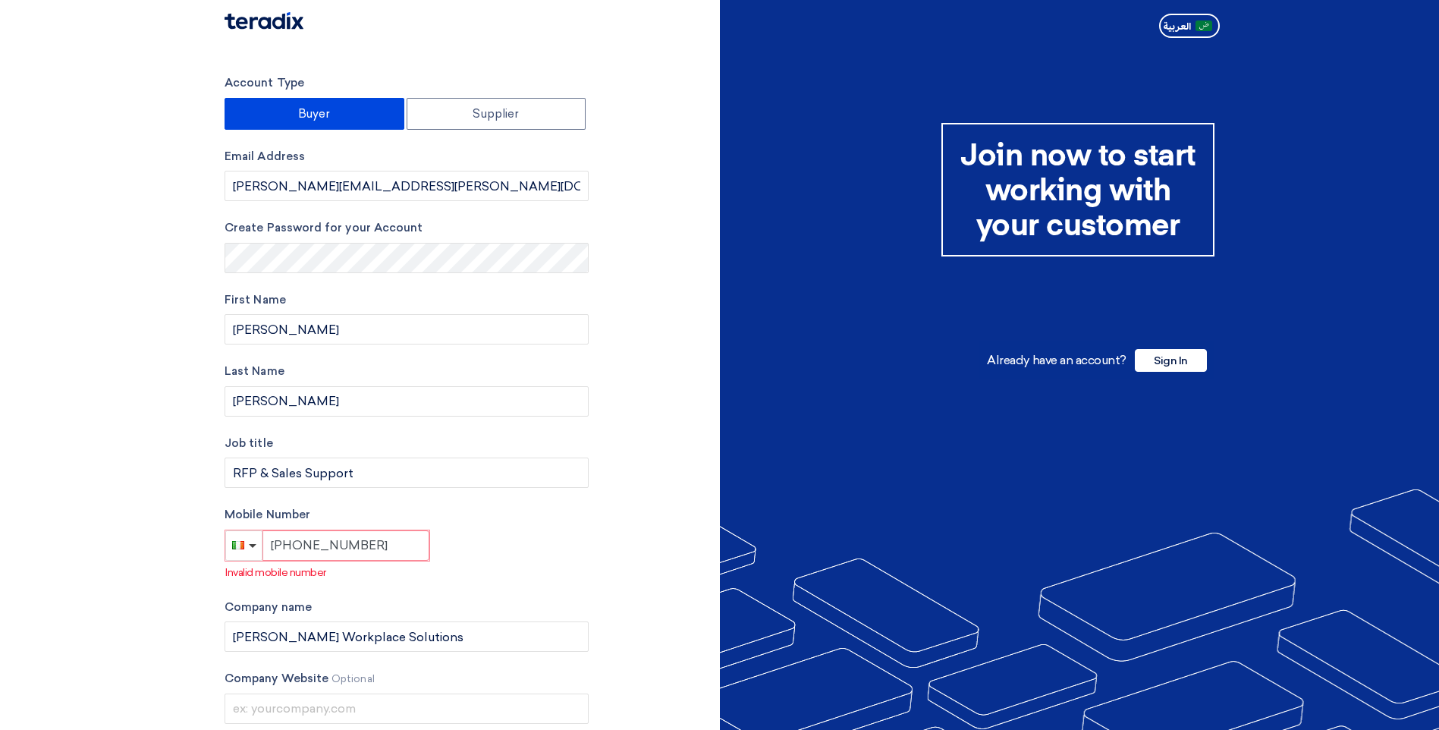
click at [388, 553] on input "[PHONE_NUMBER]" at bounding box center [345, 545] width 167 height 30
click at [451, 181] on input "[PERSON_NAME][EMAIL_ADDRESS][PERSON_NAME][DOMAIN_NAME]" at bounding box center [407, 186] width 364 height 30
drag, startPoint x: 451, startPoint y: 180, endPoint x: 284, endPoint y: 187, distance: 166.3
click at [284, 187] on input "[PERSON_NAME][EMAIL_ADDRESS][PERSON_NAME][DOMAIN_NAME]" at bounding box center [407, 186] width 364 height 30
click at [422, 187] on input "[PERSON_NAME][EMAIL_ADDRESS][PERSON_NAME][DOMAIN_NAME]" at bounding box center [407, 186] width 364 height 30
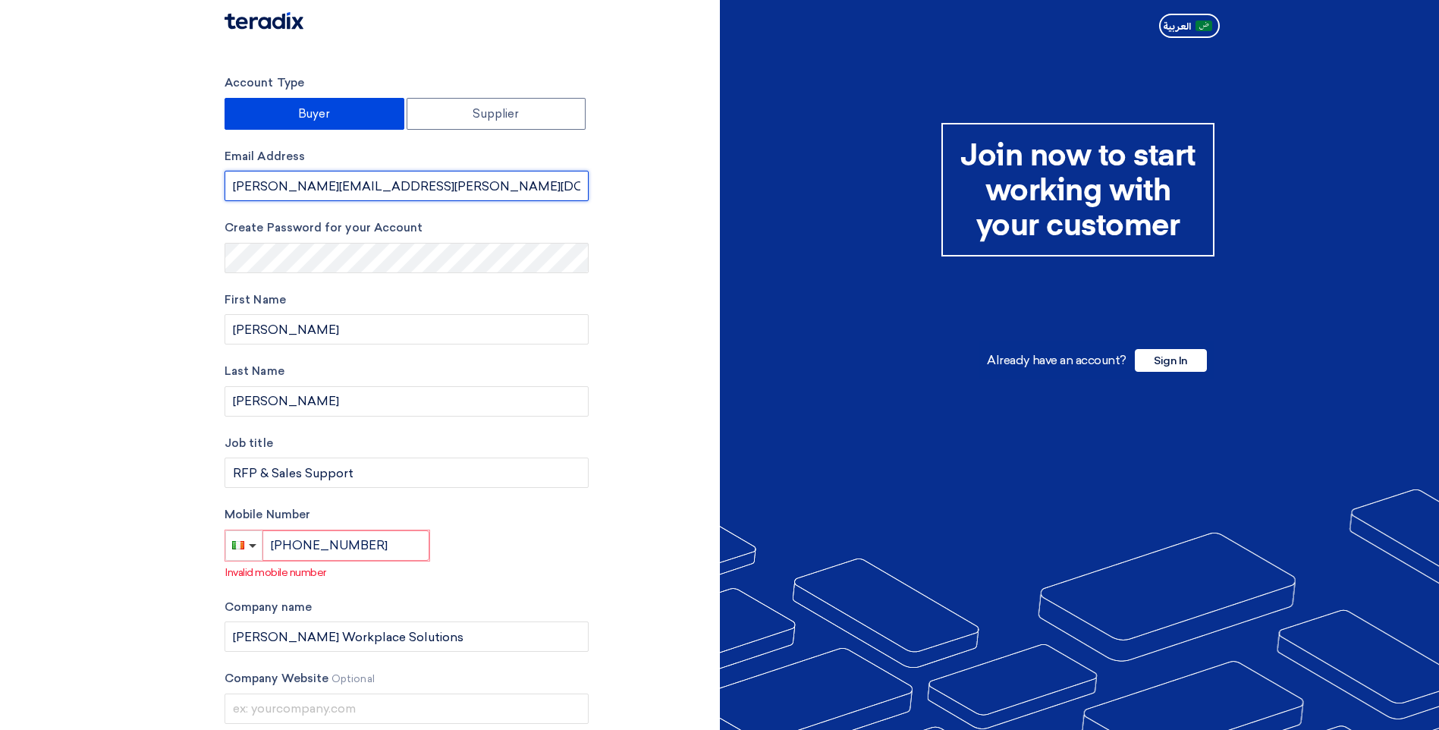
drag, startPoint x: 401, startPoint y: 183, endPoint x: 85, endPoint y: 132, distance: 320.4
click at [85, 132] on section "Account Type Buyer Supplier Email Address [PERSON_NAME][EMAIL_ADDRESS][PERSON_N…" at bounding box center [719, 442] width 1439 height 796
type input "[DOMAIN_NAME][EMAIL_ADDRESS][DOMAIN_NAME]"
click at [633, 385] on div "Account Type Buyer Supplier Email Address [DOMAIN_NAME][EMAIL_ADDRESS][DOMAIN_N…" at bounding box center [466, 442] width 507 height 736
click at [389, 548] on input "[PHONE_NUMBER]" at bounding box center [345, 545] width 167 height 30
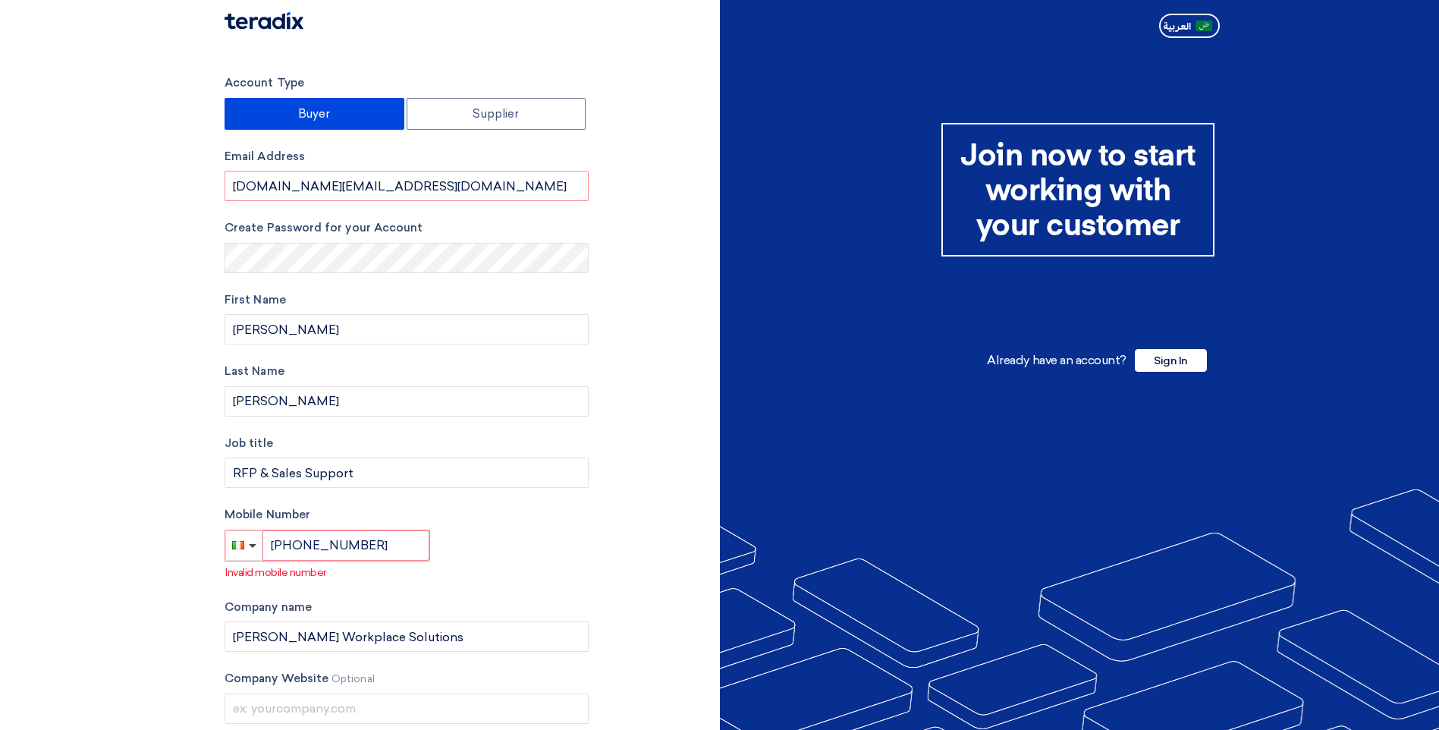
click at [560, 538] on div "Mobile Number [PHONE_NUMBER] Invalid mobile number" at bounding box center [407, 543] width 364 height 74
click at [493, 105] on label "Supplier" at bounding box center [497, 114] width 180 height 32
click at [493, 105] on input "Supplier" at bounding box center [496, 114] width 178 height 30
radio input "true"
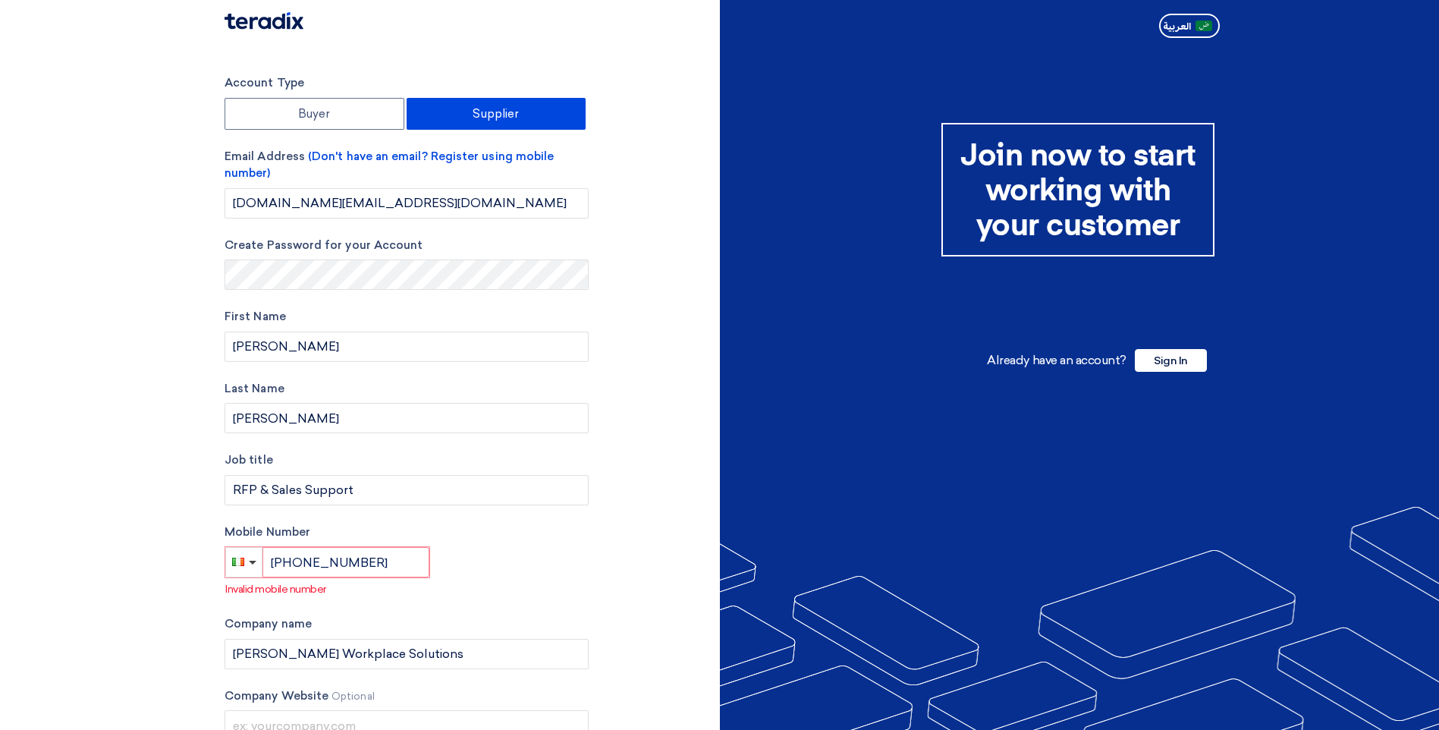
click at [654, 382] on div "Account Type Buyer Supplier Email Address (Don't have an email? Register using …" at bounding box center [466, 450] width 507 height 753
click at [538, 602] on div "Account Type Buyer Supplier Email Address (Don't have an email? Register using …" at bounding box center [407, 450] width 364 height 753
click at [623, 568] on div "Account Type Buyer Supplier Email Address (Don't have an email? Register using …" at bounding box center [466, 450] width 507 height 753
click at [358, 558] on input "[PHONE_NUMBER]" at bounding box center [345, 562] width 167 height 30
click at [295, 564] on input "[PHONE_NUMBER]" at bounding box center [345, 562] width 167 height 30
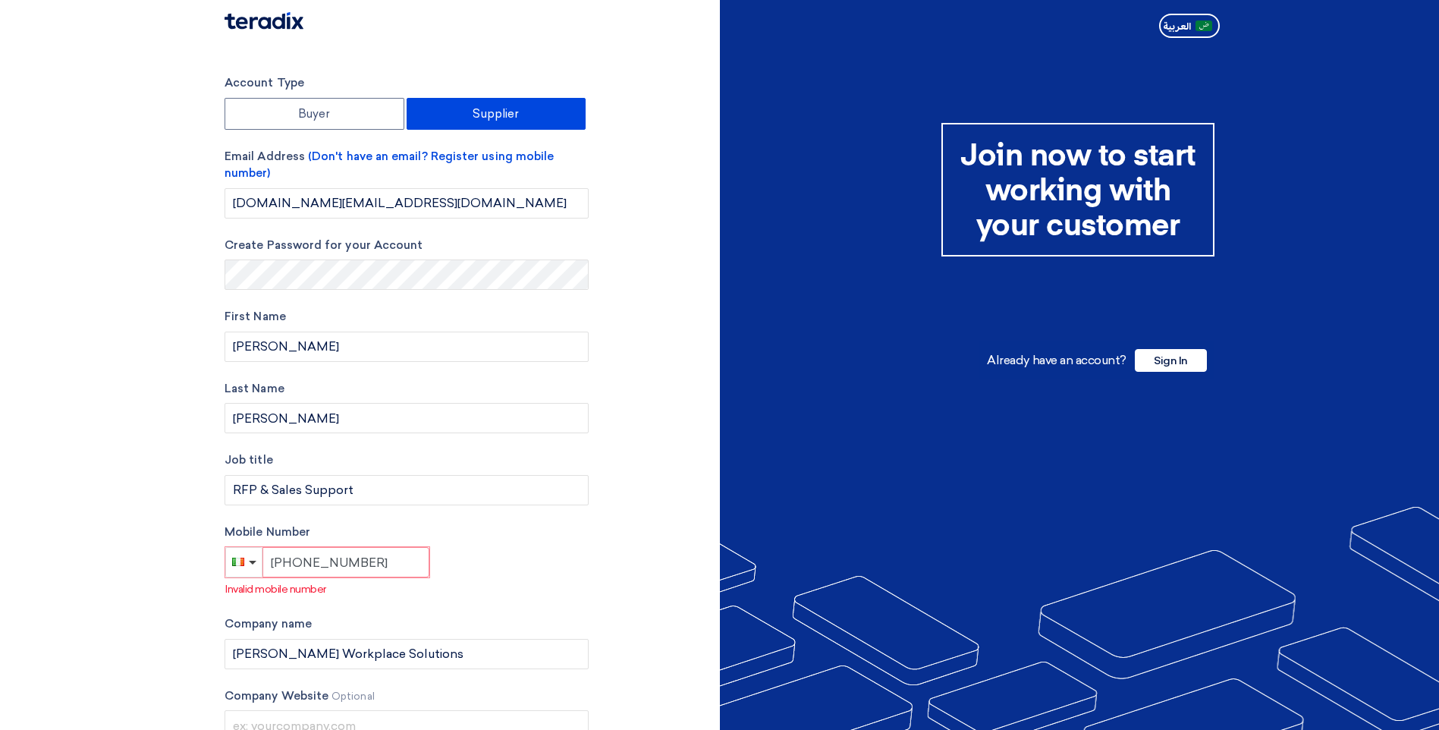
click at [389, 566] on input "[PHONE_NUMBER]" at bounding box center [345, 562] width 167 height 30
click at [313, 564] on input "[PHONE_NUMBER]" at bounding box center [345, 562] width 167 height 30
click at [386, 569] on input "[PHONE_NUMBER]" at bounding box center [345, 562] width 167 height 30
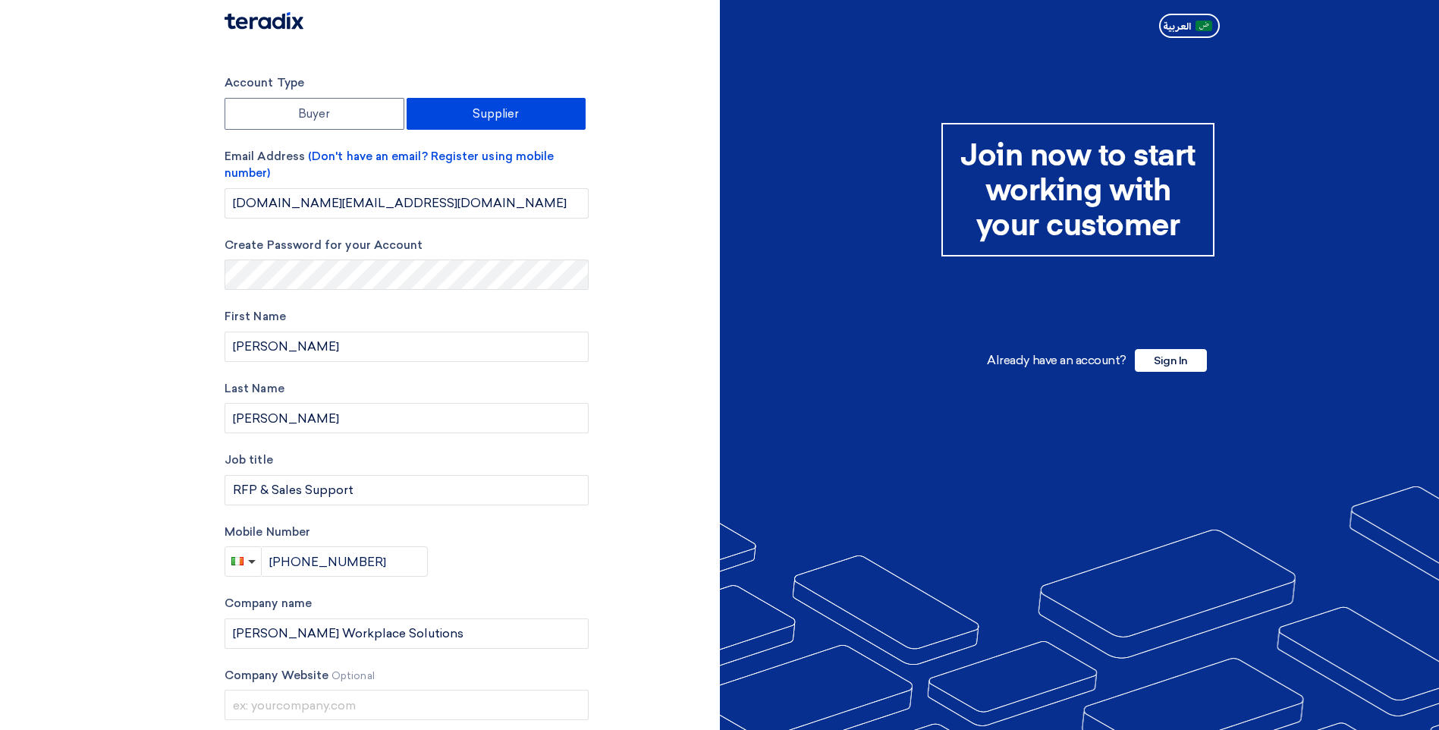
click at [502, 580] on div "Account Type Buyer Supplier Email Address (Don't have an email? Register using …" at bounding box center [407, 440] width 364 height 733
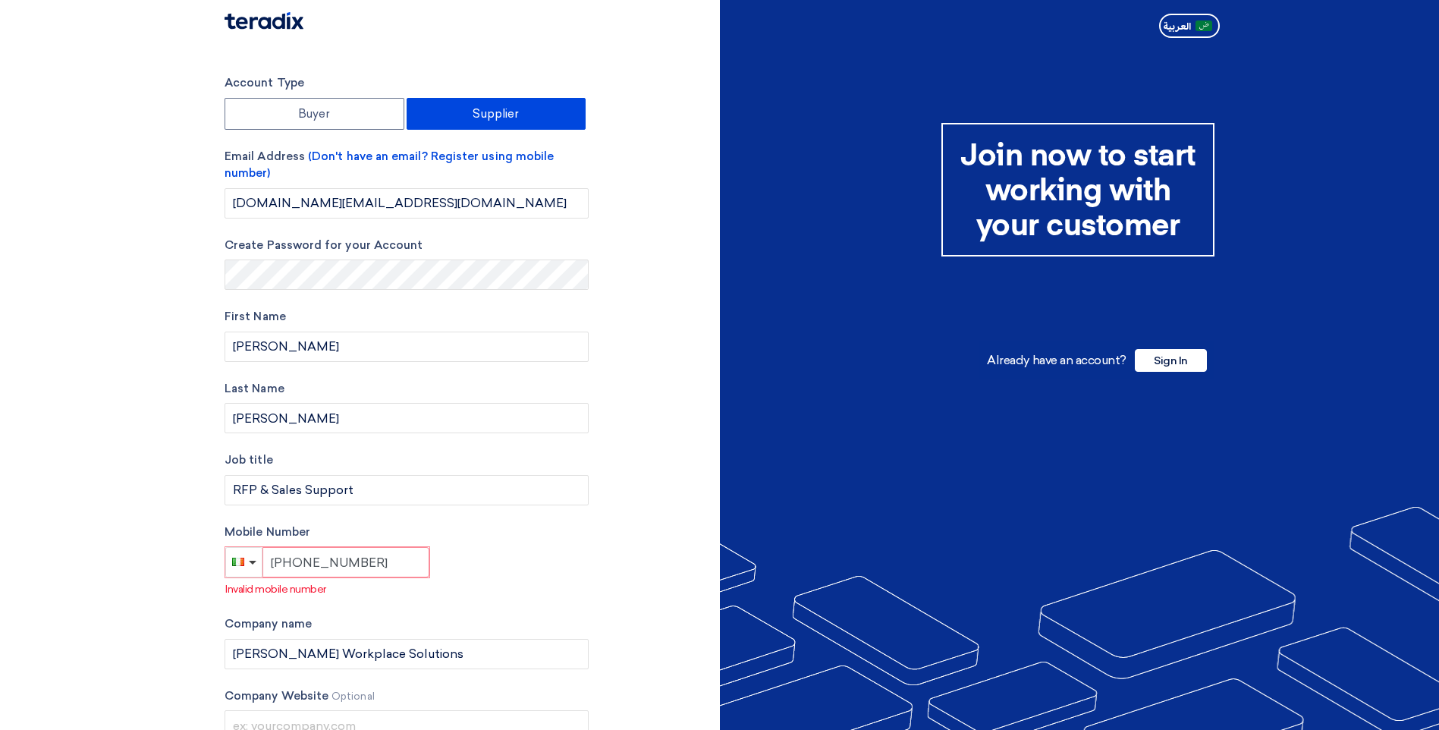
click at [378, 564] on input "[PHONE_NUMBER]" at bounding box center [345, 562] width 167 height 30
click at [385, 566] on input "[PHONE_NUMBER]" at bounding box center [345, 562] width 167 height 30
click at [325, 564] on input "[PHONE_NUMBER]" at bounding box center [345, 562] width 167 height 30
click at [535, 609] on div "Account Type Buyer Supplier Email Address (Don't have an email? Register using …" at bounding box center [407, 450] width 364 height 753
click at [498, 575] on div "Mobile Number [PHONE_NUMBER] Invalid mobile number" at bounding box center [407, 560] width 364 height 74
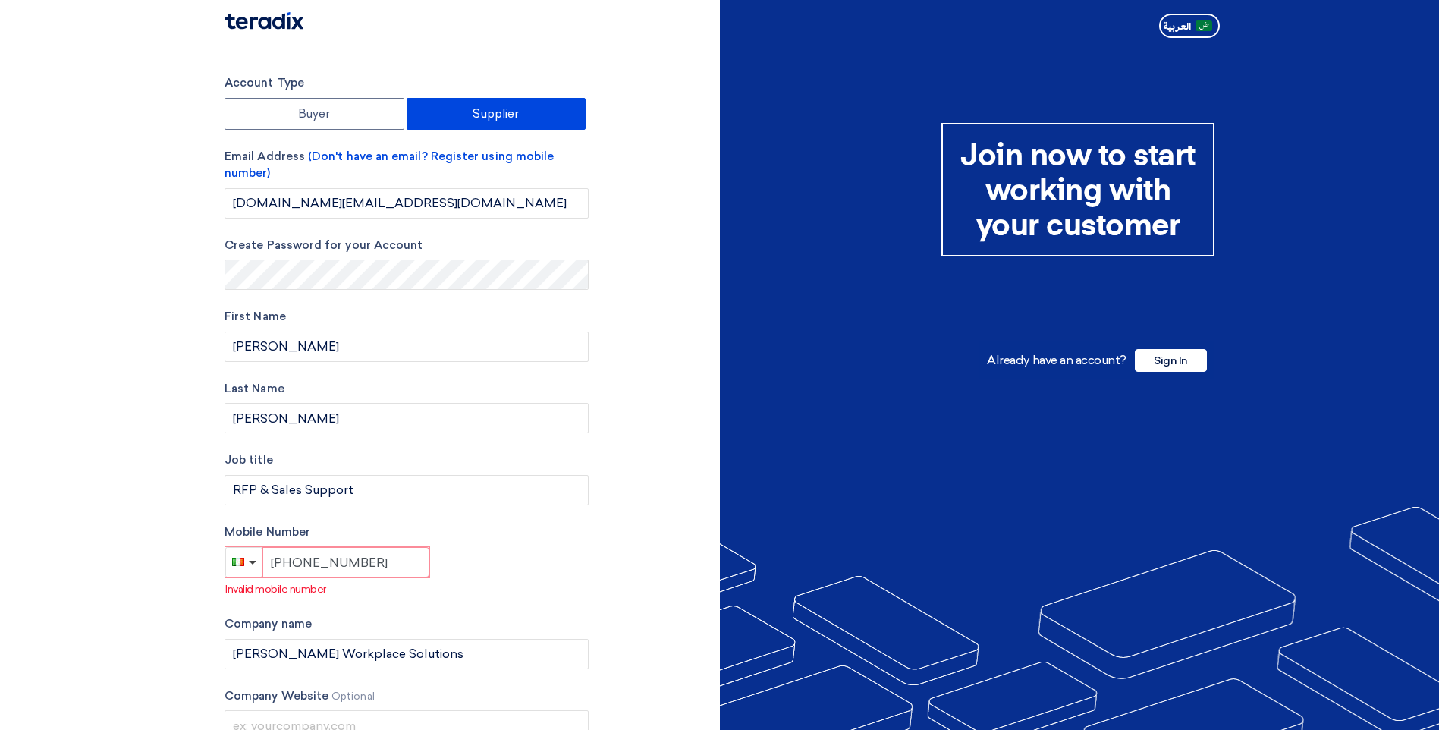
click at [395, 563] on input "[PHONE_NUMBER]" at bounding box center [345, 562] width 167 height 30
drag, startPoint x: 375, startPoint y: 558, endPoint x: 171, endPoint y: 552, distance: 203.4
click at [171, 552] on section "Account Type Buyer Supplier Email Address (Don't have an email? Register using …" at bounding box center [719, 451] width 1439 height 814
click at [380, 564] on input "[PHONE_NUMBER]" at bounding box center [345, 562] width 167 height 30
click at [375, 561] on input "[PHONE_NUMBER]" at bounding box center [345, 562] width 167 height 30
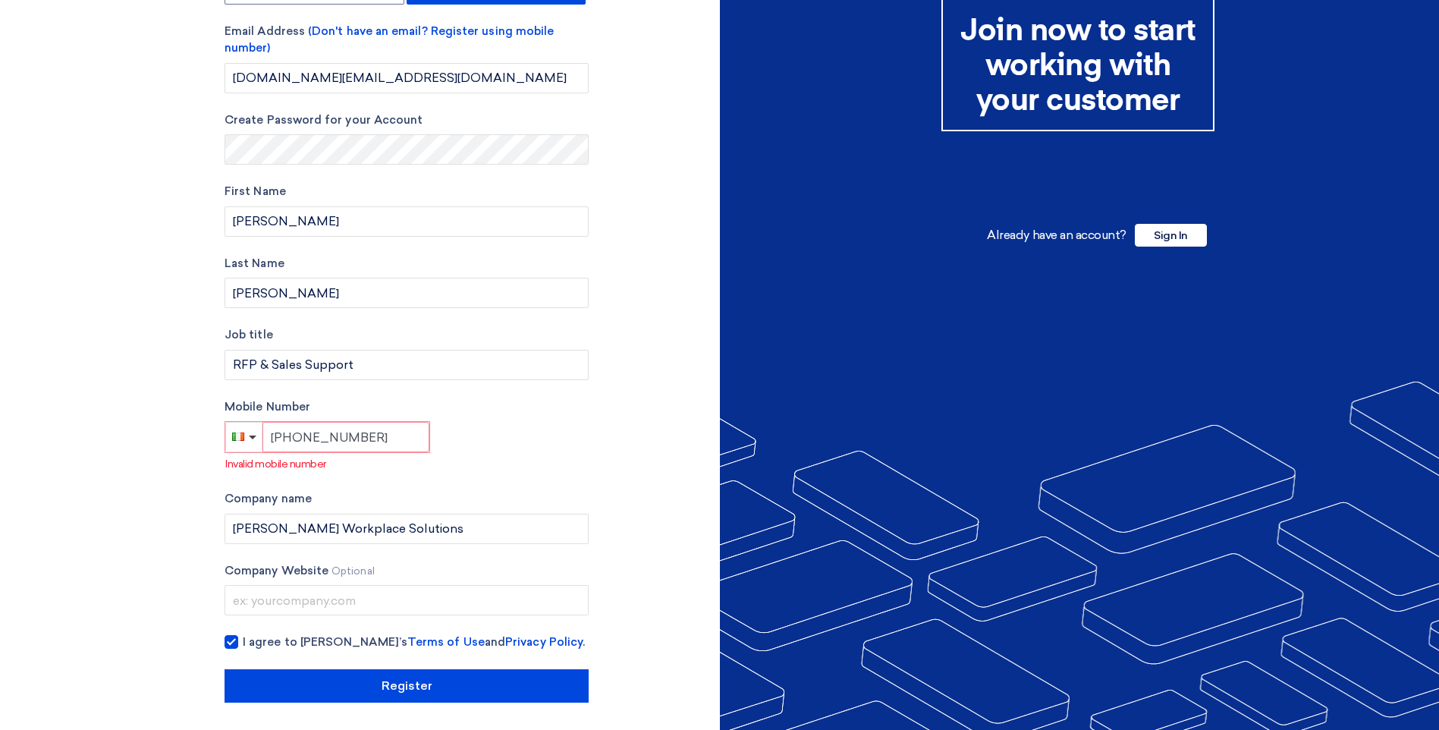
scroll to position [128, 0]
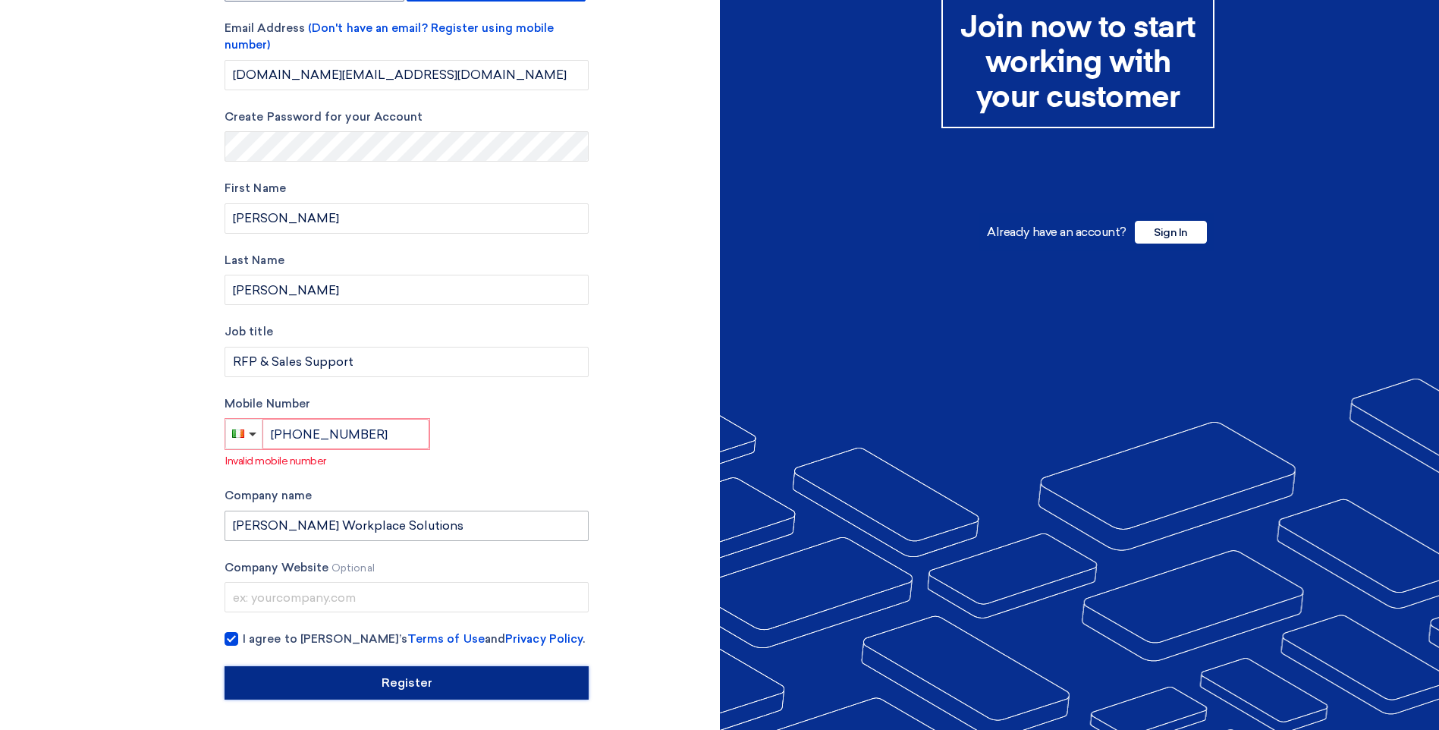
click at [436, 680] on input "Register" at bounding box center [407, 682] width 364 height 33
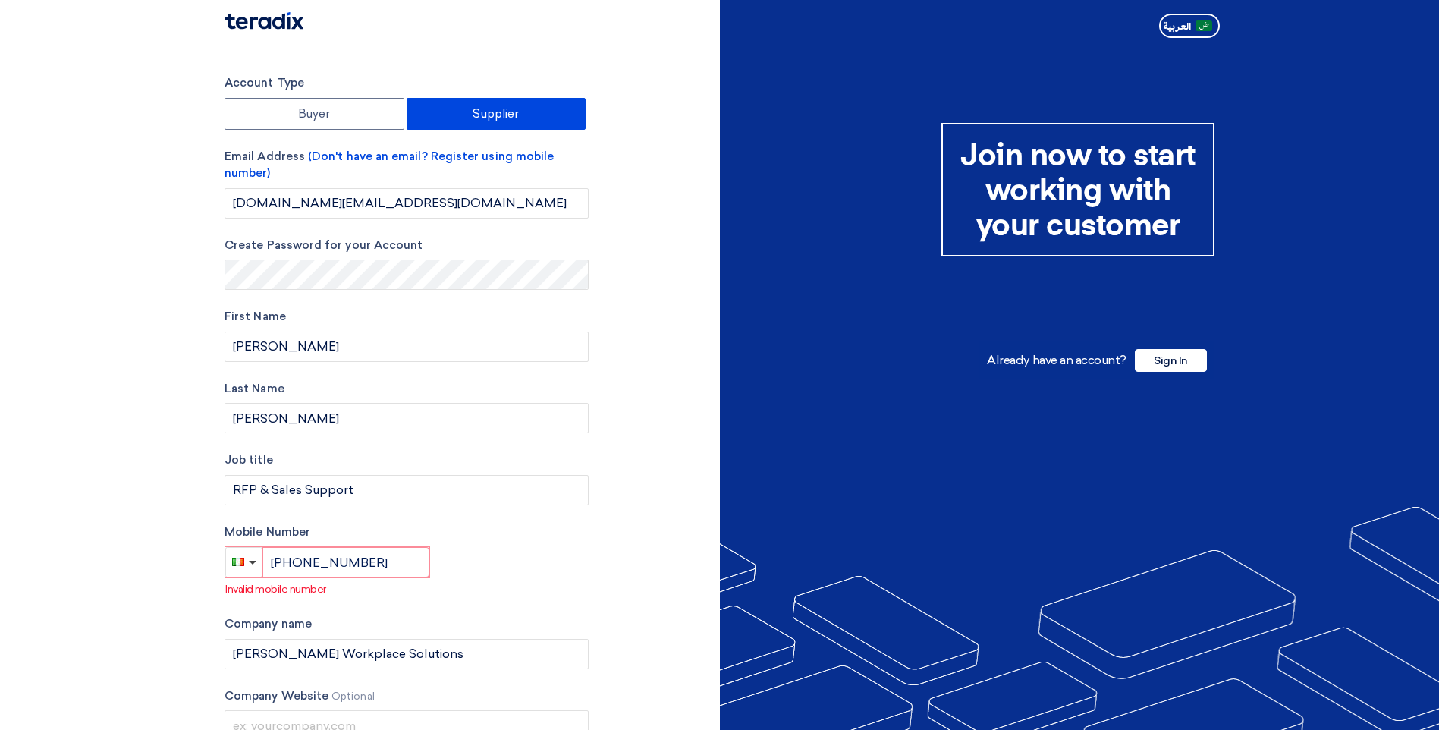
click at [542, 595] on p "Invalid mobile number" at bounding box center [406, 589] width 363 height 16
click at [365, 561] on input "[PHONE_NUMBER]" at bounding box center [345, 562] width 167 height 30
click at [384, 572] on input "[PHONE_NUMBER]" at bounding box center [345, 562] width 167 height 30
click at [391, 560] on input "[PHONE_NUMBER]" at bounding box center [345, 562] width 167 height 30
drag, startPoint x: 388, startPoint y: 561, endPoint x: 299, endPoint y: 563, distance: 88.8
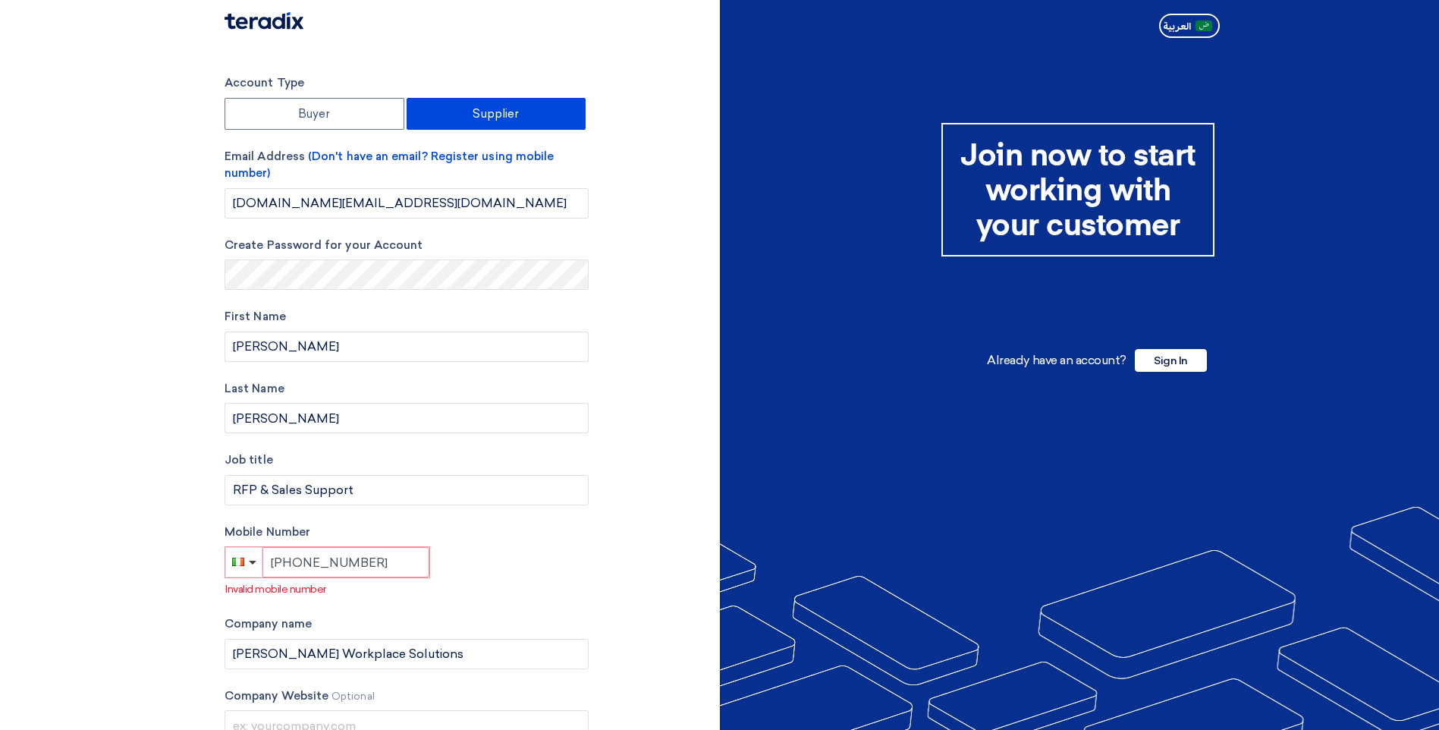
click at [299, 563] on input "[PHONE_NUMBER]" at bounding box center [345, 562] width 167 height 30
type input "[PHONE_NUMBER]"
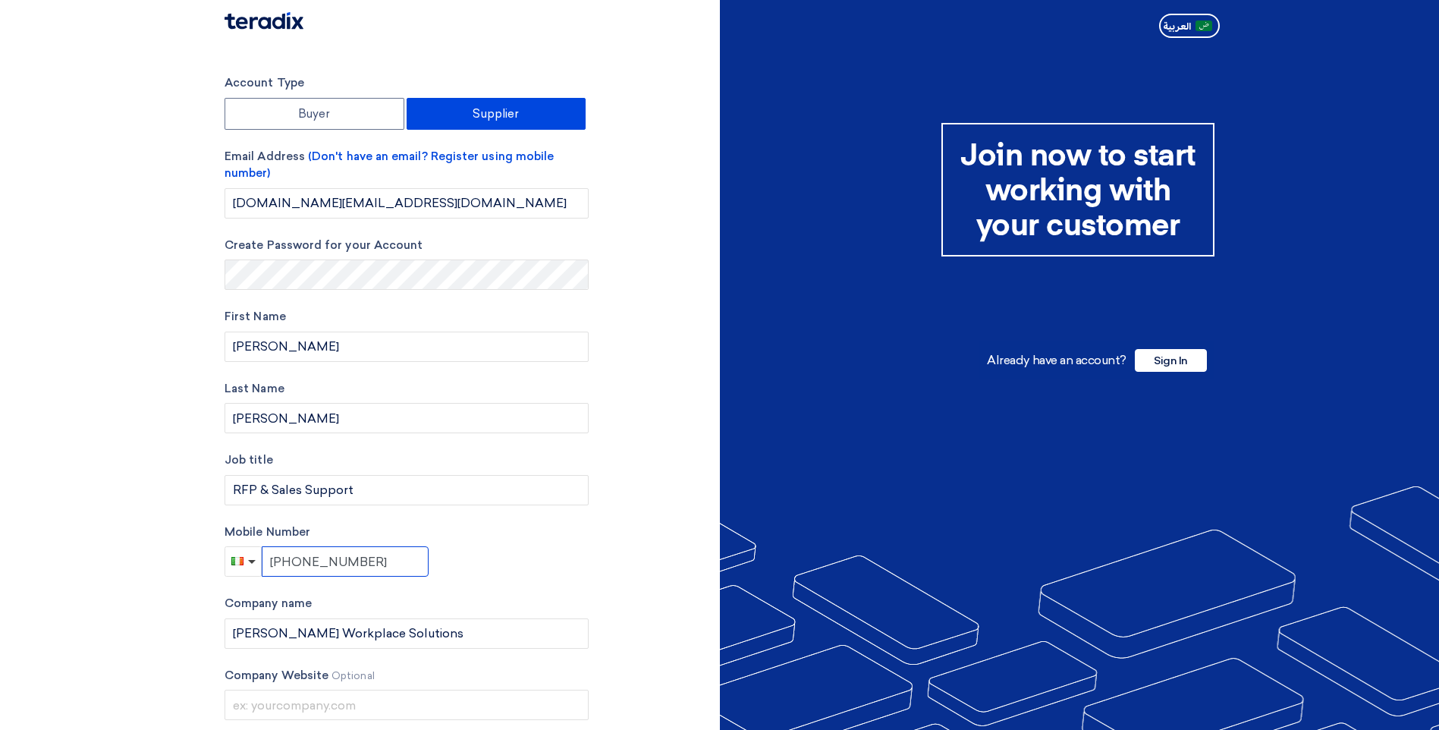
scroll to position [108, 0]
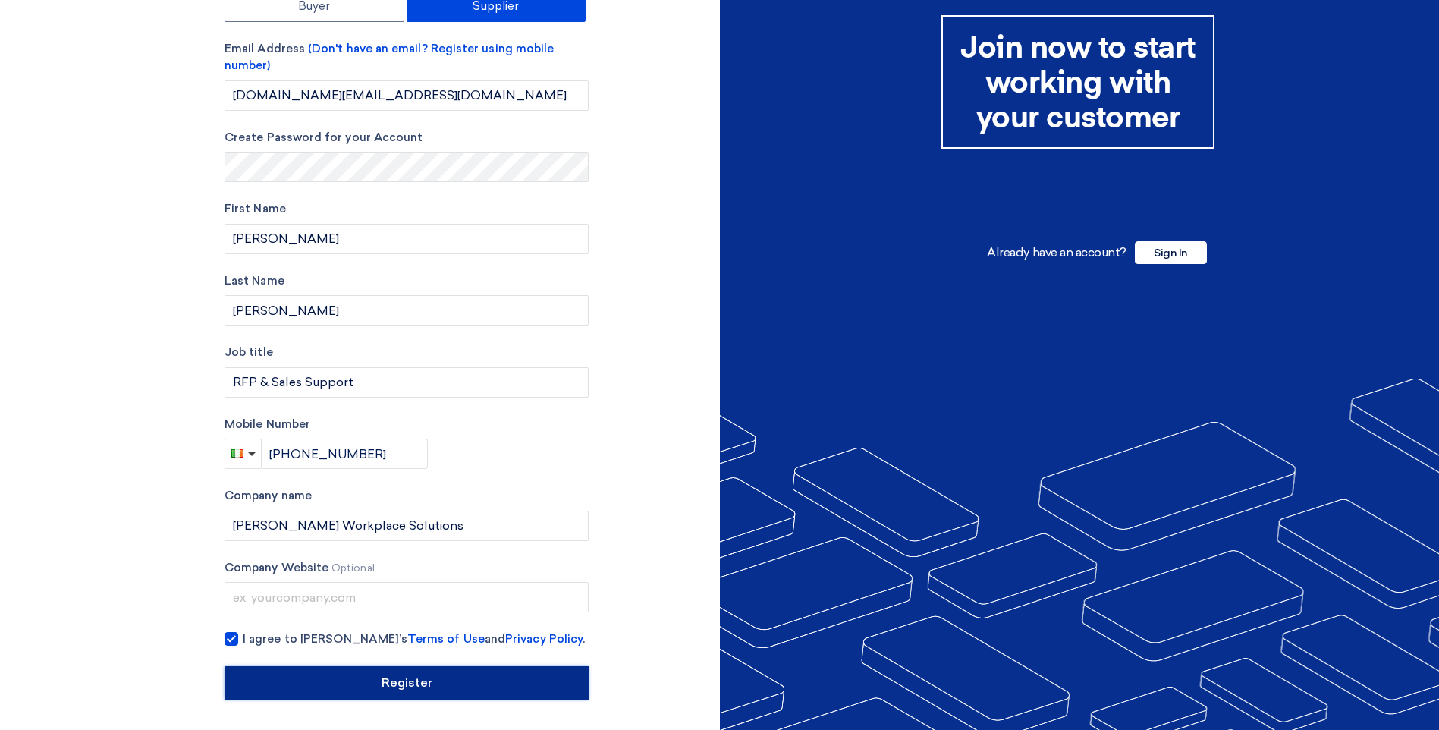
click at [364, 685] on input "Register" at bounding box center [407, 682] width 364 height 33
click at [421, 690] on input "Register" at bounding box center [407, 682] width 364 height 33
click at [420, 690] on input "Register" at bounding box center [407, 682] width 364 height 33
click at [413, 686] on input "Register" at bounding box center [407, 682] width 364 height 33
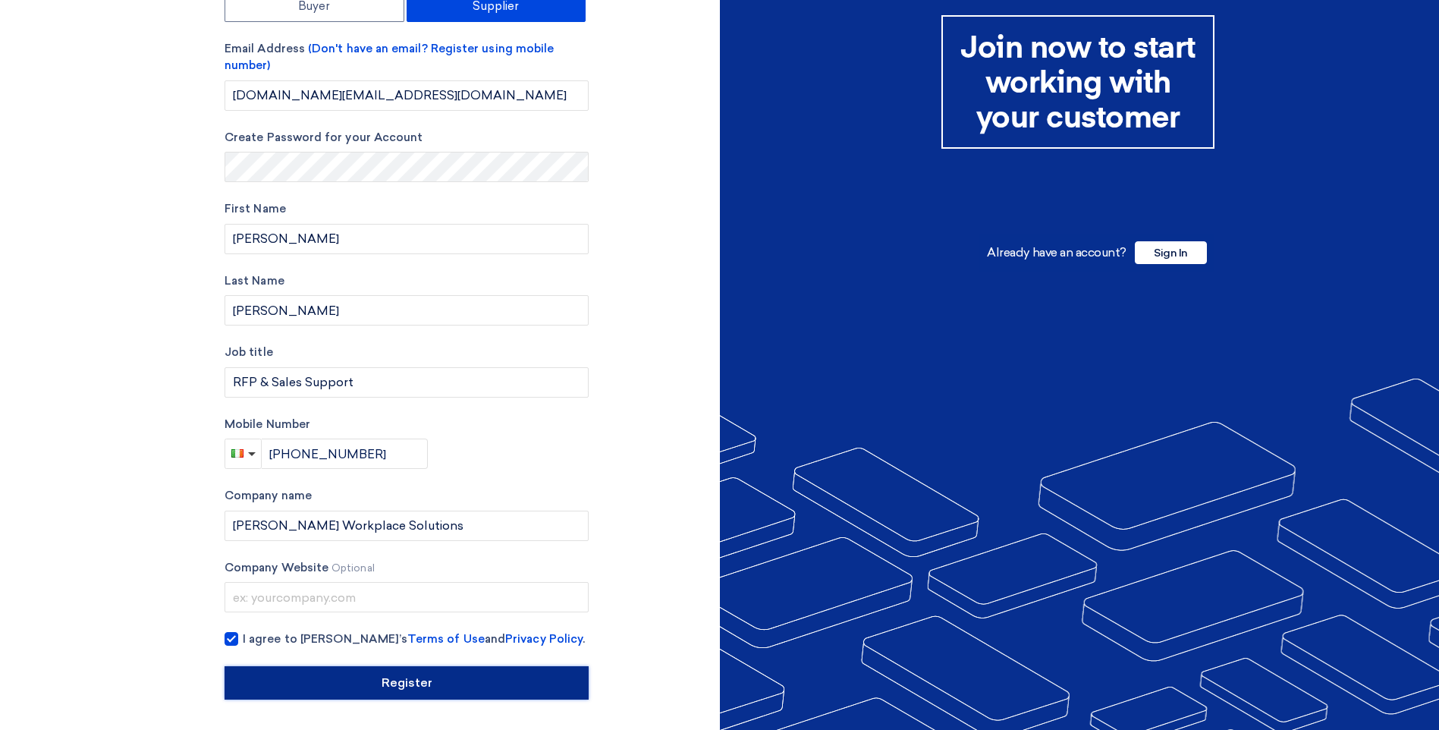
click at [387, 680] on input "Register" at bounding box center [407, 682] width 364 height 33
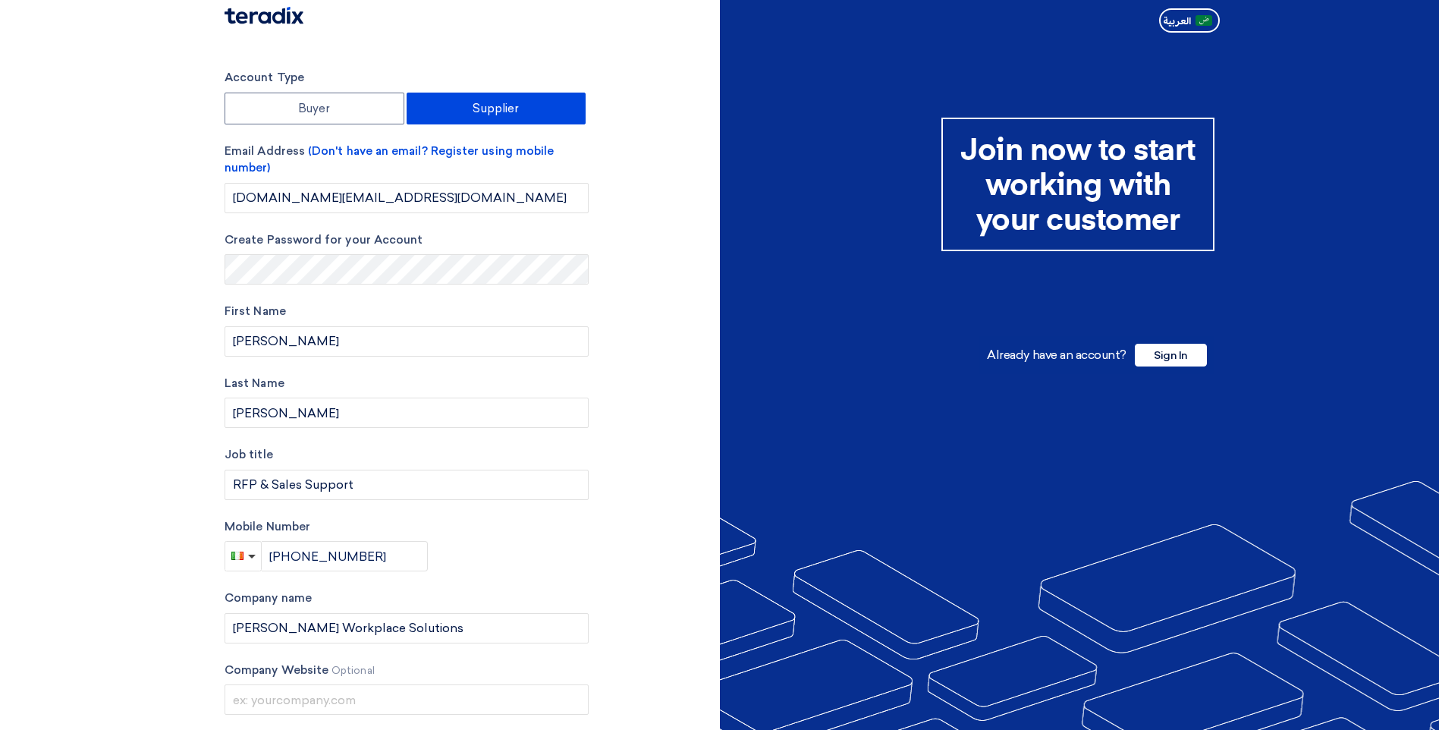
scroll to position [0, 0]
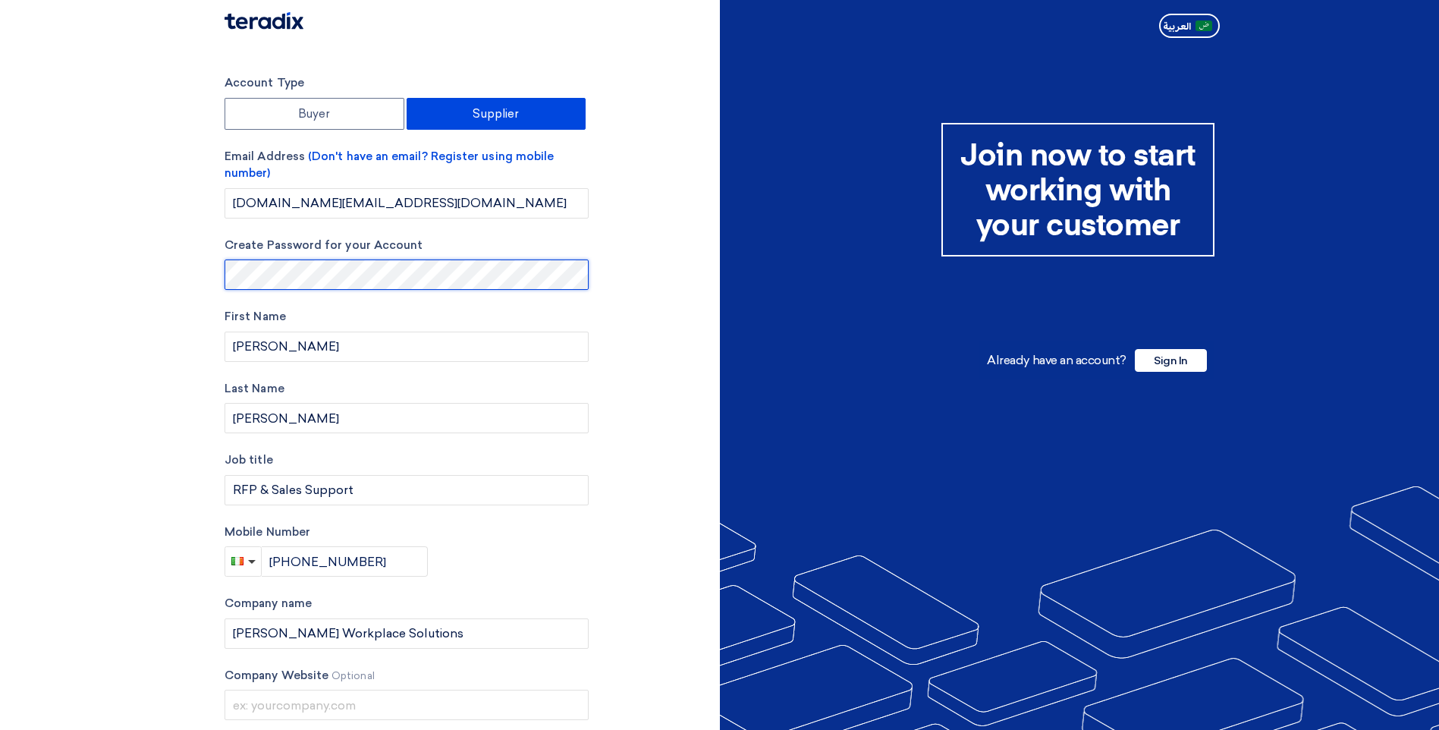
click at [146, 264] on section "Account Type Buyer Supplier Email Address (Don't have an email? Register using …" at bounding box center [719, 440] width 1439 height 793
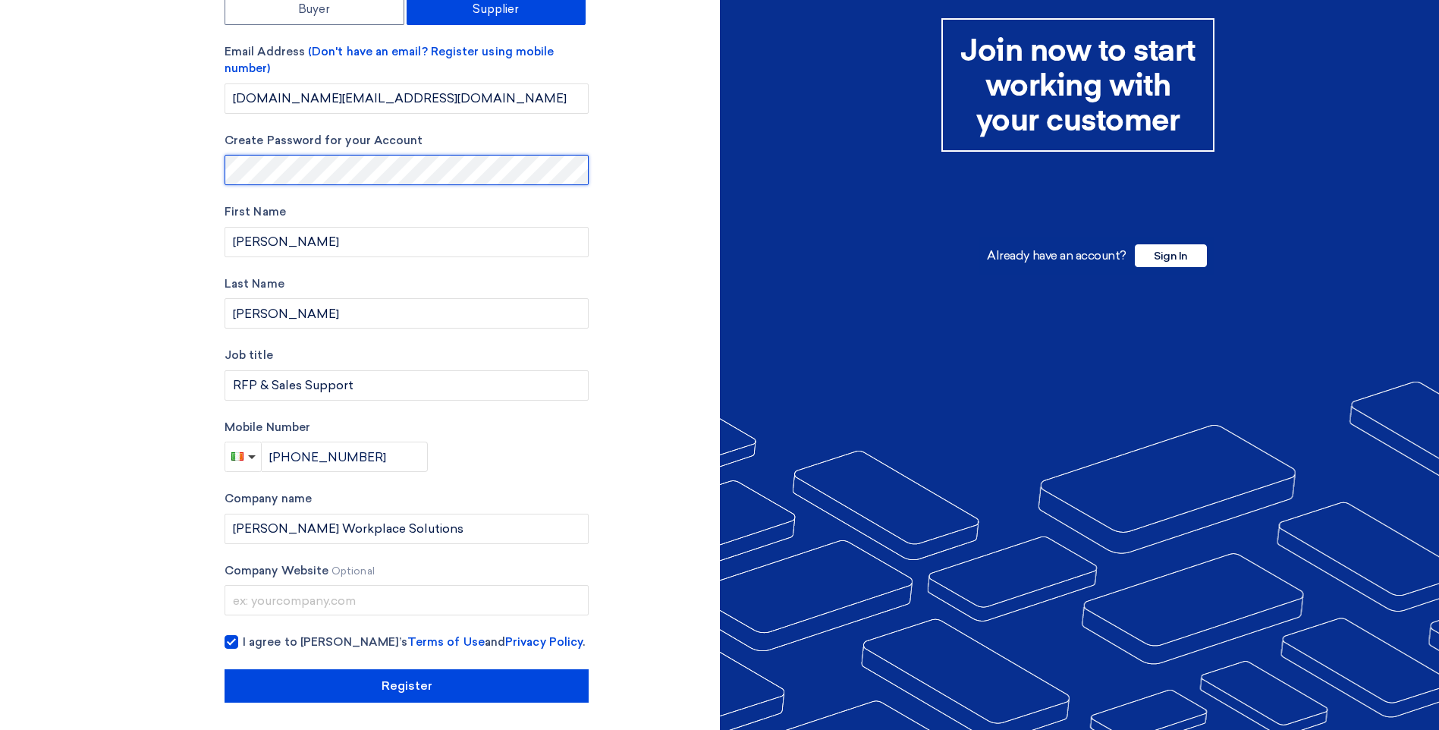
scroll to position [108, 0]
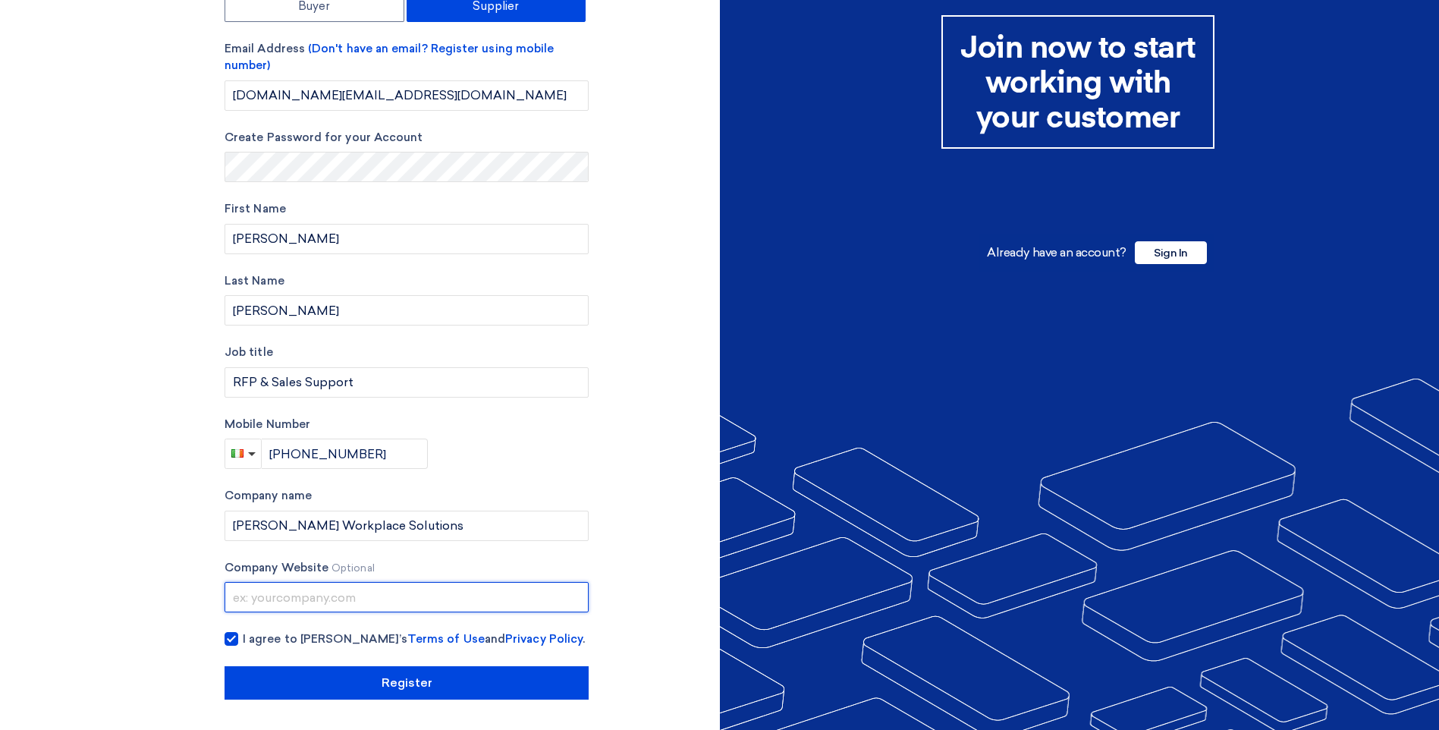
click at [290, 592] on input "text" at bounding box center [407, 597] width 364 height 30
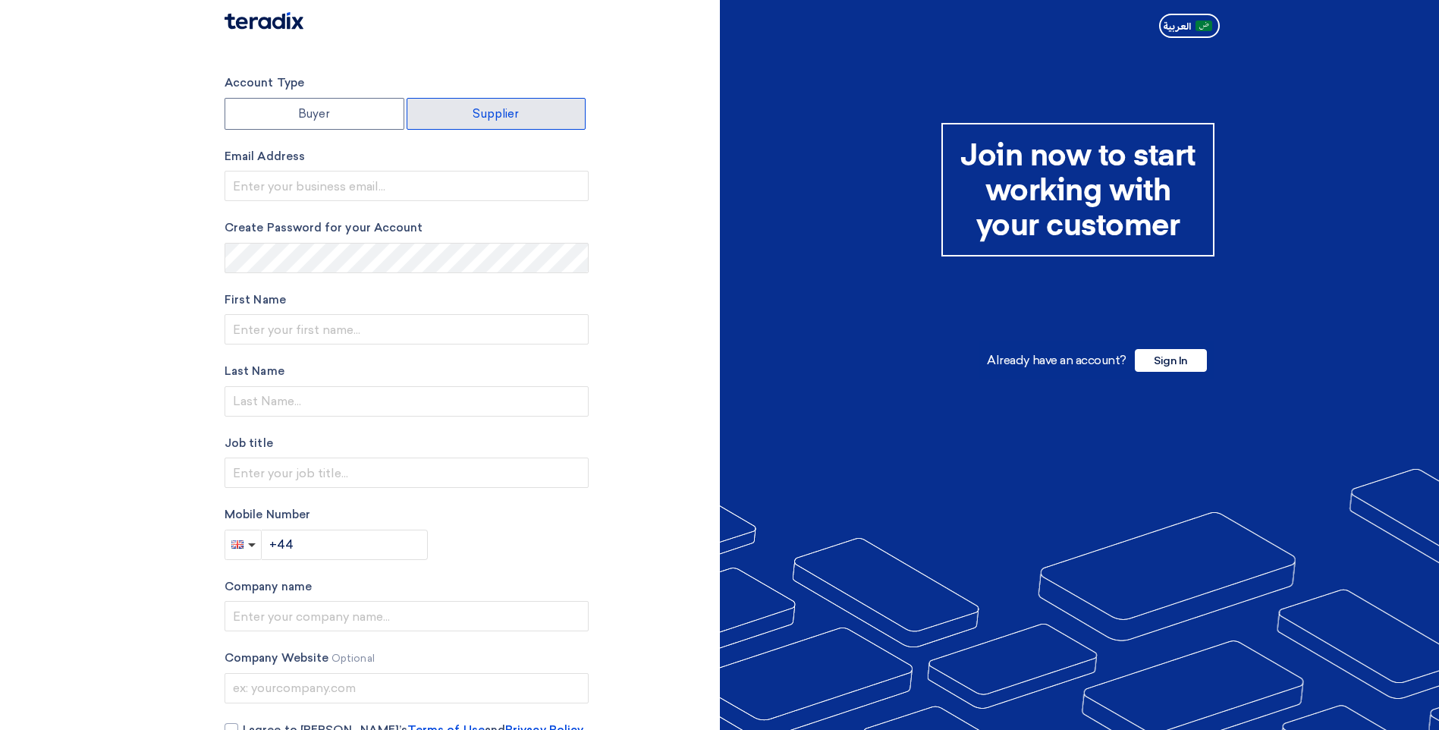
click at [522, 112] on label "Supplier" at bounding box center [497, 114] width 180 height 32
click at [522, 112] on input "Supplier" at bounding box center [496, 114] width 178 height 30
radio input "true"
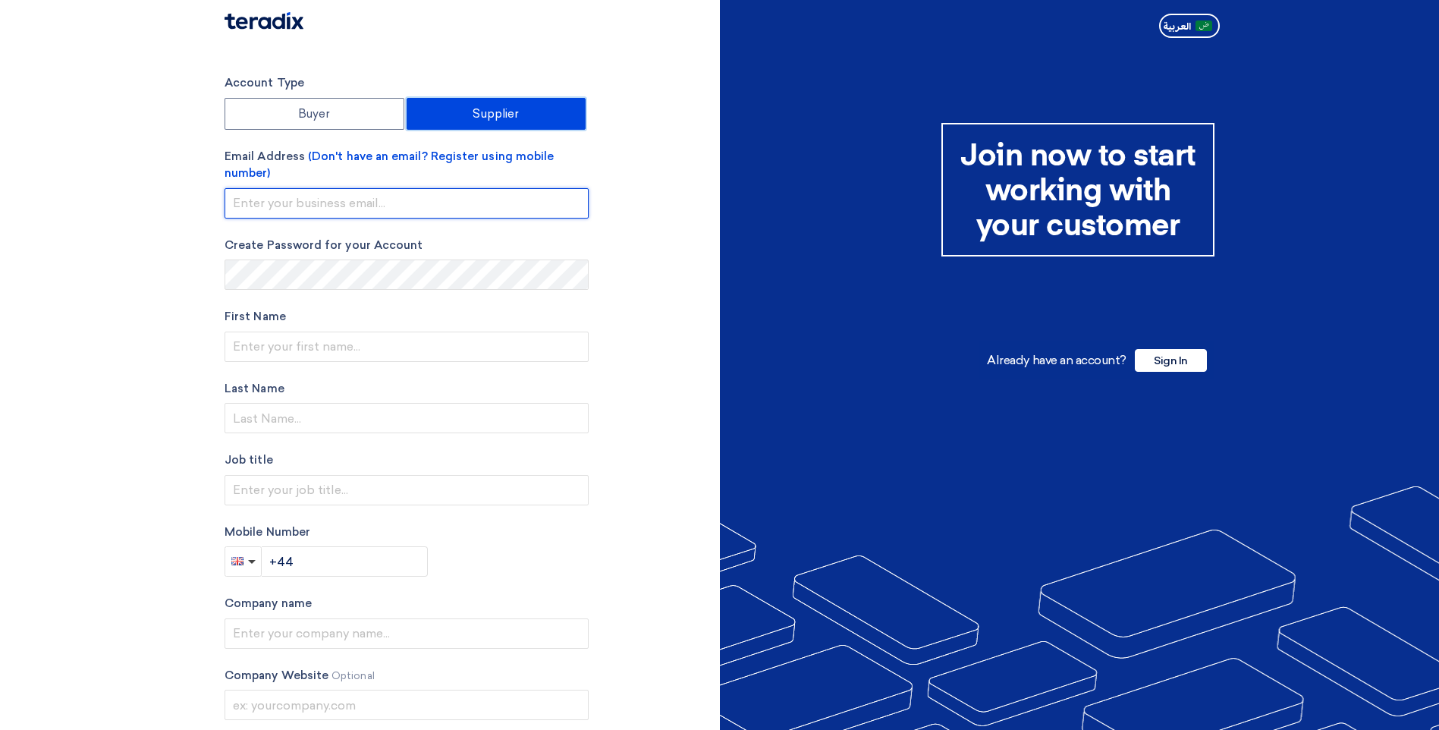
click at [279, 204] on input "email" at bounding box center [407, 203] width 364 height 30
type input "[DOMAIN_NAME][EMAIL_ADDRESS][DOMAIN_NAME]"
click at [466, 196] on input "[DOMAIN_NAME][EMAIL_ADDRESS][DOMAIN_NAME]" at bounding box center [407, 203] width 364 height 30
click at [372, 206] on input "[DOMAIN_NAME][EMAIL_ADDRESS][DOMAIN_NAME]" at bounding box center [407, 203] width 364 height 30
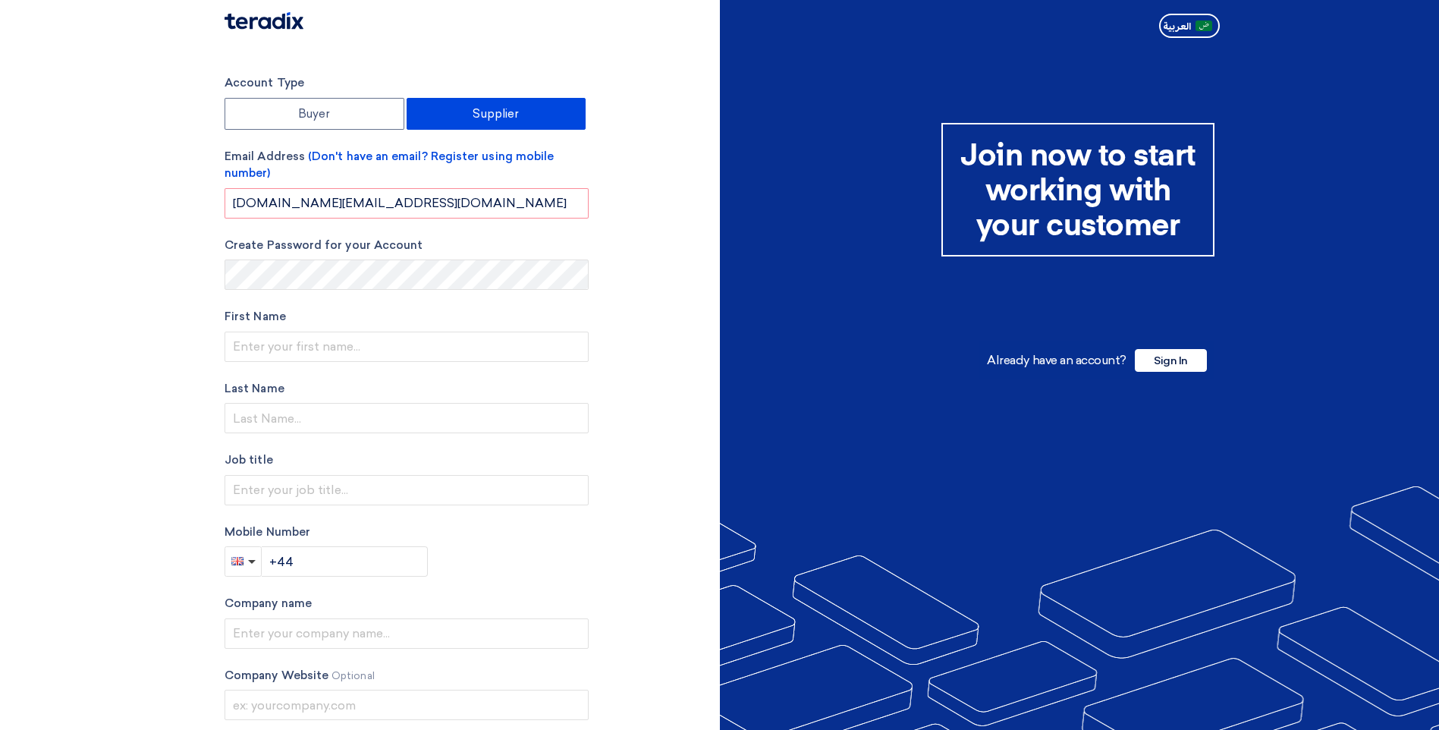
click at [221, 210] on div "Account Type Buyer Supplier Email Address (Don't have an email? Register using …" at bounding box center [466, 440] width 507 height 733
click at [255, 350] on input "text" at bounding box center [407, 346] width 364 height 30
click at [534, 586] on div "Account Type Buyer Supplier Email Address (Don't have an email? Register using …" at bounding box center [407, 440] width 364 height 733
click at [499, 204] on input "[DOMAIN_NAME][EMAIL_ADDRESS][DOMAIN_NAME]" at bounding box center [407, 203] width 364 height 30
drag, startPoint x: 483, startPoint y: 202, endPoint x: 24, endPoint y: 180, distance: 459.4
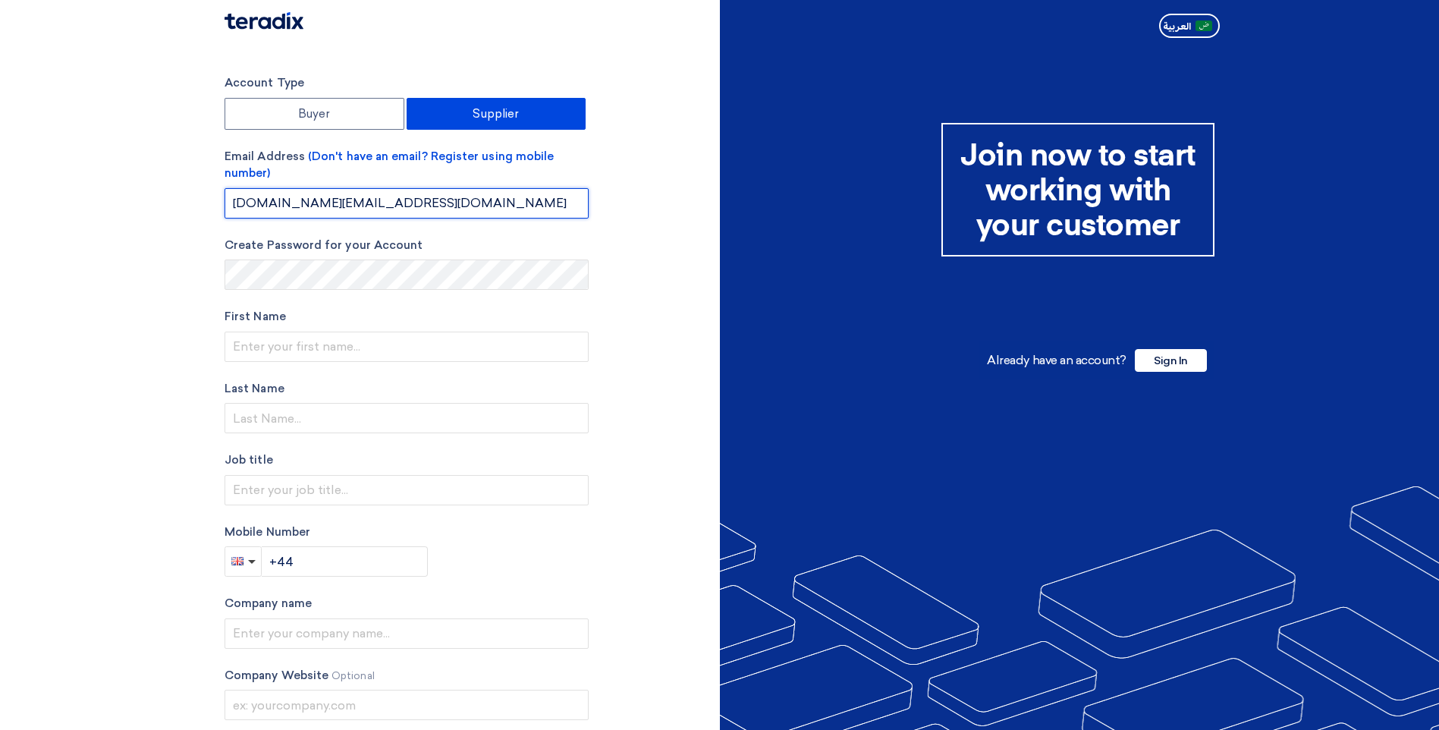
click at [24, 180] on section "Account Type Buyer Supplier Email Address (Don't have an email? Register using …" at bounding box center [719, 440] width 1439 height 793
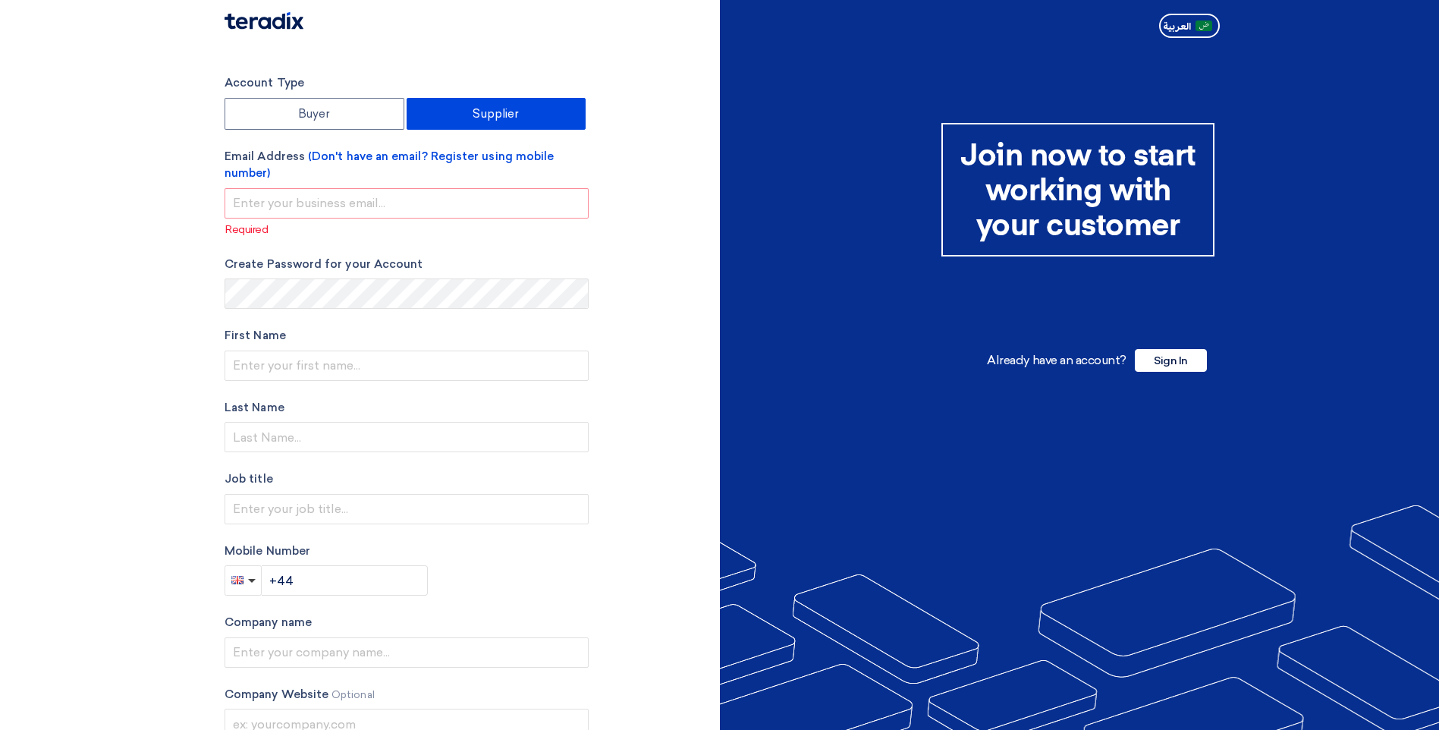
click at [227, 157] on label "Email Address (Don't have an email? Register using mobile number)" at bounding box center [407, 165] width 364 height 34
drag, startPoint x: 268, startPoint y: 157, endPoint x: 420, endPoint y: 159, distance: 152.5
click at [270, 157] on label "Email Address (Don't have an email? Register using mobile number)" at bounding box center [407, 165] width 364 height 34
drag, startPoint x: 420, startPoint y: 159, endPoint x: 429, endPoint y: 159, distance: 8.3
click at [429, 159] on span "(Don't have an email? Register using mobile number)" at bounding box center [389, 164] width 329 height 31
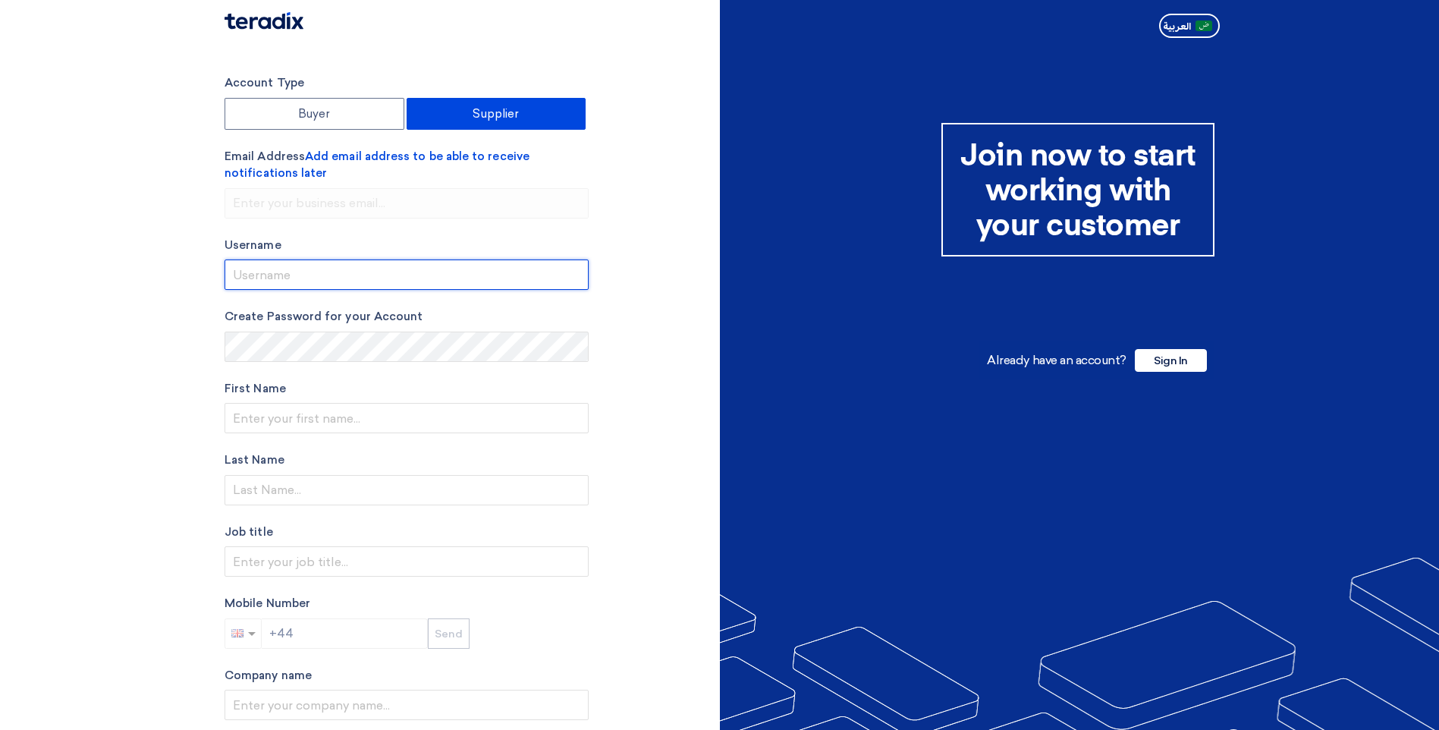
click at [314, 276] on input "userName" at bounding box center [407, 274] width 364 height 30
click at [344, 153] on span "Add email address to be able to receive notifications later" at bounding box center [377, 164] width 305 height 31
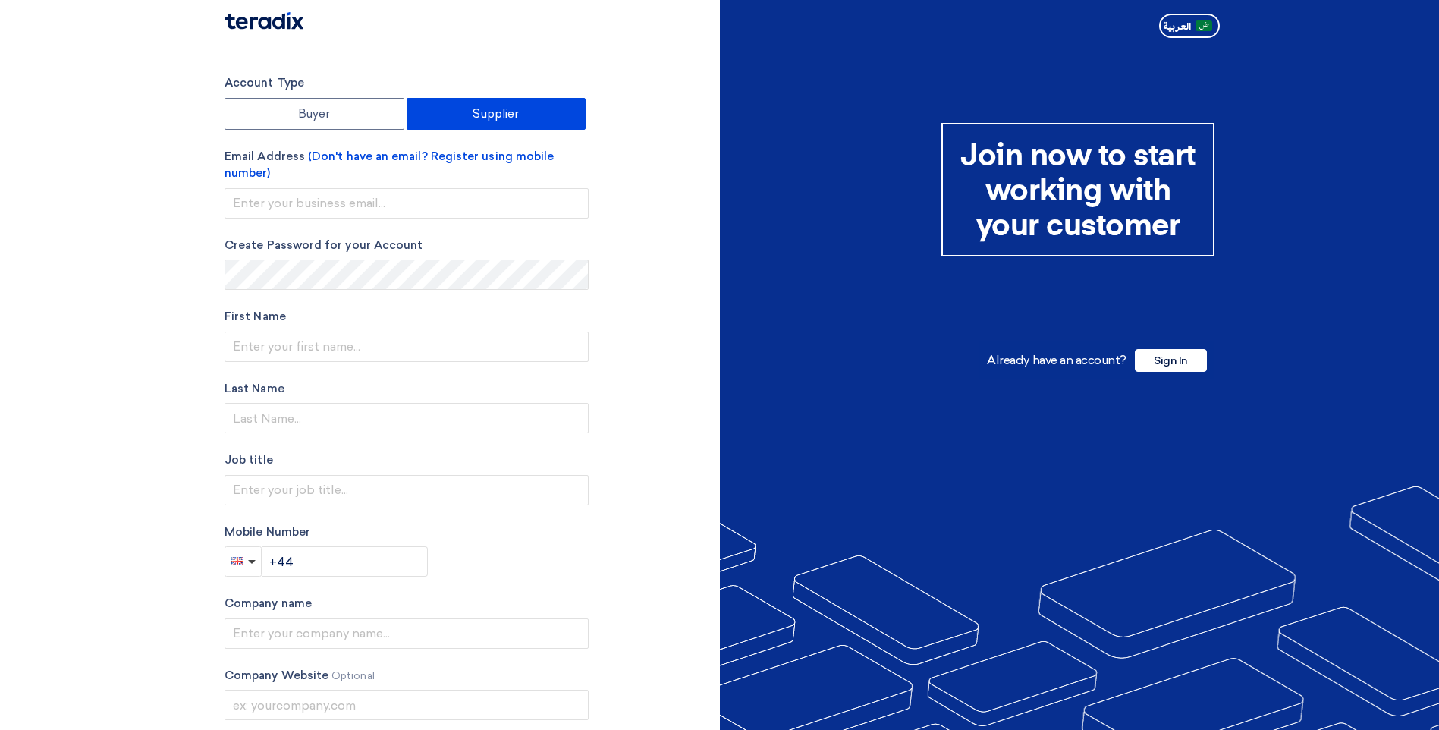
click at [278, 219] on form "Account Type Buyer Supplier Email Address (Don't have an email? Register using …" at bounding box center [407, 325] width 364 height 502
click at [282, 211] on input "email" at bounding box center [407, 203] width 364 height 30
click at [272, 194] on input "email" at bounding box center [407, 203] width 364 height 30
paste input "[DOMAIN_NAME][EMAIL_ADDRESS][DOMAIN_NAME]"
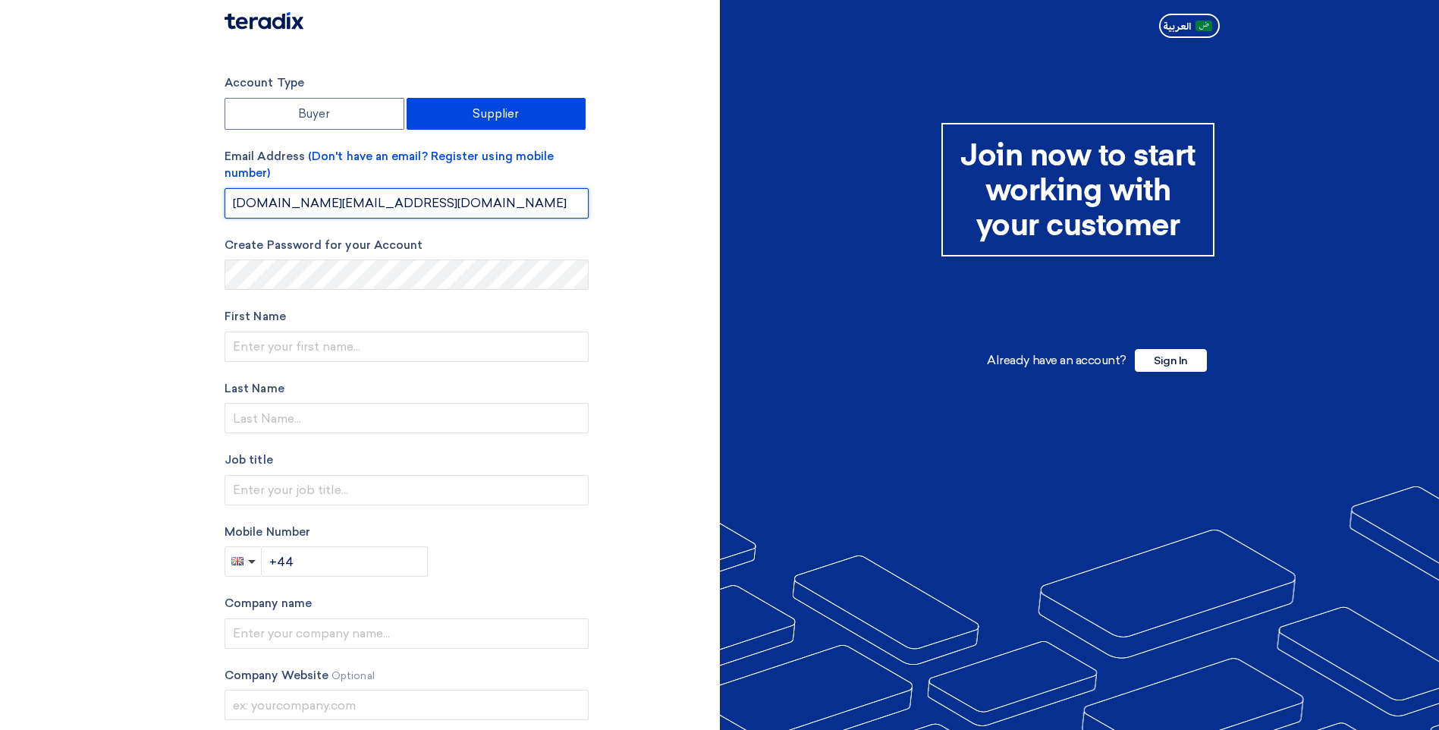
type input "[DOMAIN_NAME][EMAIL_ADDRESS][DOMAIN_NAME]"
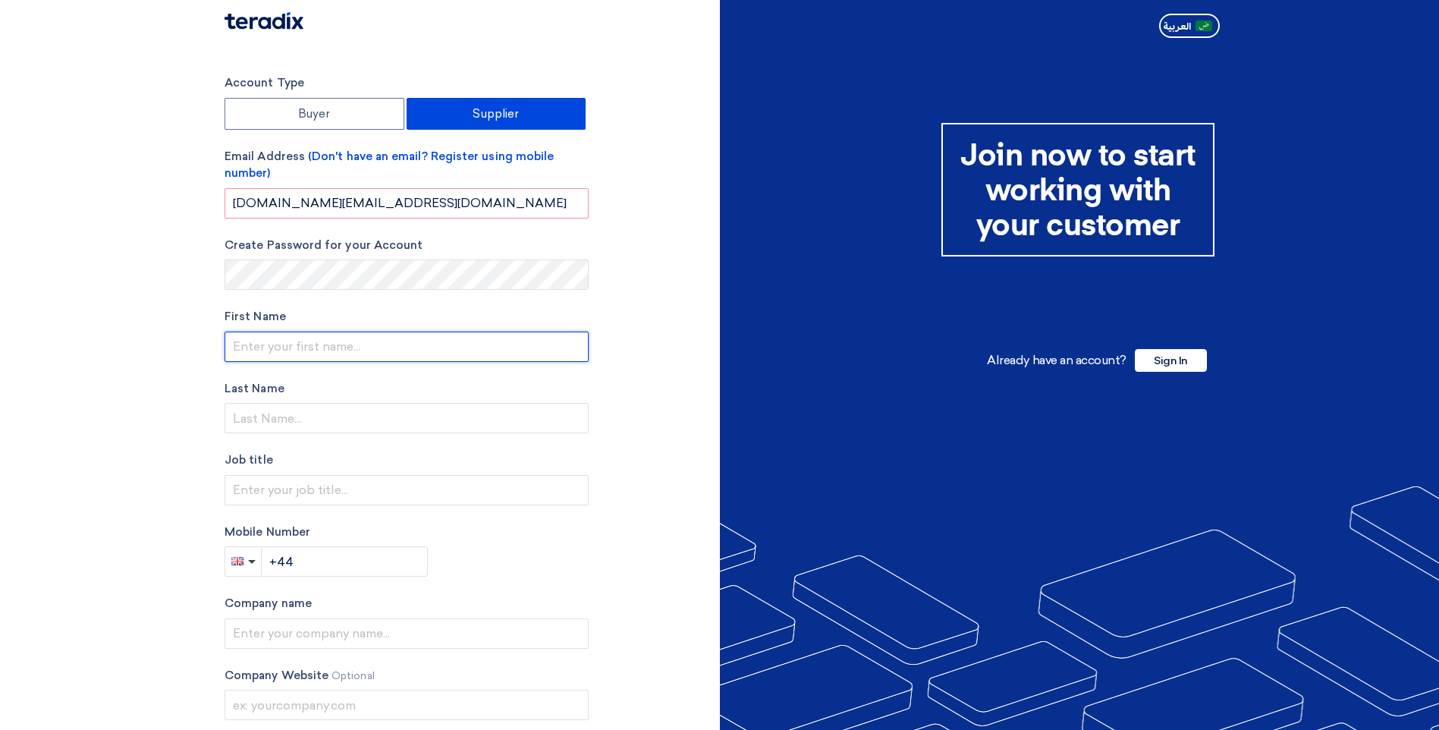
click at [264, 347] on input "text" at bounding box center [407, 346] width 364 height 30
type input "[PERSON_NAME]"
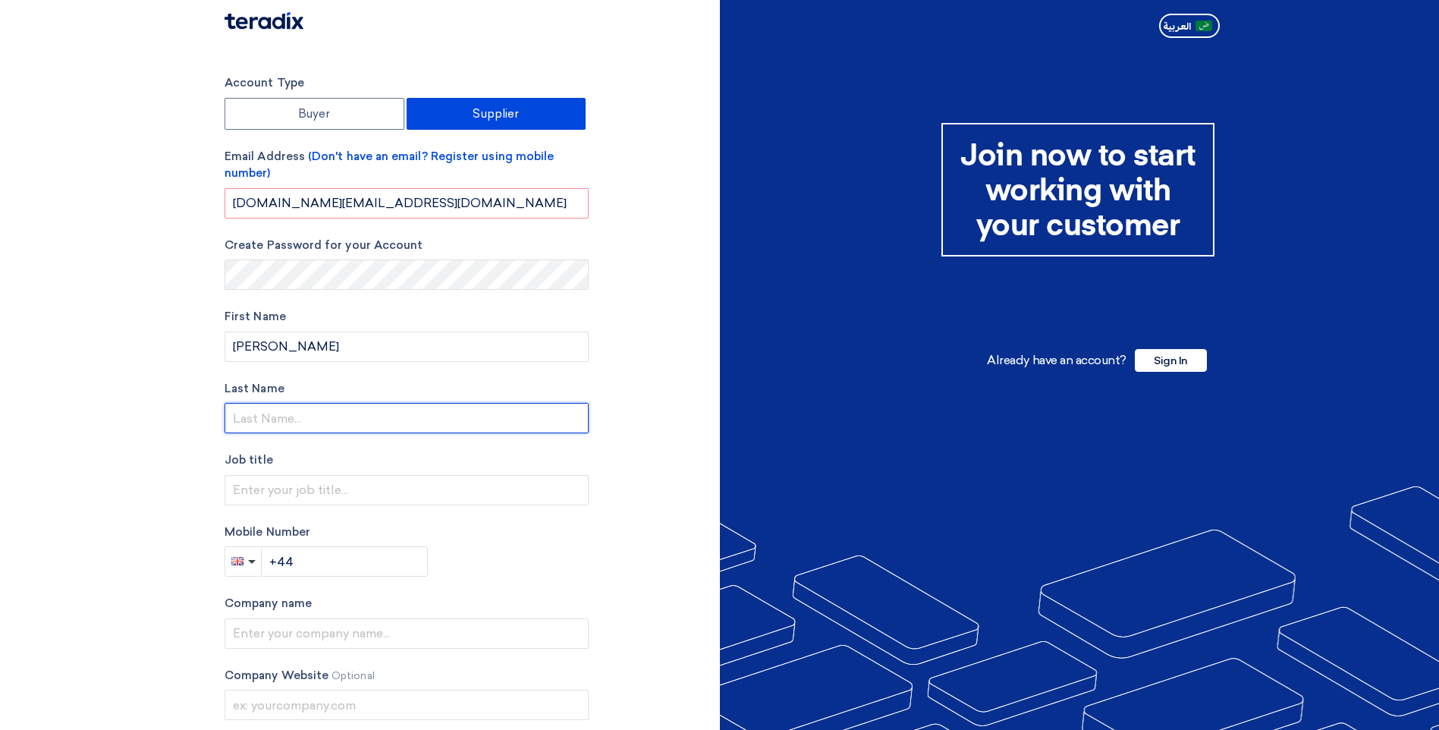
click at [296, 423] on input "text" at bounding box center [407, 418] width 364 height 30
type input "[PERSON_NAME]"
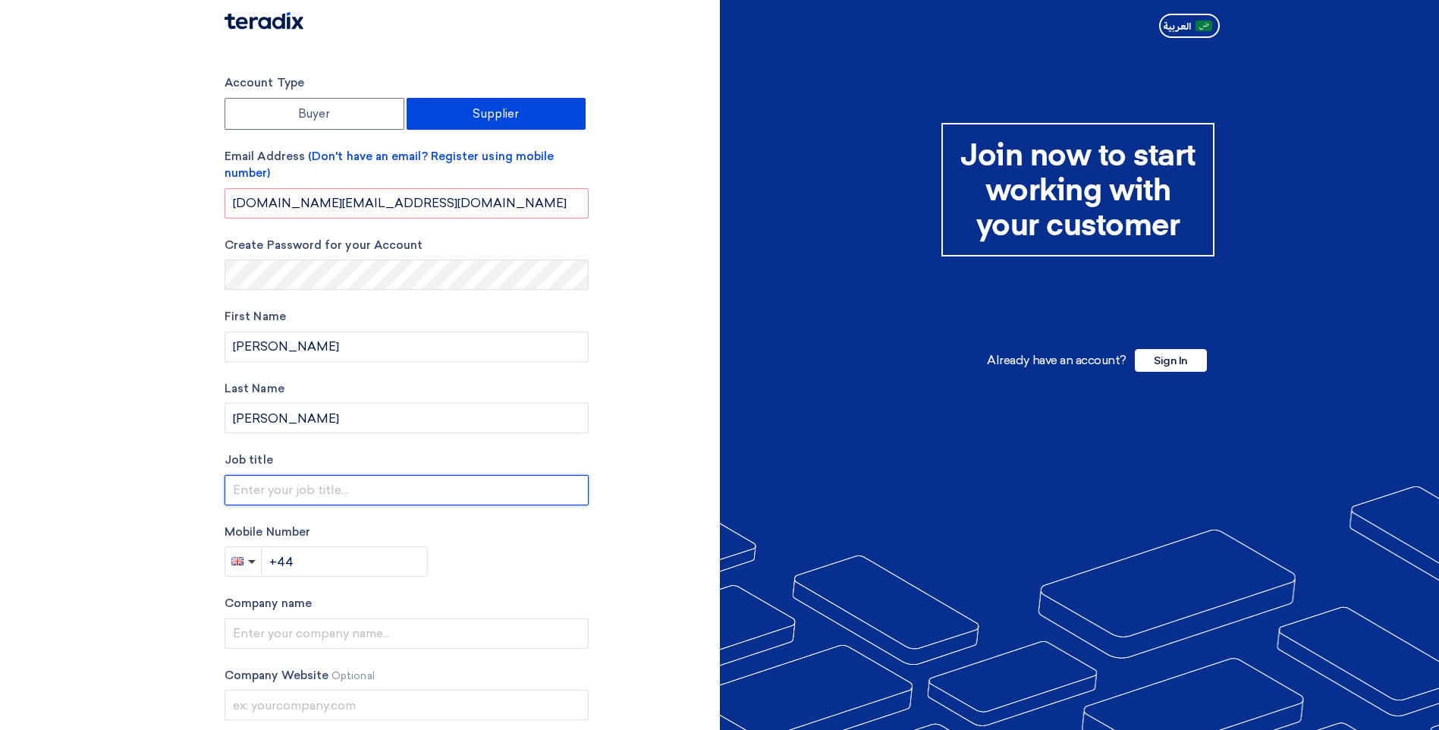
click at [278, 480] on input "text" at bounding box center [407, 490] width 364 height 30
type input "RFP and Sales Support"
click at [249, 570] on button "button" at bounding box center [243, 561] width 37 height 30
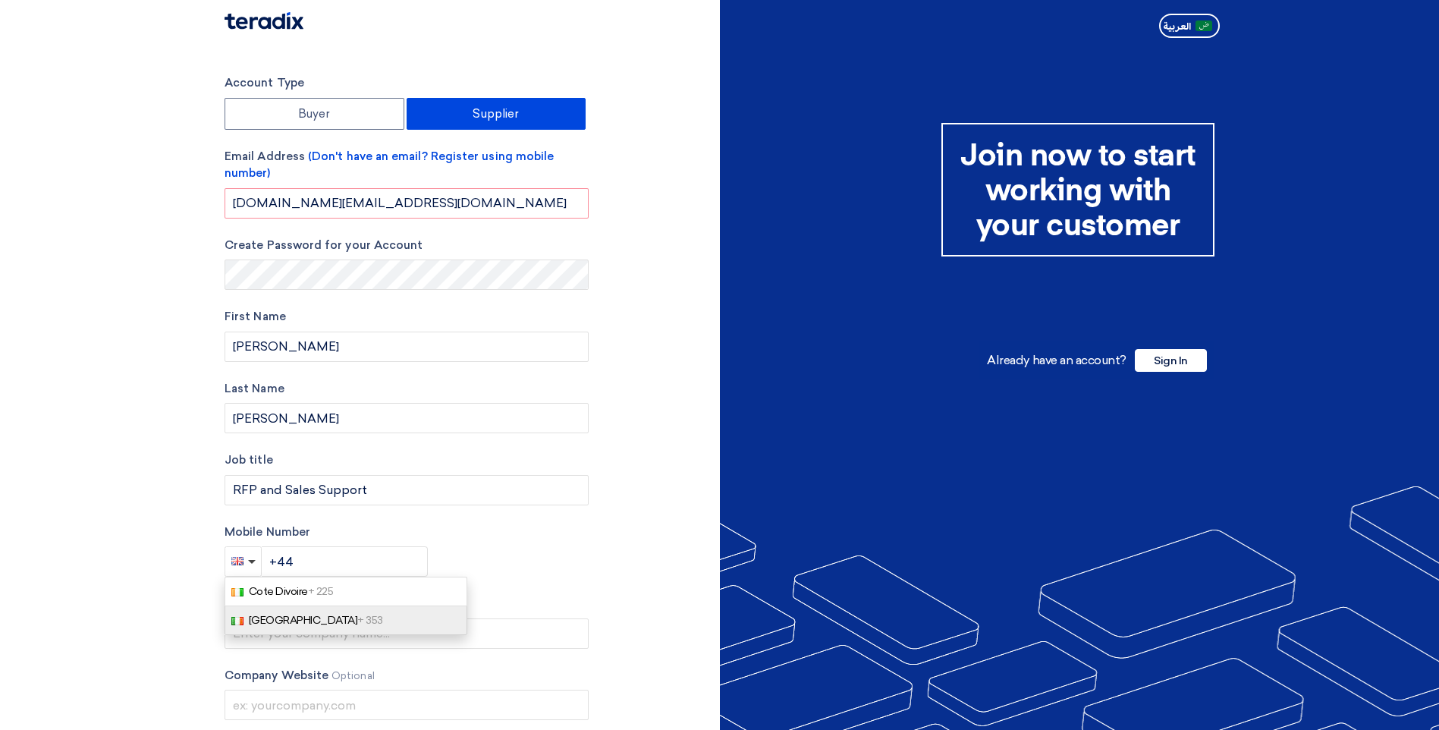
click at [259, 619] on span "Ireland + 353" at bounding box center [316, 620] width 134 height 13
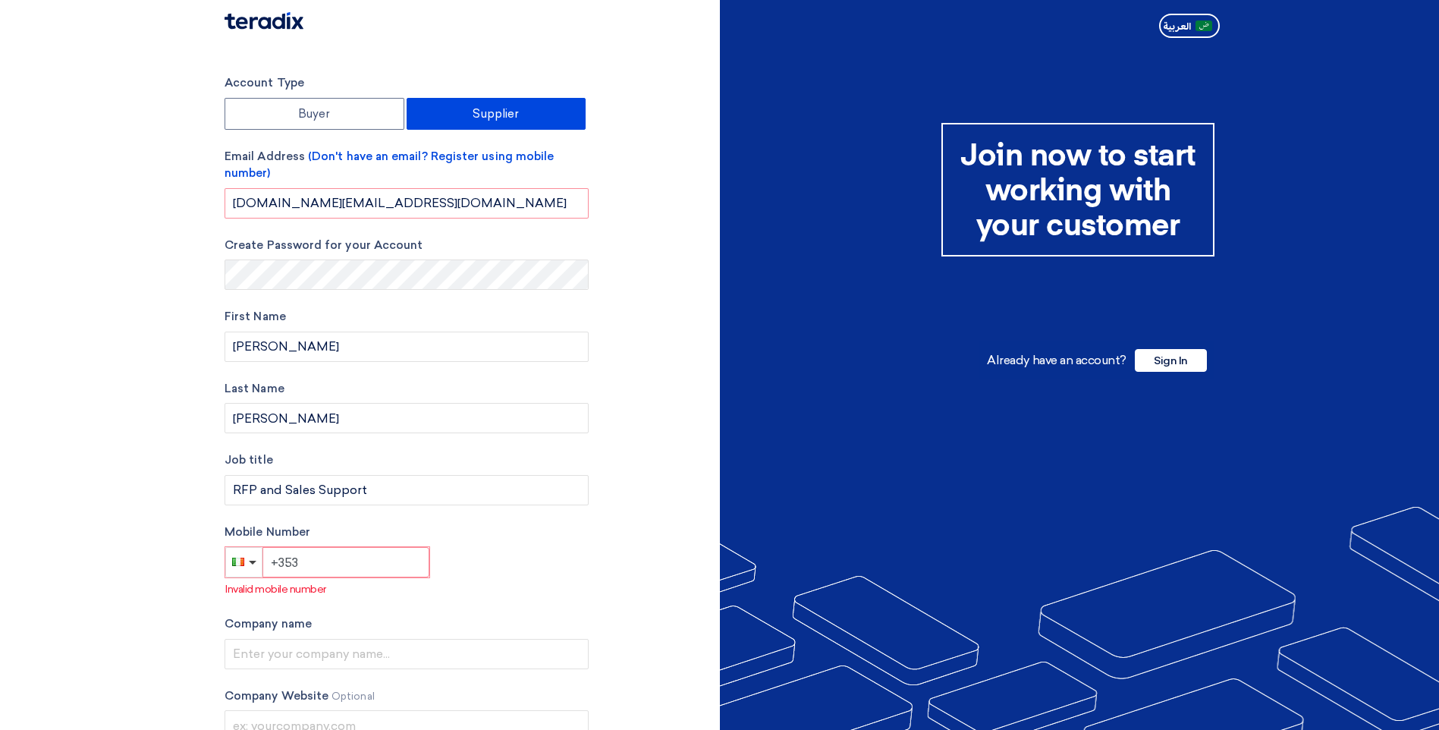
click at [313, 564] on input "+353" at bounding box center [345, 562] width 167 height 30
click at [281, 566] on input "+353" at bounding box center [345, 562] width 167 height 30
click at [319, 564] on input "+353" at bounding box center [345, 562] width 167 height 30
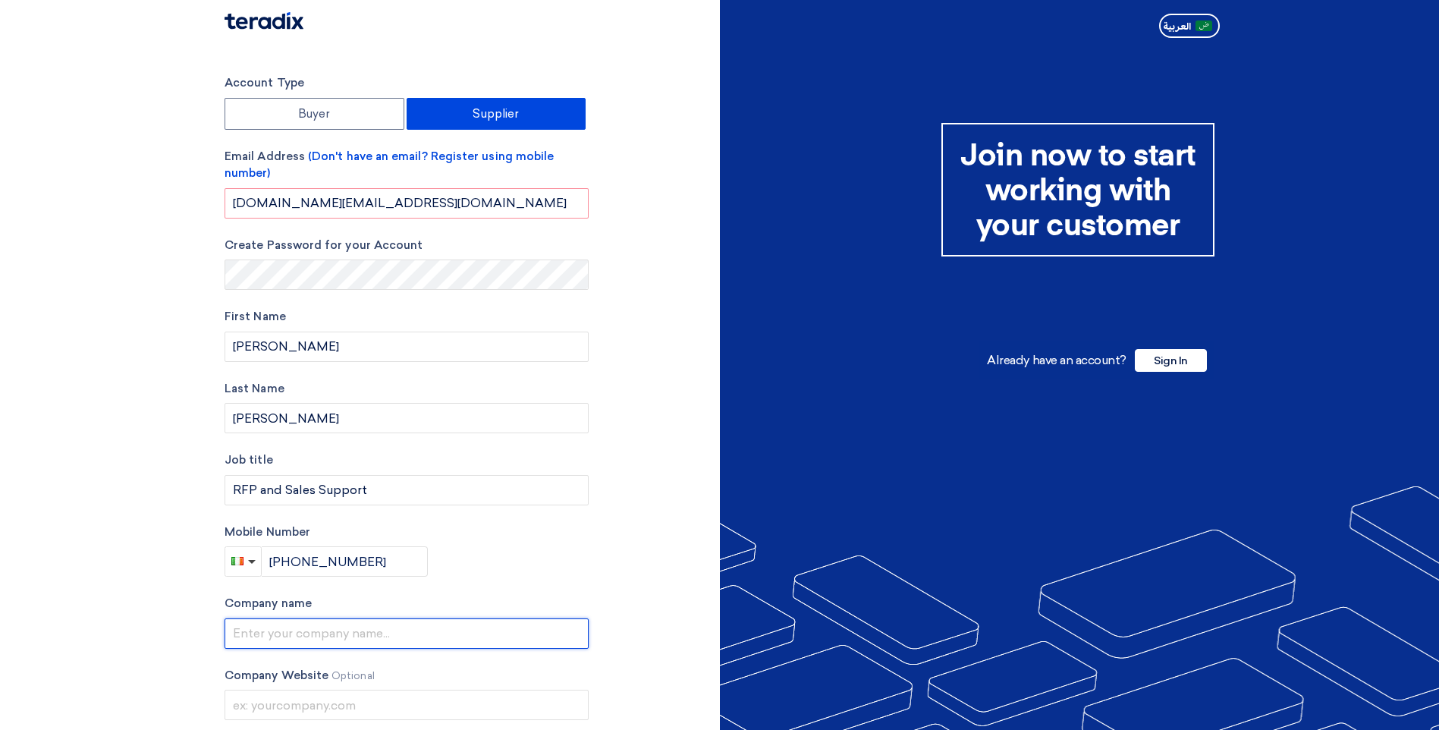
click at [283, 630] on input "text" at bounding box center [407, 633] width 364 height 30
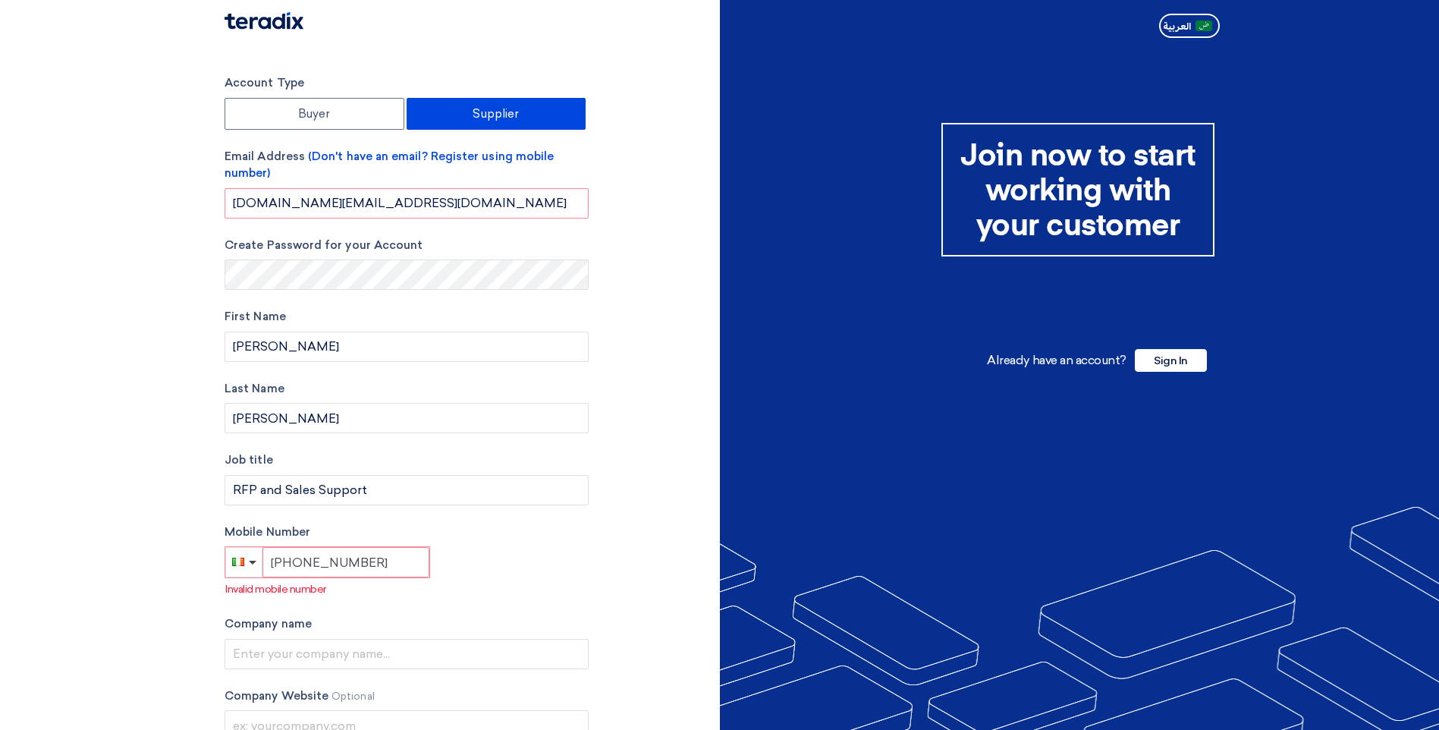
click at [284, 562] on input "[PHONE_NUMBER]" at bounding box center [345, 562] width 167 height 30
click at [278, 562] on input "[PHONE_NUMBER]" at bounding box center [345, 562] width 167 height 30
click at [637, 586] on div "Account Type Buyer Supplier Email Address (Don't have an email? Register using …" at bounding box center [466, 450] width 507 height 753
click at [250, 565] on span "button" at bounding box center [252, 564] width 8 height 4
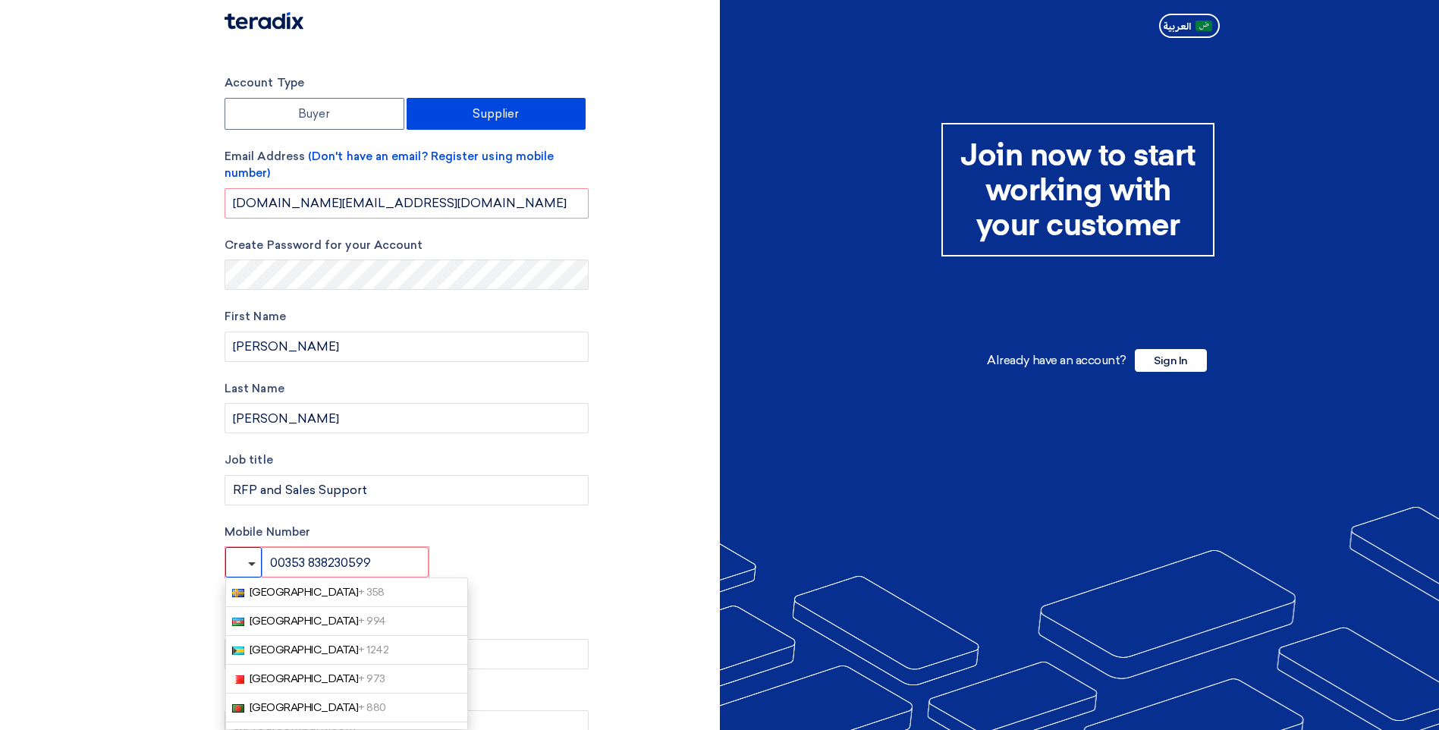
click at [244, 560] on button "button" at bounding box center [243, 562] width 36 height 30
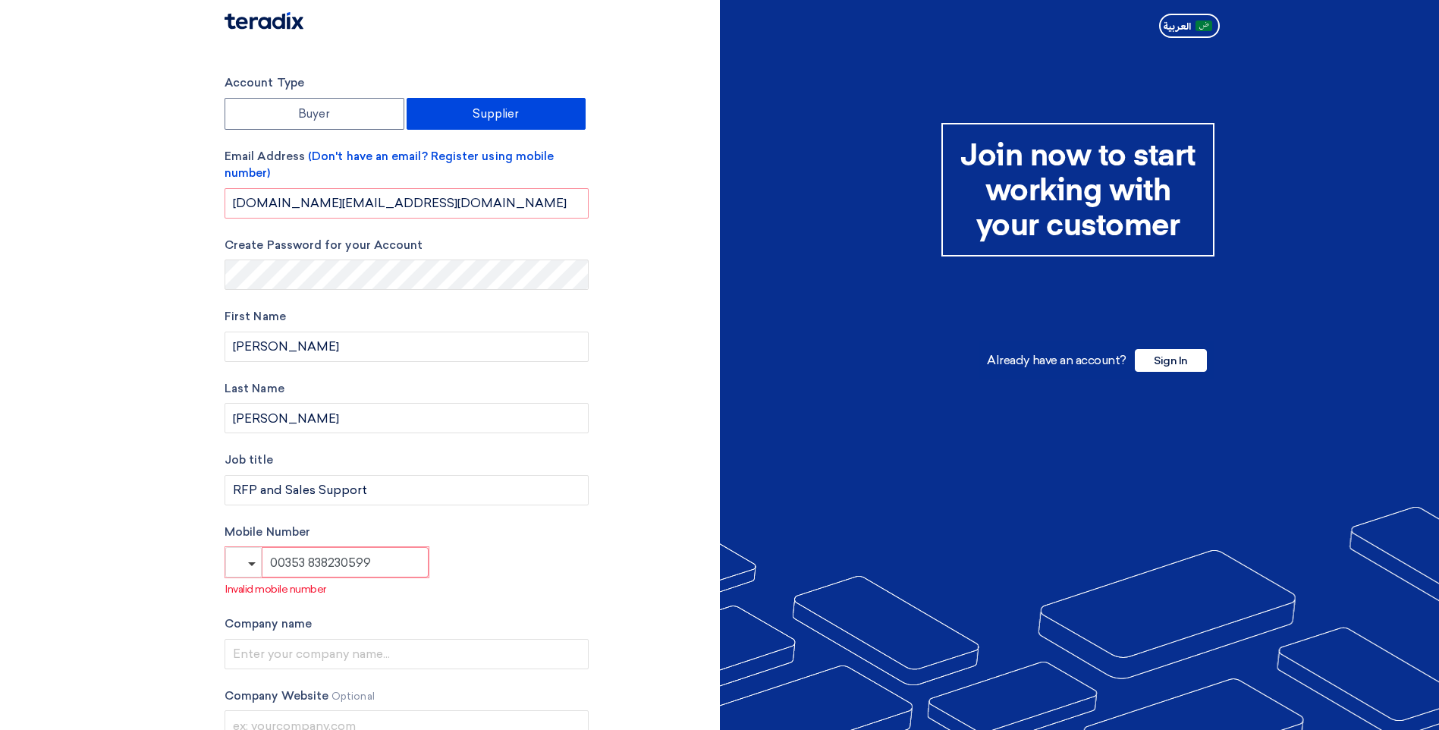
click at [282, 561] on input "00353 838230599" at bounding box center [345, 562] width 167 height 30
click at [251, 562] on span "button" at bounding box center [252, 564] width 8 height 4
click at [279, 623] on span "Ireland + 353" at bounding box center [317, 620] width 134 height 13
click at [321, 562] on input "+353 353838230599" at bounding box center [345, 562] width 167 height 30
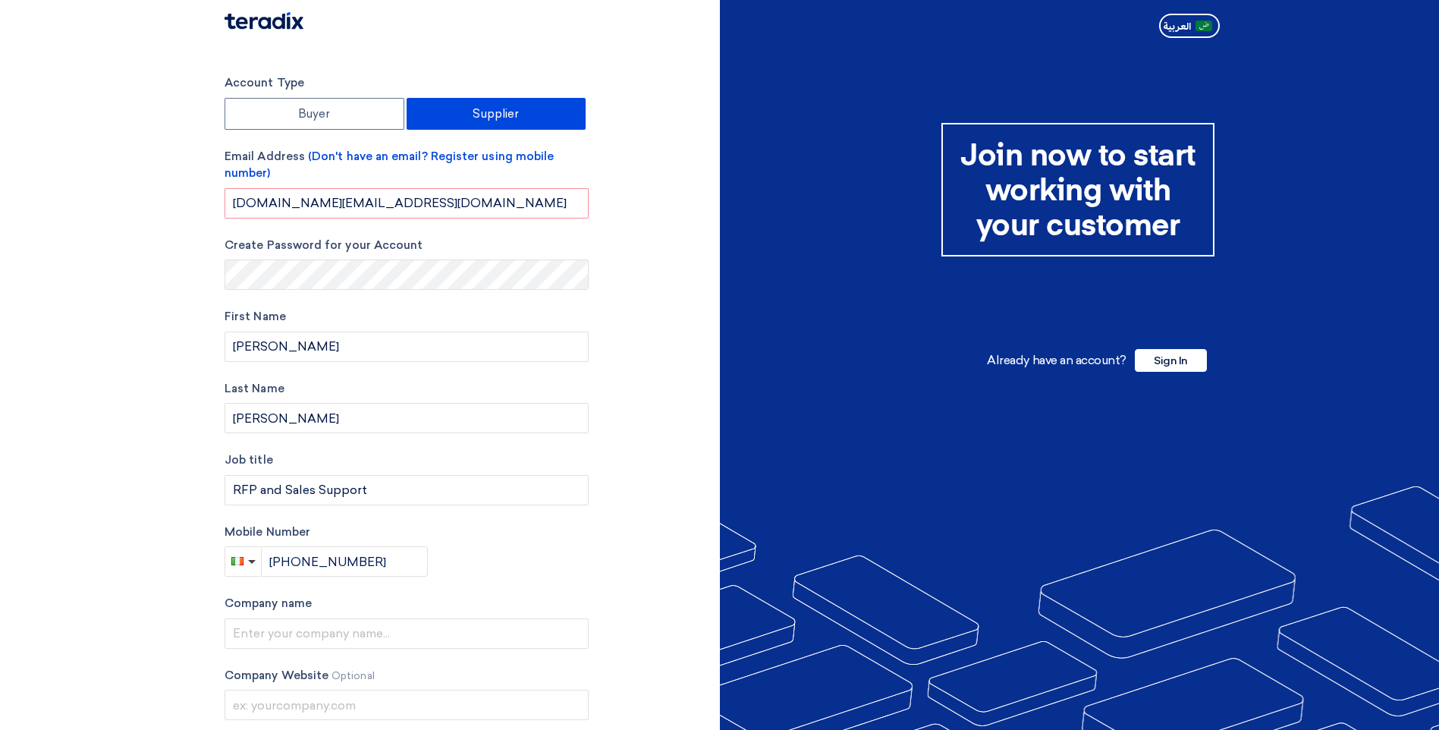
click at [576, 576] on div "Account Type Buyer Supplier Email Address (Don't have an email? Register using …" at bounding box center [407, 440] width 364 height 733
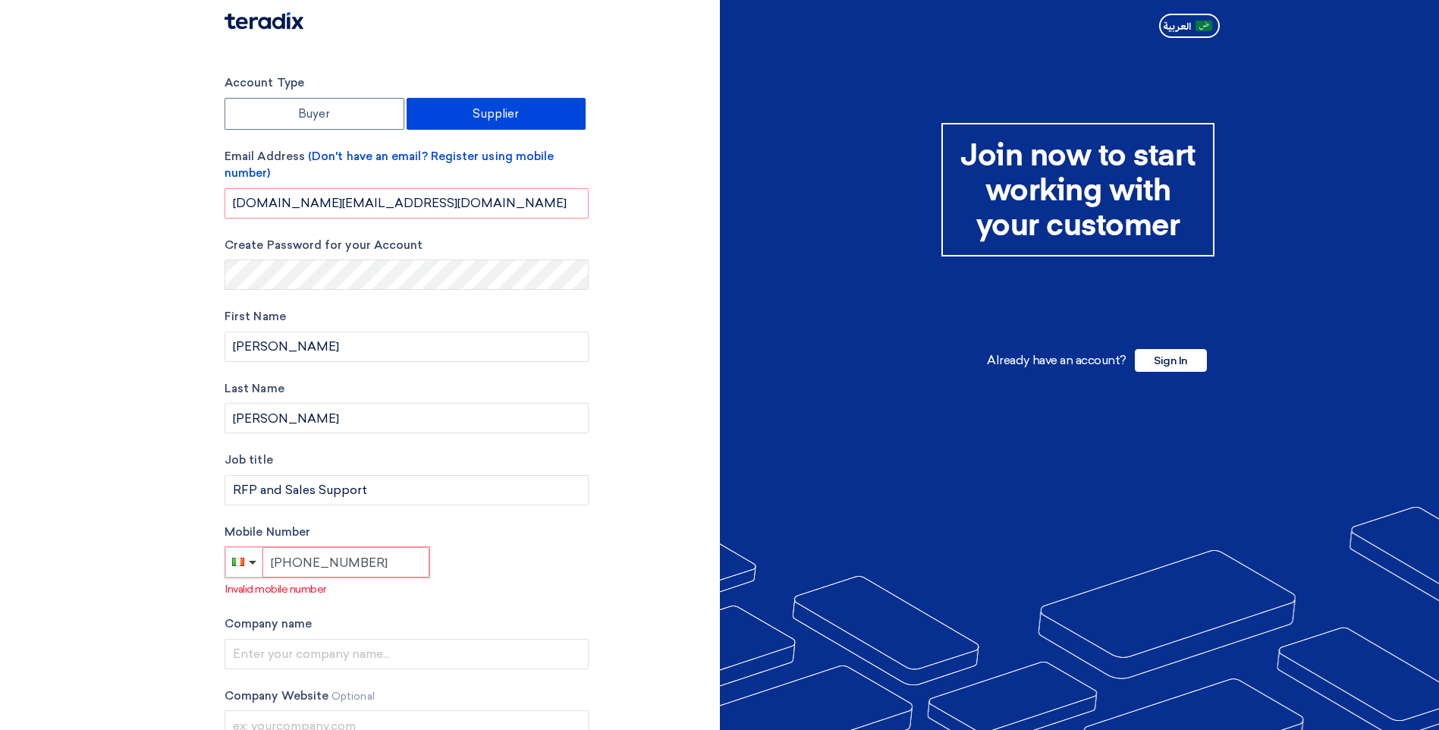
click at [303, 558] on input "[PHONE_NUMBER]" at bounding box center [345, 562] width 167 height 30
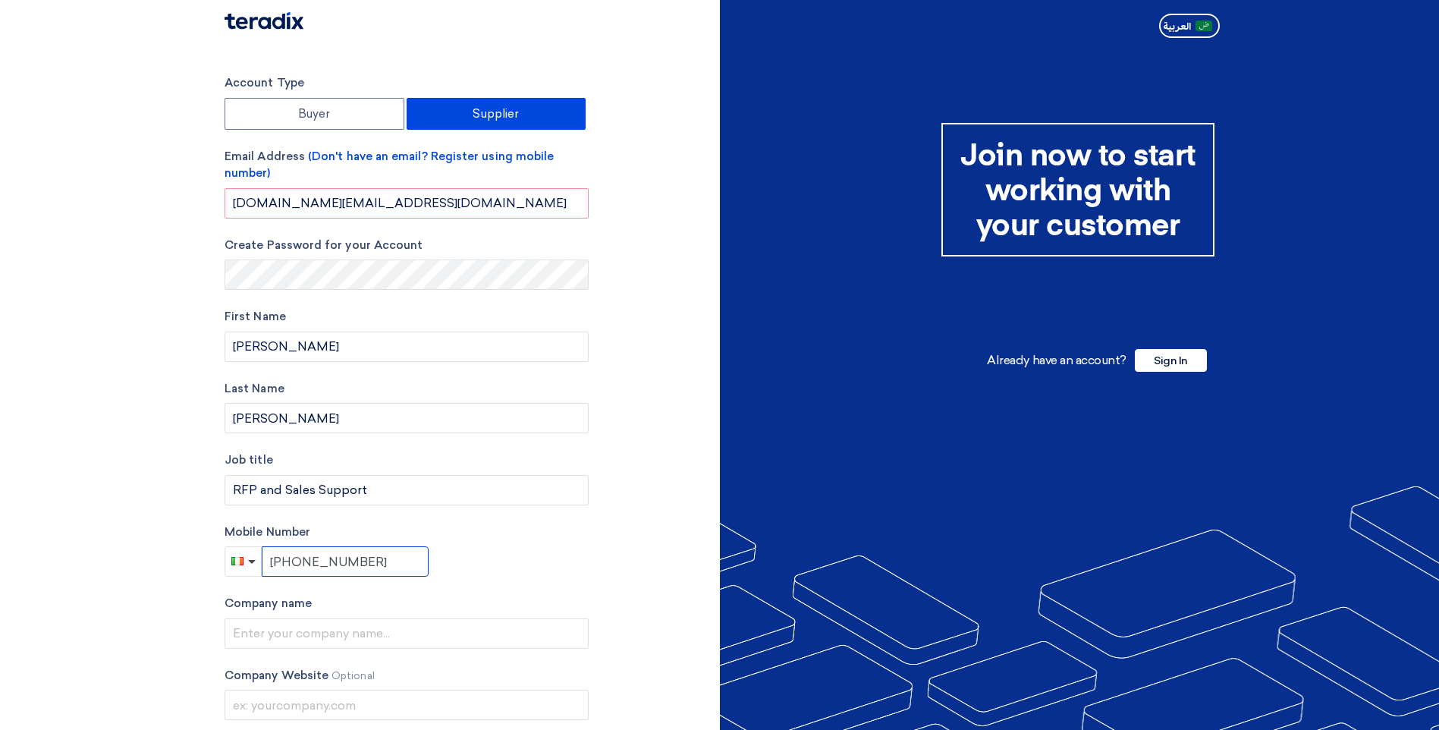
type input "[PHONE_NUMBER]"
click at [442, 592] on div "Account Type Buyer Supplier Email Address (Don't have an email? Register using …" at bounding box center [407, 440] width 364 height 733
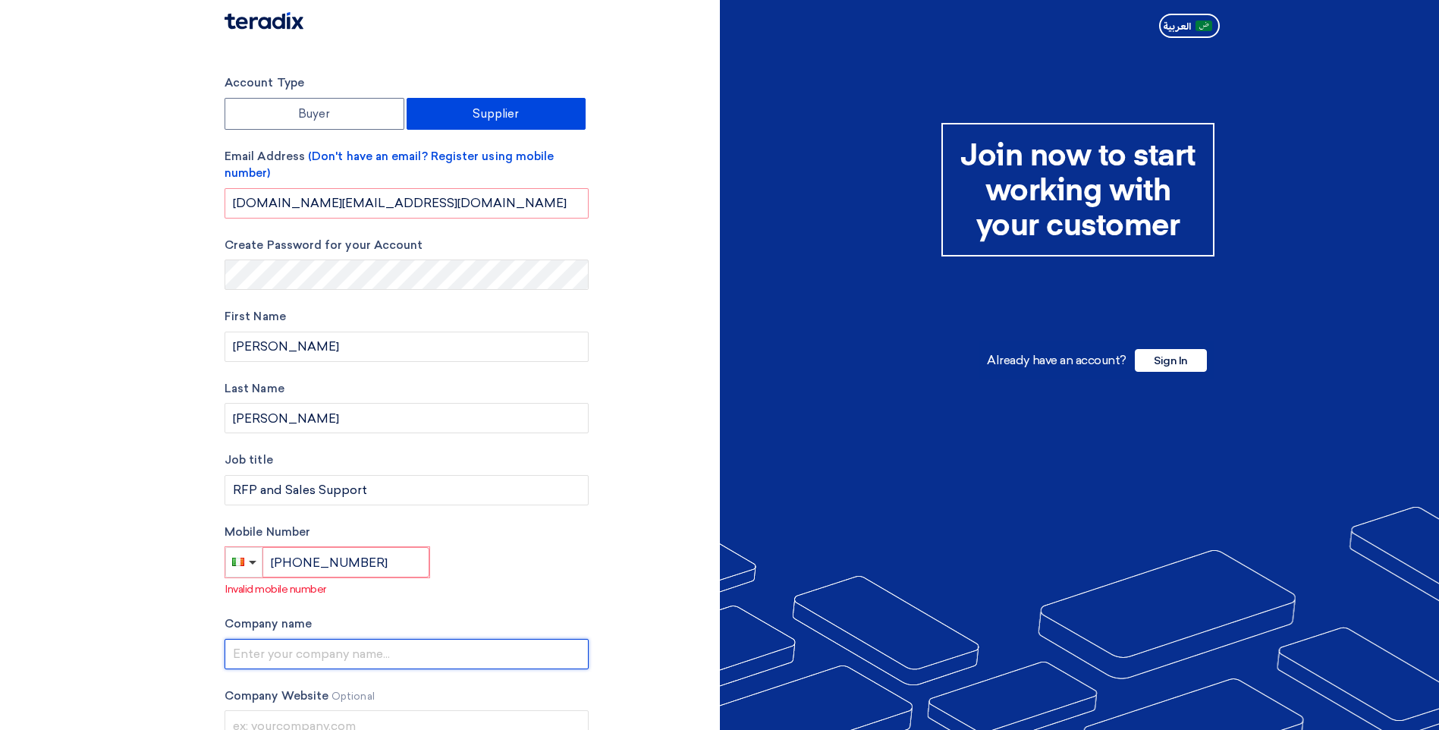
click at [331, 649] on input "text" at bounding box center [407, 654] width 364 height 30
click at [628, 371] on div "Account Type Buyer Supplier Email Address (Don't have an email? Register using …" at bounding box center [466, 450] width 507 height 753
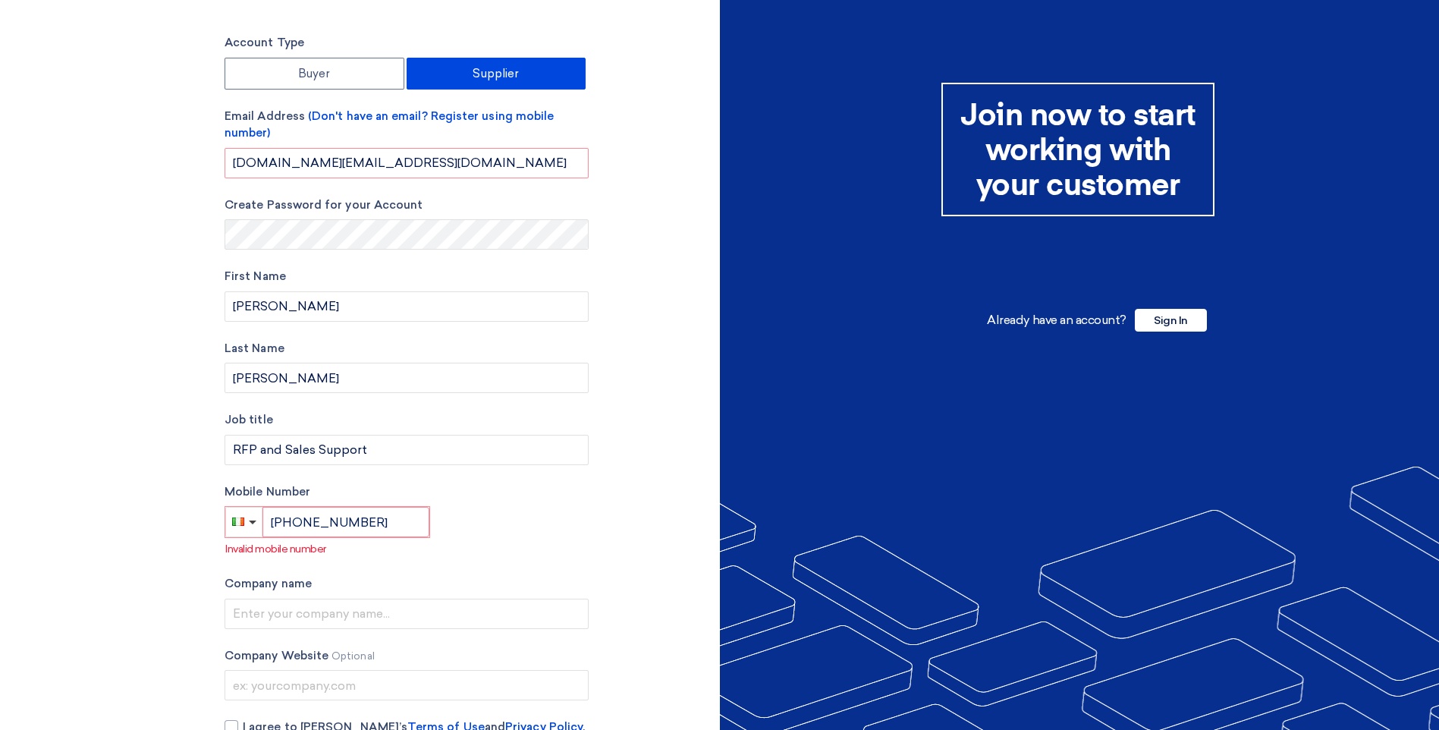
scroll to position [128, 0]
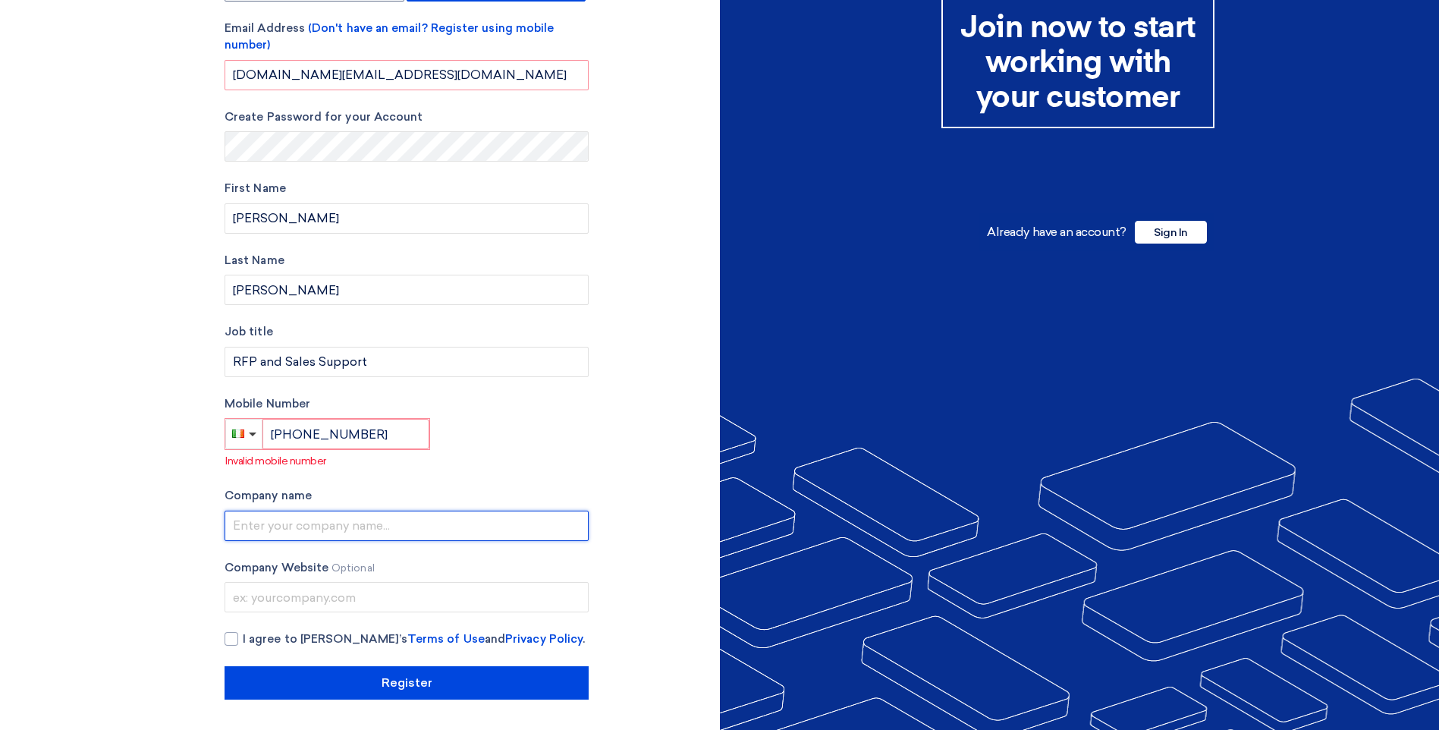
click at [289, 529] on input "text" at bounding box center [407, 525] width 364 height 30
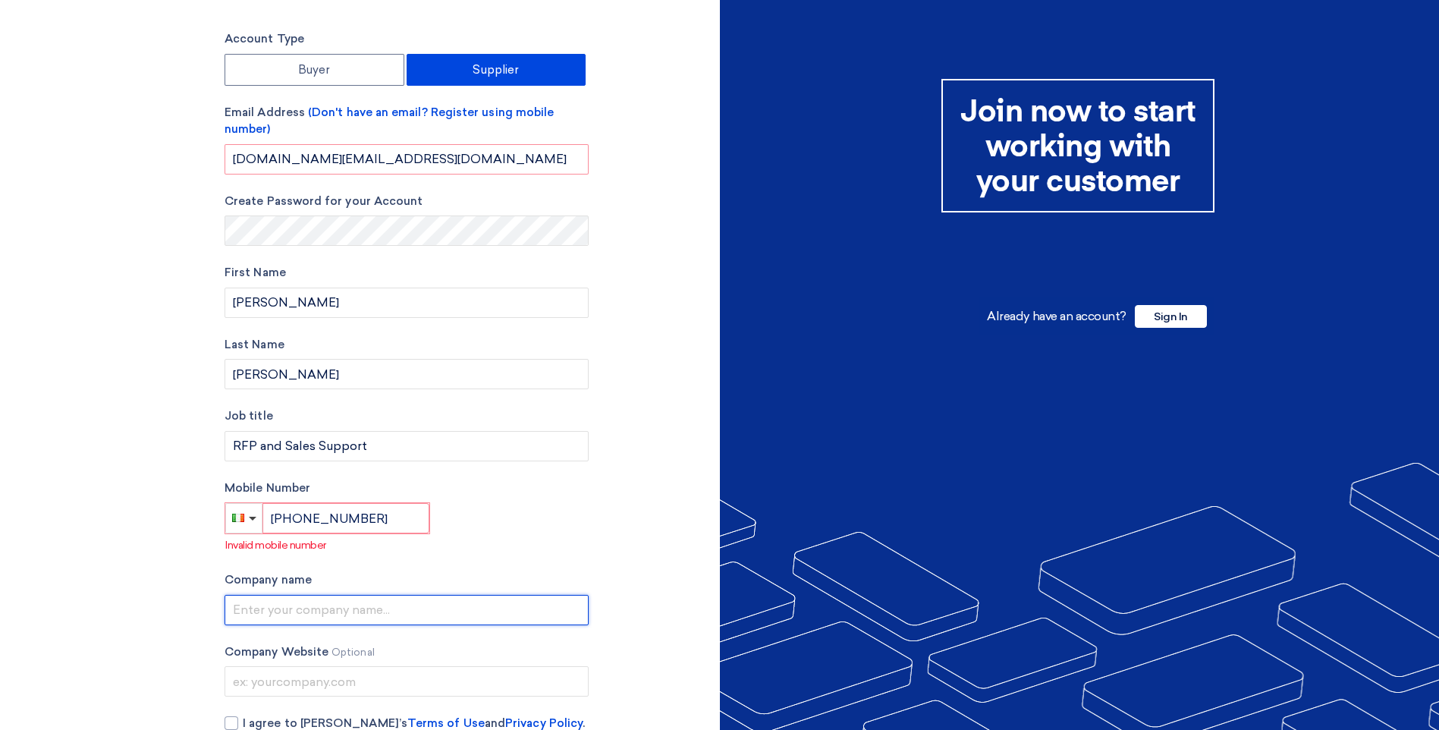
scroll to position [0, 0]
